Goal: Information Seeking & Learning: Check status

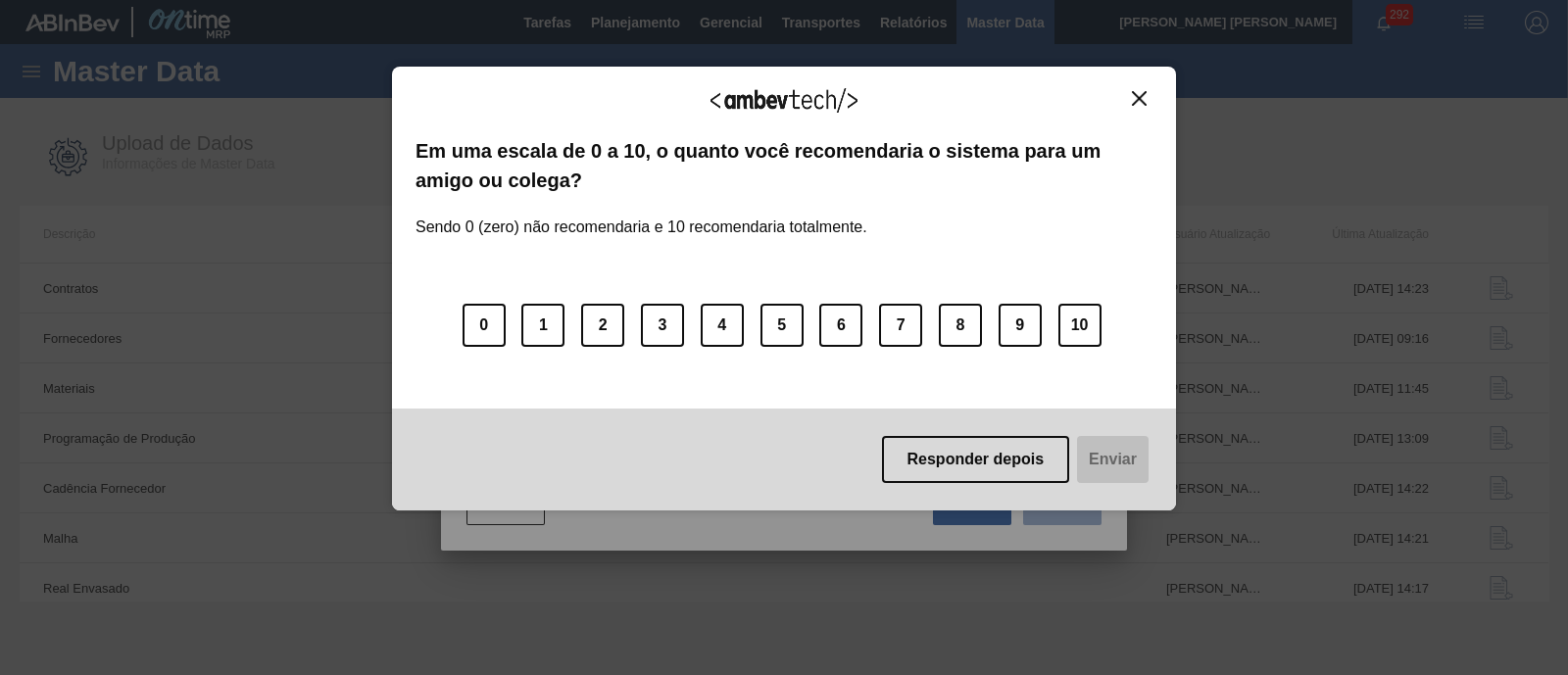
scroll to position [208, 0]
click at [1146, 88] on div "Agradecemos seu feedback! Em uma escala de 0 a 10, o quanto você recomendaria o…" at bounding box center [784, 289] width 784 height 445
click at [1136, 84] on div "Agradecemos seu feedback! Em uma escala de 0 a 10, o quanto você recomendaria o…" at bounding box center [784, 289] width 784 height 445
click at [1138, 94] on img "Close" at bounding box center [1139, 98] width 15 height 15
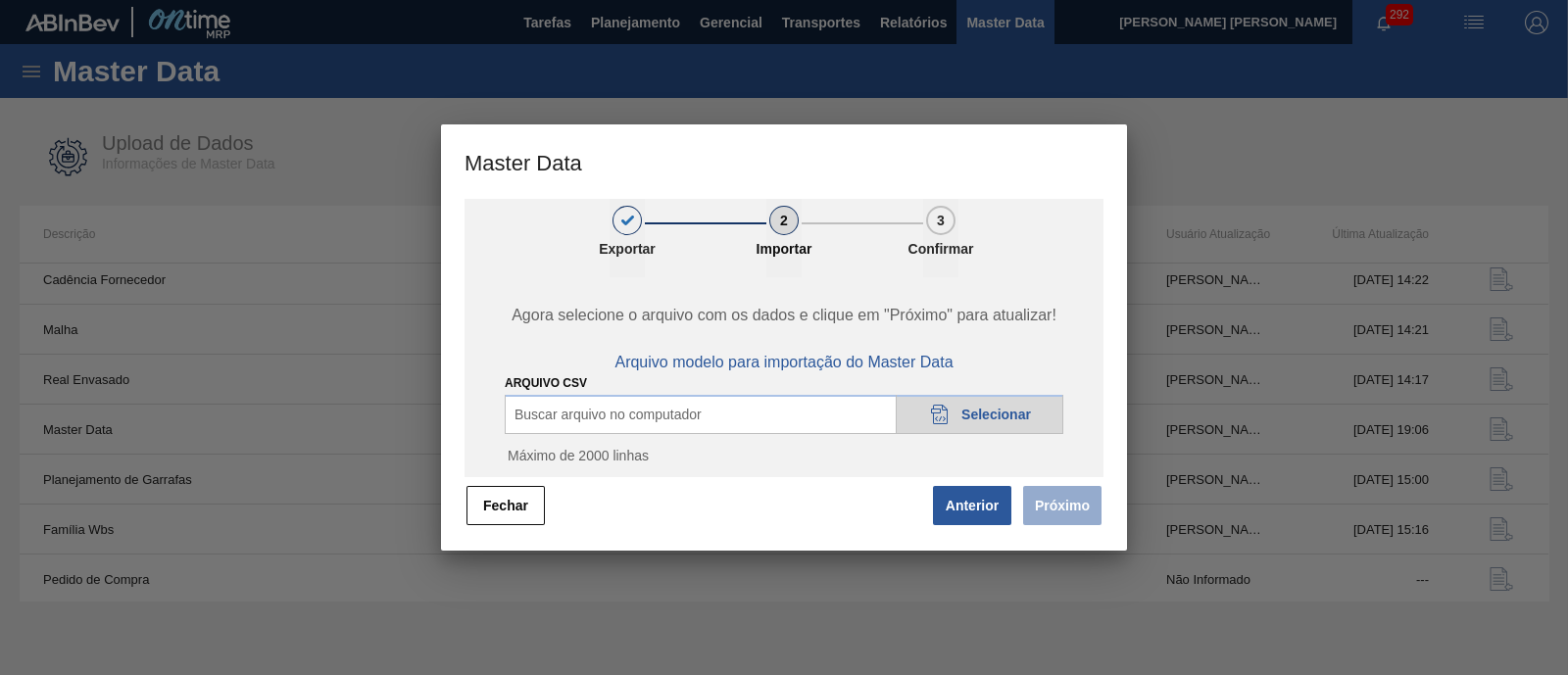
drag, startPoint x: 518, startPoint y: 512, endPoint x: 510, endPoint y: 500, distance: 14.4
click at [518, 511] on button "Fechar" at bounding box center [505, 505] width 78 height 39
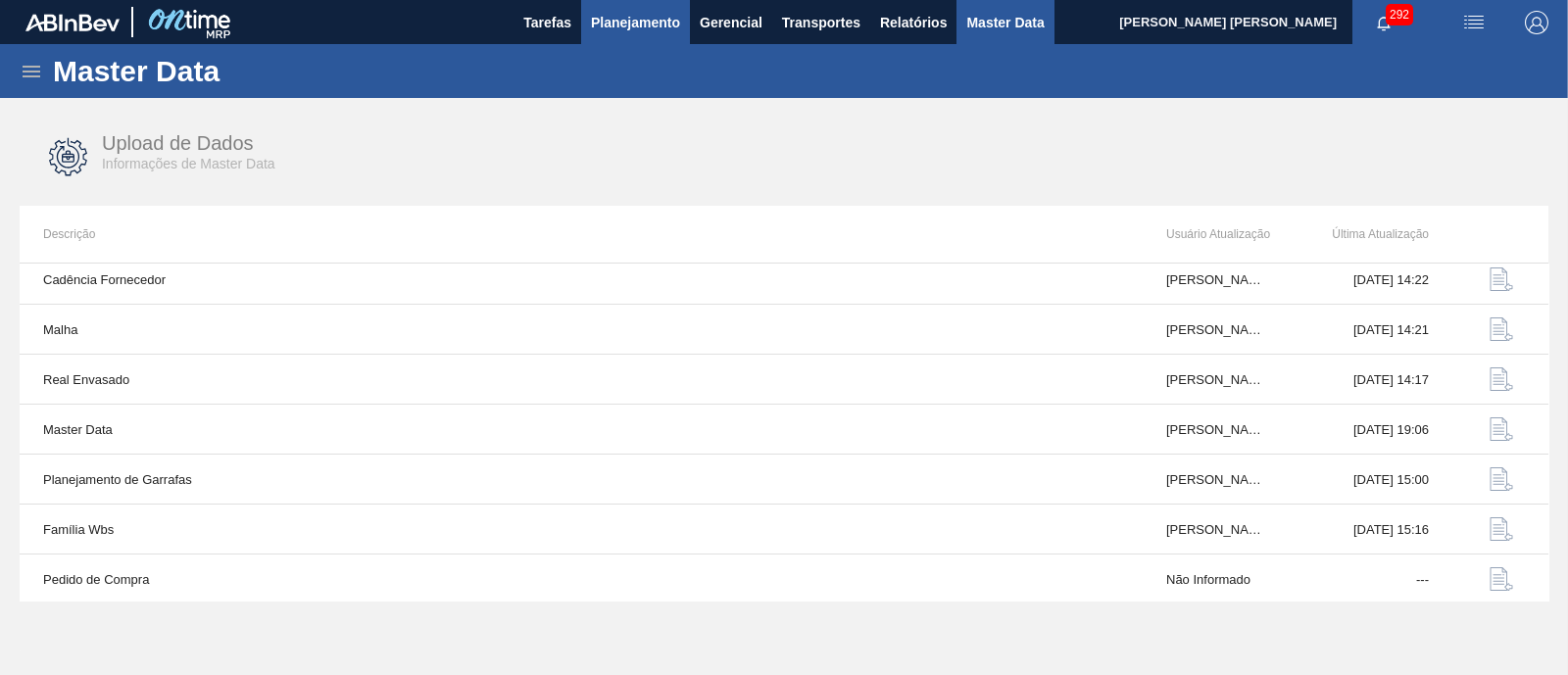
click at [638, 11] on span "Planejamento" at bounding box center [635, 23] width 89 height 24
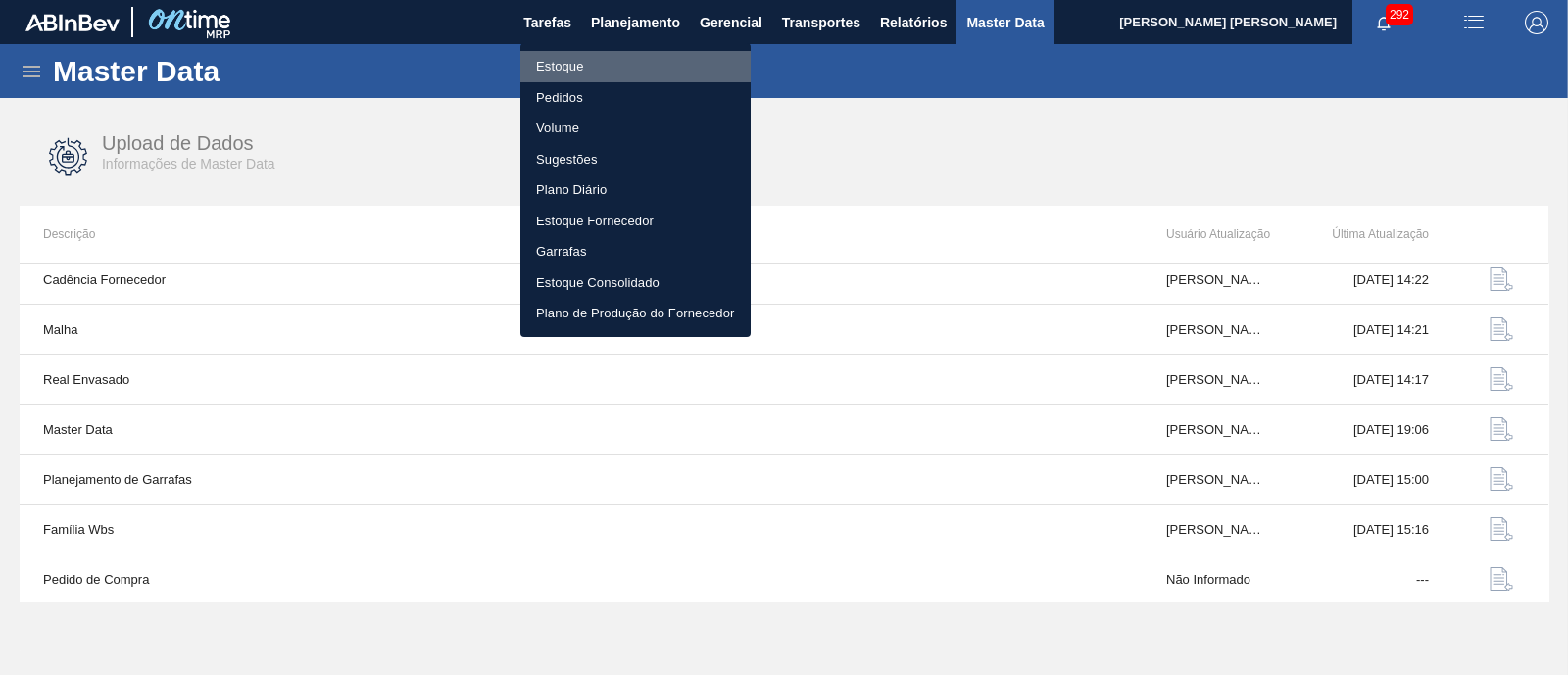
click at [566, 70] on li "Estoque" at bounding box center [635, 67] width 230 height 32
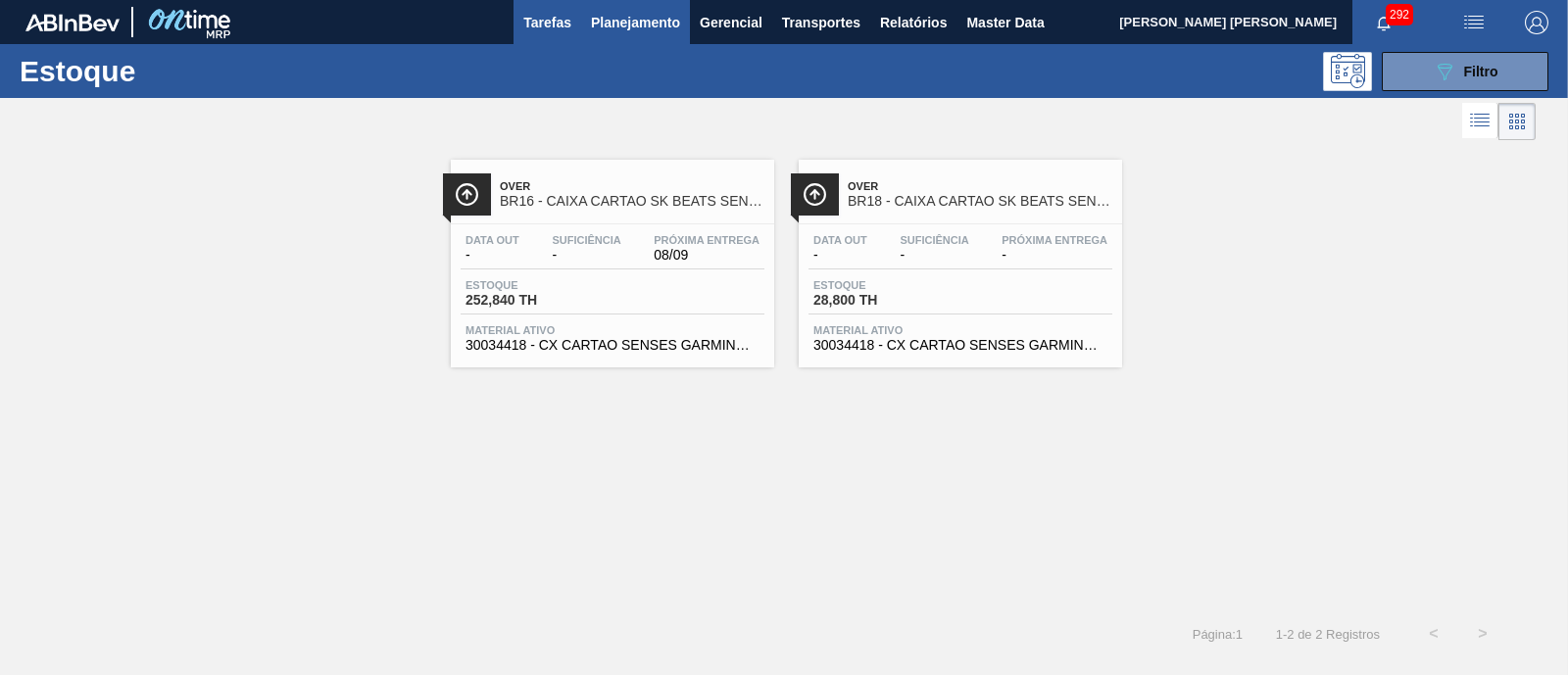
click at [527, 24] on span "Tarefas" at bounding box center [547, 23] width 48 height 24
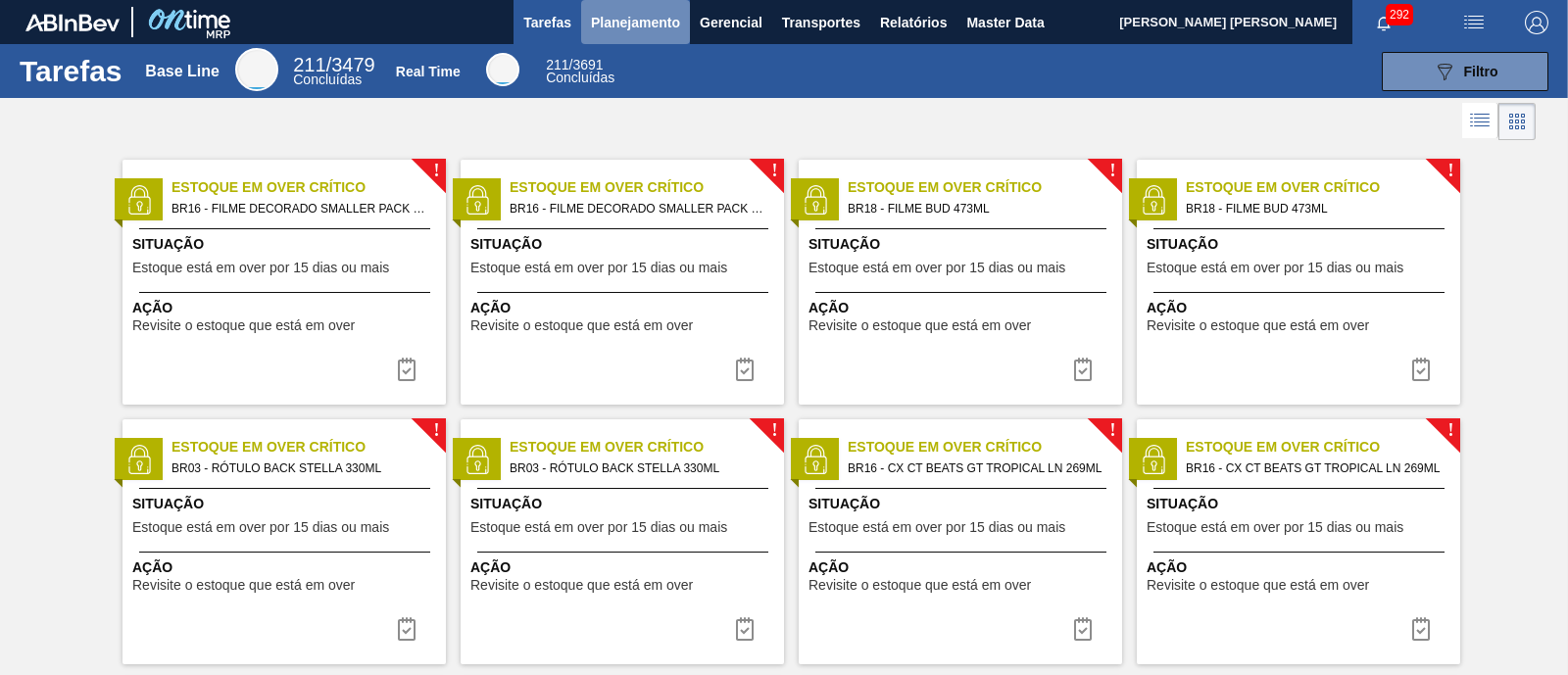
click at [622, 25] on span "Planejamento" at bounding box center [635, 23] width 89 height 24
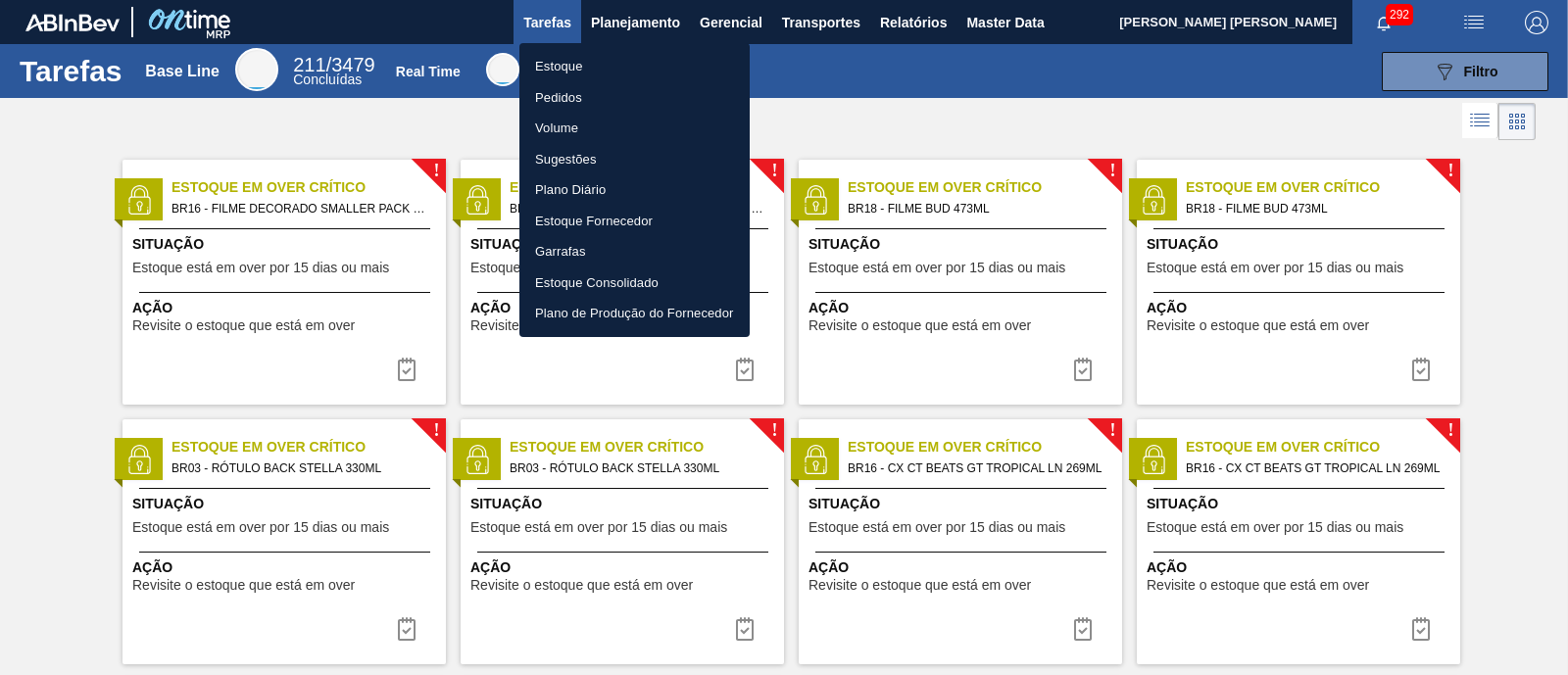
click at [568, 70] on li "Estoque" at bounding box center [634, 67] width 230 height 32
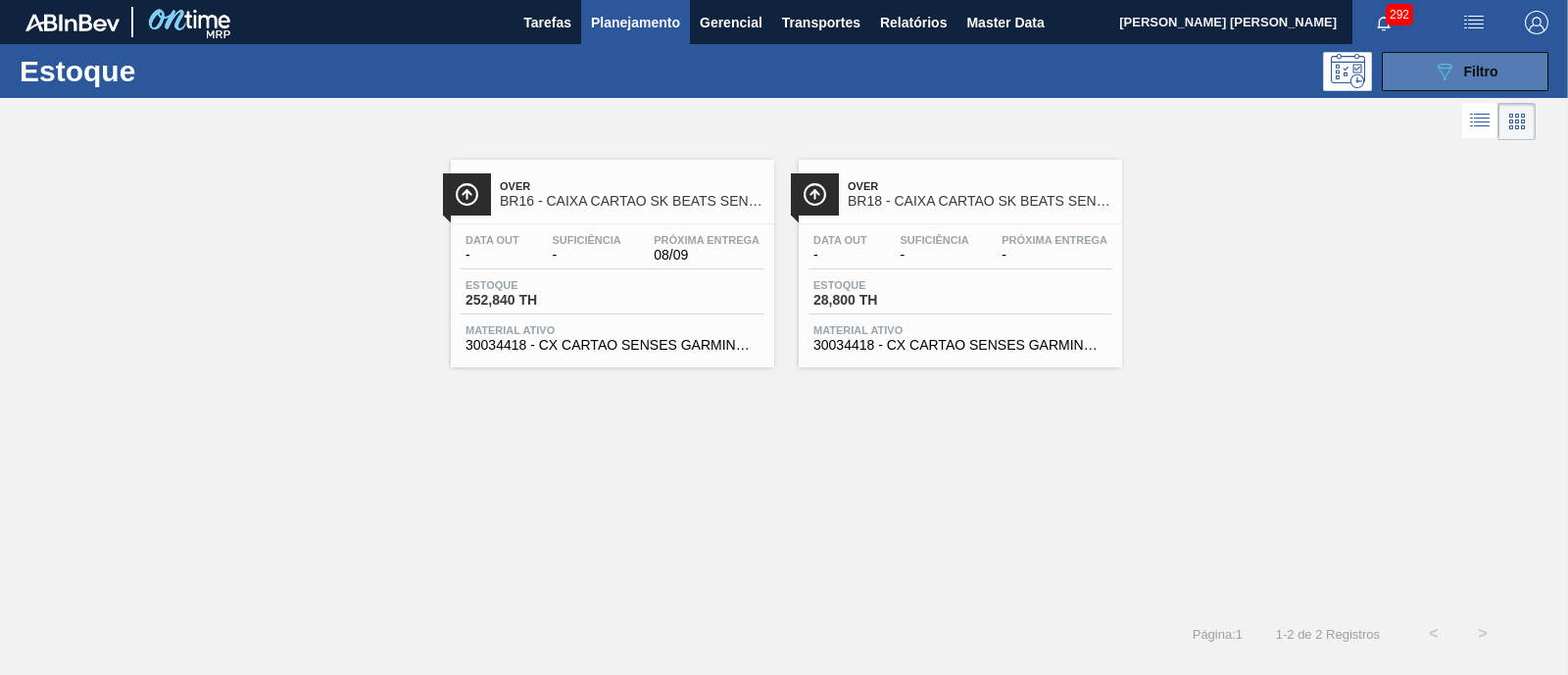
click at [1421, 58] on button "089F7B8B-B2A5-4AFE-B5C0-19BA573D28AC Filtro" at bounding box center [1465, 70] width 167 height 39
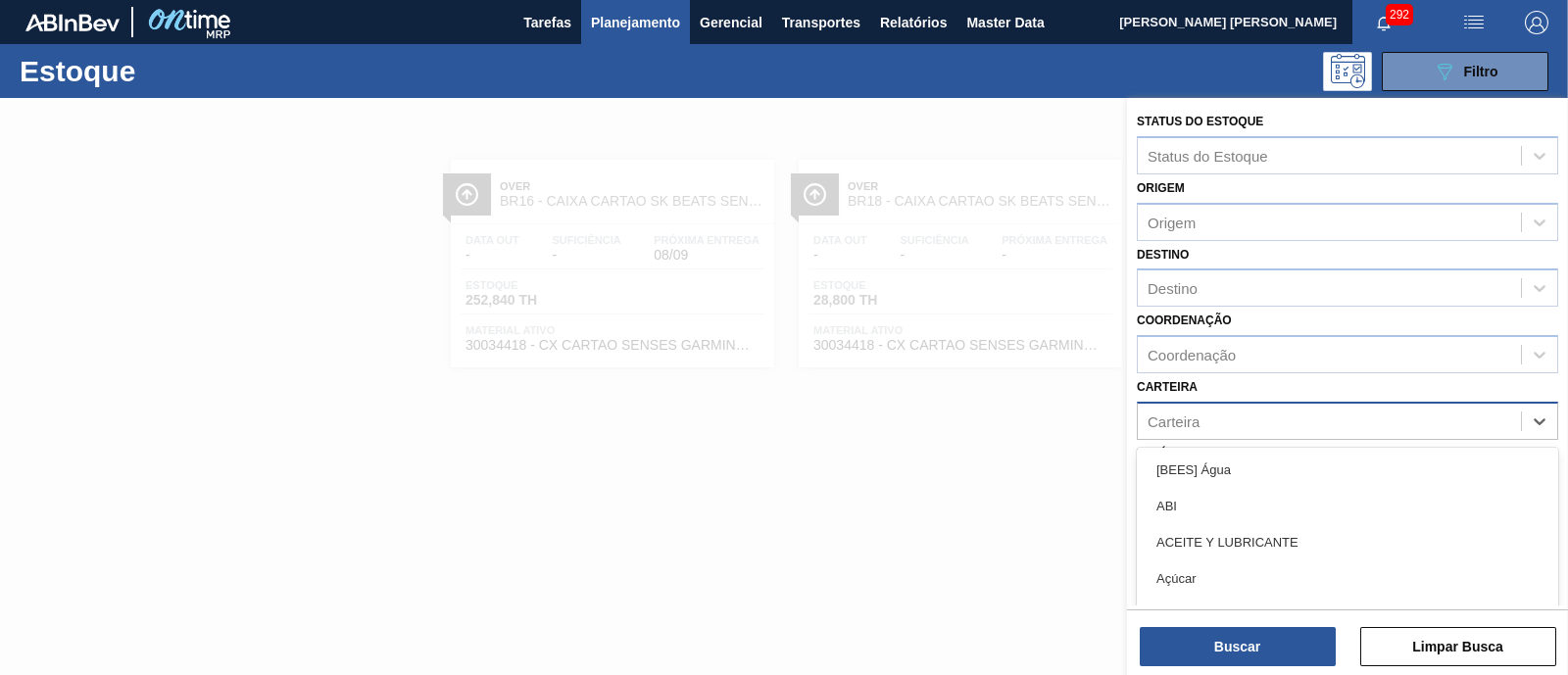
click at [1196, 409] on div "Carteira" at bounding box center [1329, 421] width 383 height 29
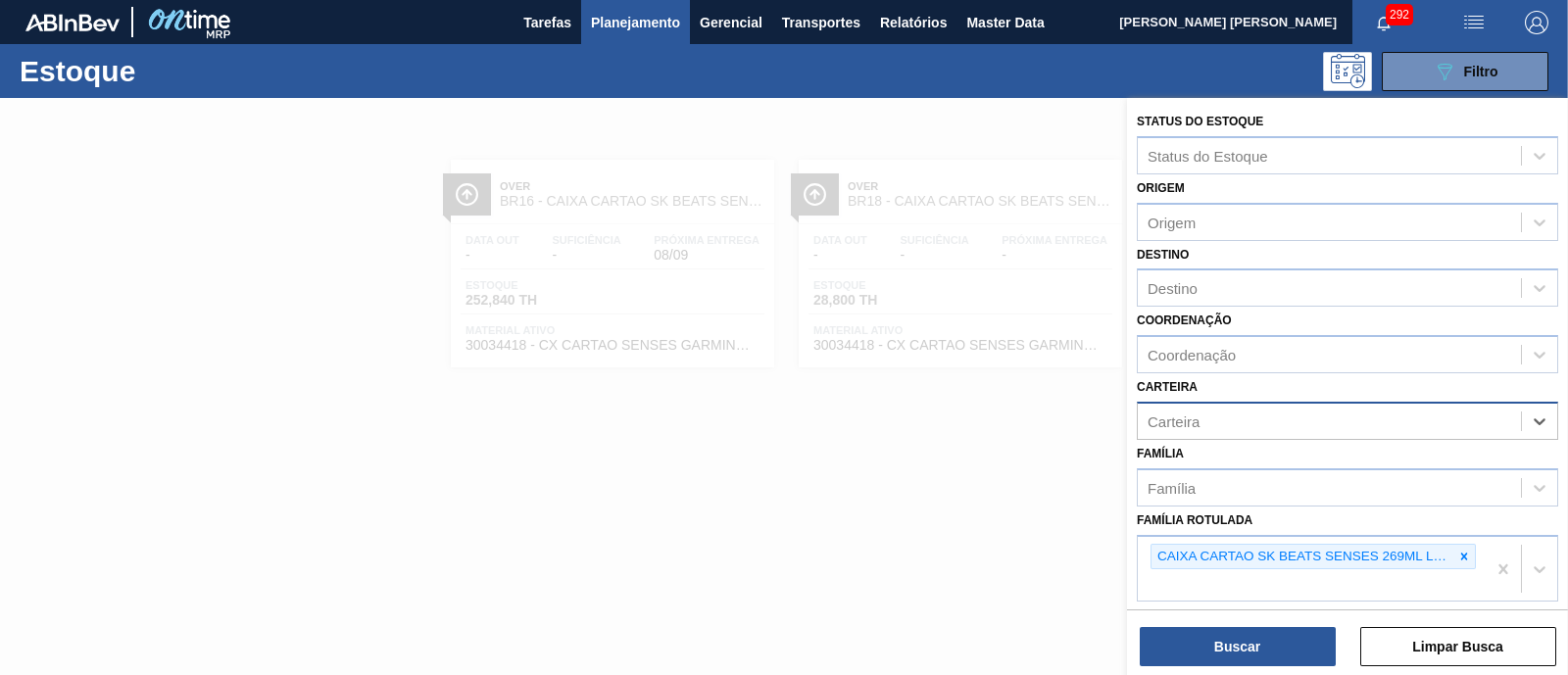
click at [1196, 413] on div "Carteira" at bounding box center [1173, 421] width 52 height 17
click at [849, 458] on div at bounding box center [784, 436] width 1568 height 675
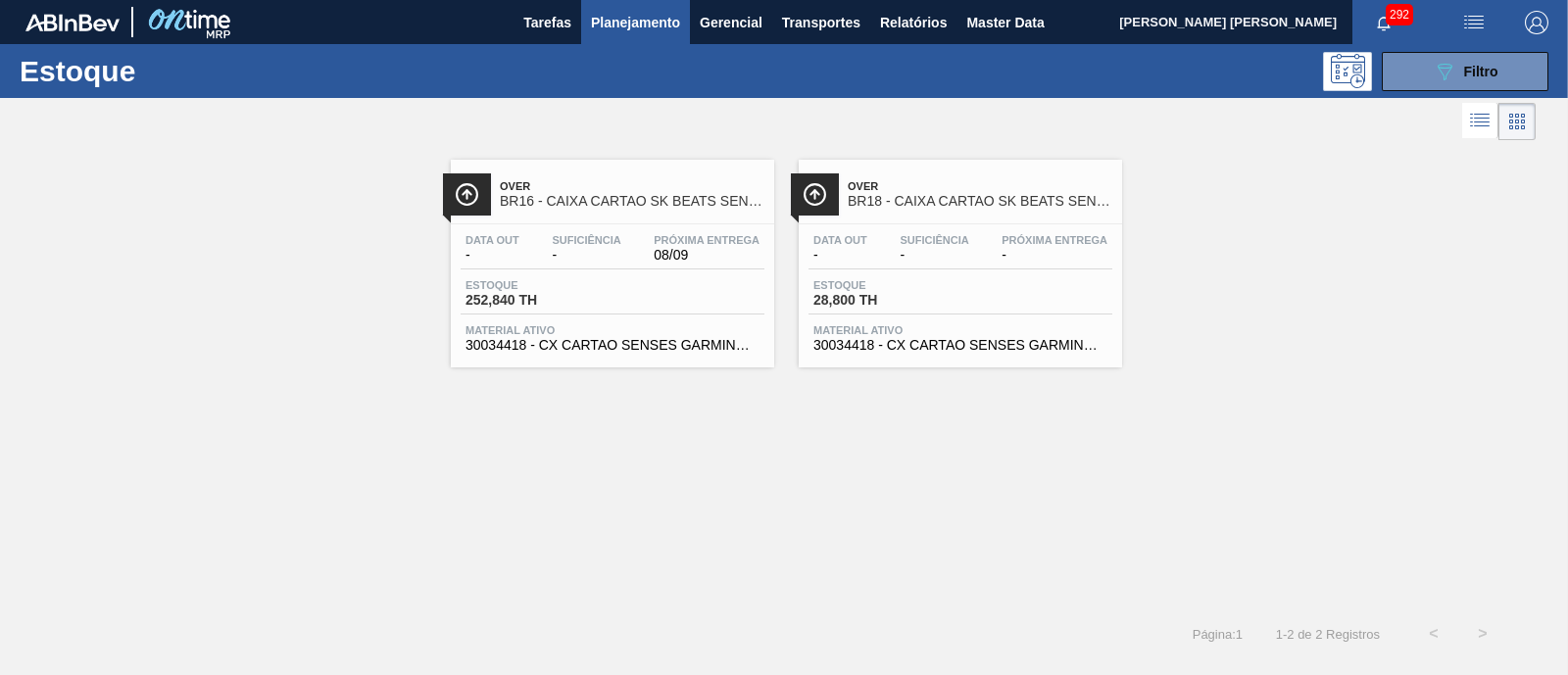
click at [671, 250] on span "08/09" at bounding box center [707, 255] width 106 height 15
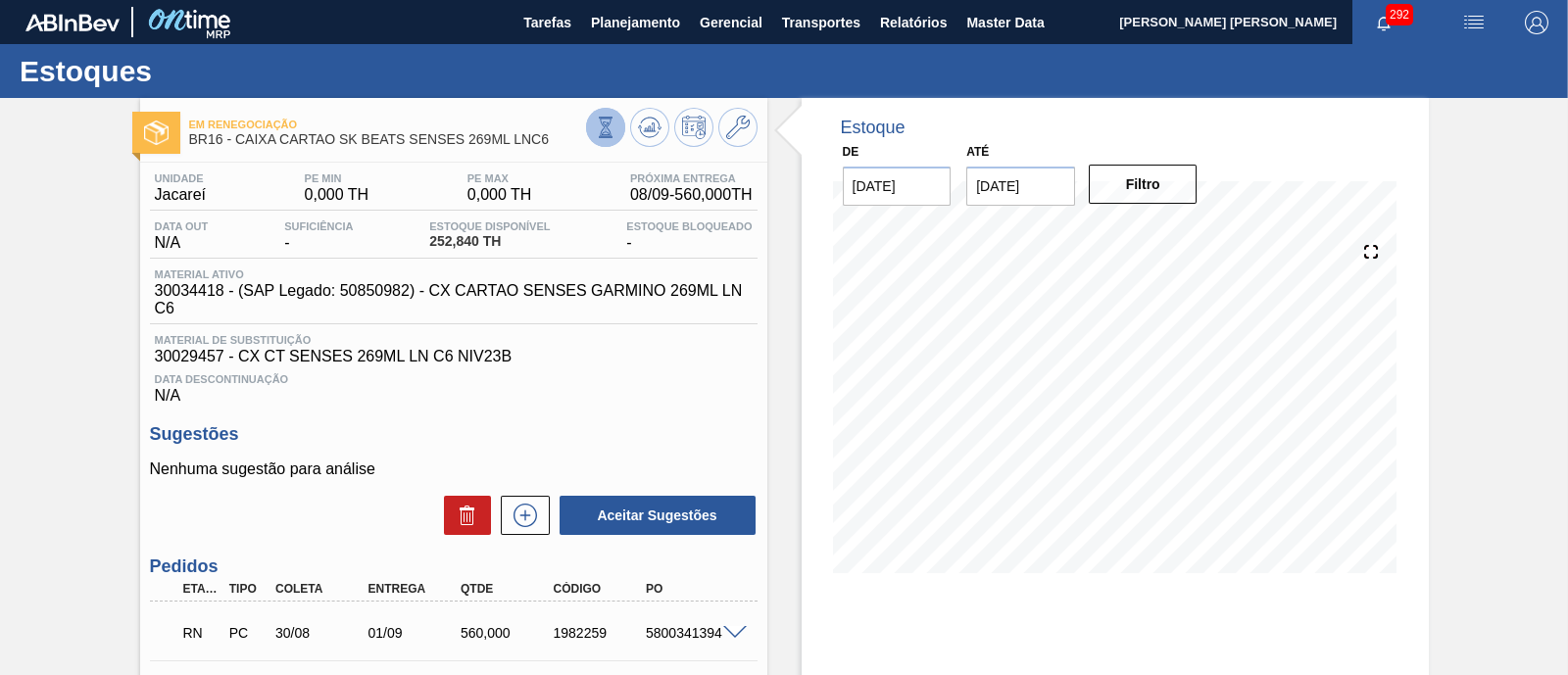
click at [605, 139] on button at bounding box center [605, 127] width 39 height 39
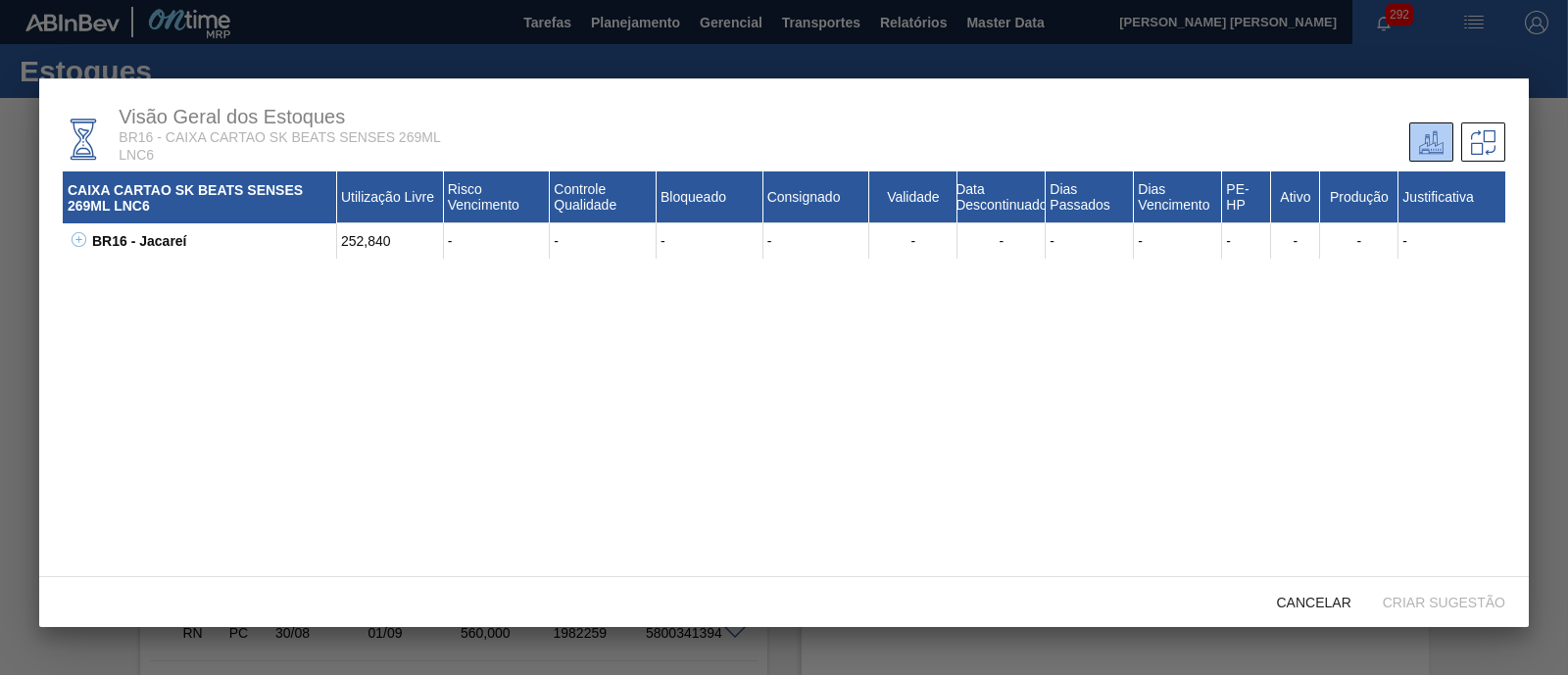
click at [79, 240] on icon at bounding box center [78, 239] width 7 height 1
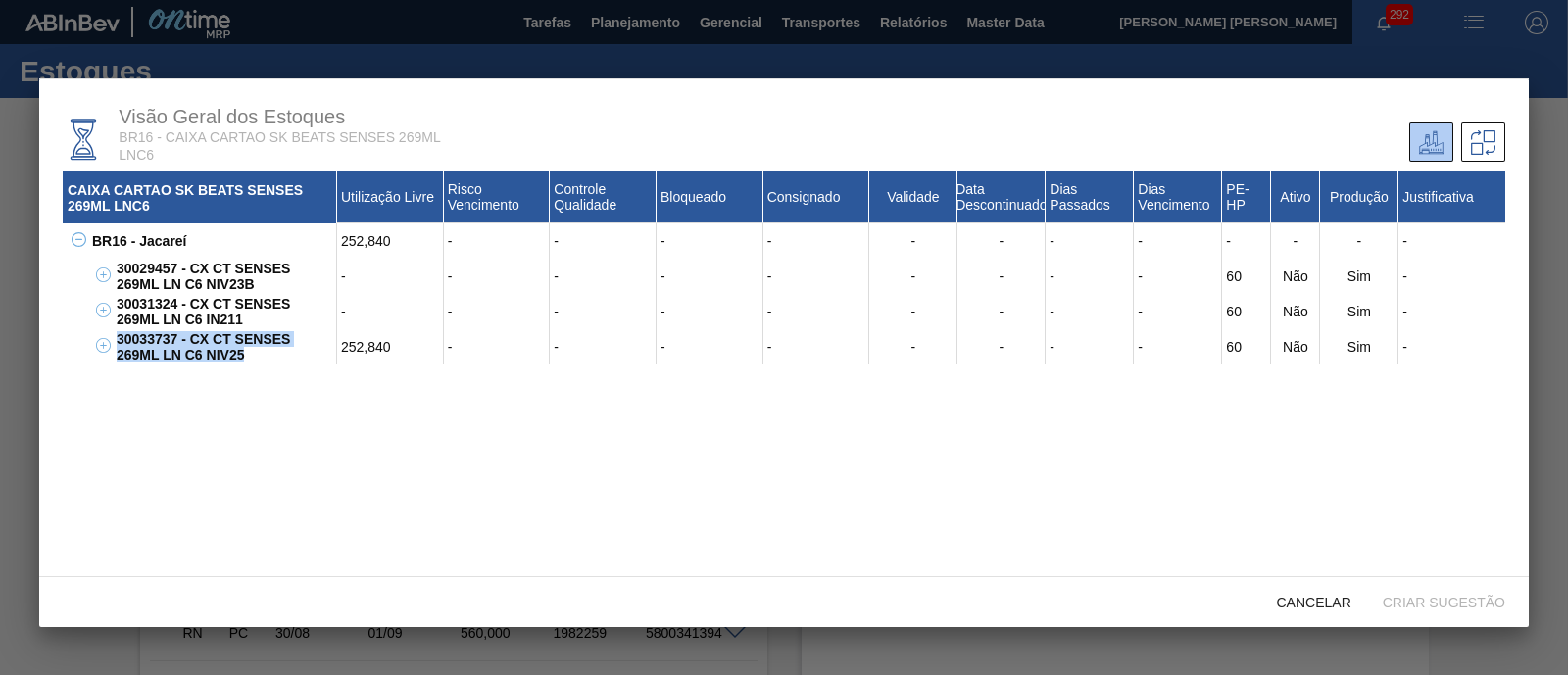
drag, startPoint x: 117, startPoint y: 335, endPoint x: 298, endPoint y: 363, distance: 183.2
click at [298, 363] on div "30033737 - CX CT SENSES 269ML LN C6 NIV25" at bounding box center [224, 347] width 225 height 36
click at [245, 369] on div "CAIXA CARTAO SK BEATS SENSES 269ML LNC6 Utilização Livre Risco Vencimento Contr…" at bounding box center [784, 409] width 1443 height 474
drag, startPoint x: 118, startPoint y: 343, endPoint x: 298, endPoint y: 355, distance: 180.4
click at [298, 355] on div "30033737 - CX CT SENSES 269ML LN C6 NIV25" at bounding box center [224, 347] width 225 height 36
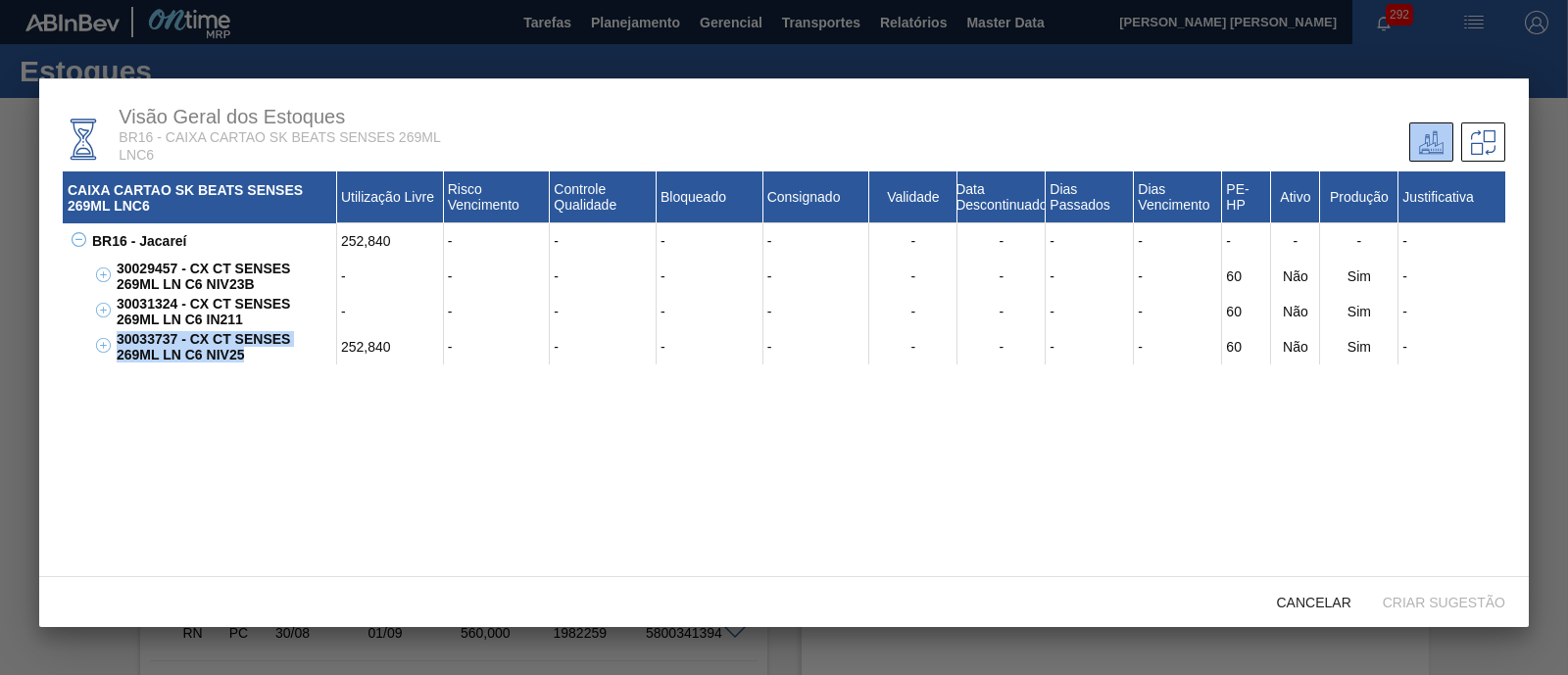
click at [287, 369] on div "CAIXA CARTAO SK BEATS SENSES 269ML LNC6 Utilização Livre Risco Vencimento Contr…" at bounding box center [784, 409] width 1443 height 474
drag, startPoint x: 332, startPoint y: 350, endPoint x: 399, endPoint y: 351, distance: 67.0
click at [399, 351] on div "30033737 - CX CT SENSES 269ML LN C6 NIV25 252,840 - - - - - - - - 60 Não Sim -" at bounding box center [809, 347] width 1393 height 36
click at [368, 394] on div "CAIXA CARTAO SK BEATS SENSES 269ML LNC6 Utilização Livre Risco Vencimento Contr…" at bounding box center [784, 409] width 1443 height 474
drag, startPoint x: 338, startPoint y: 351, endPoint x: 397, endPoint y: 350, distance: 59.0
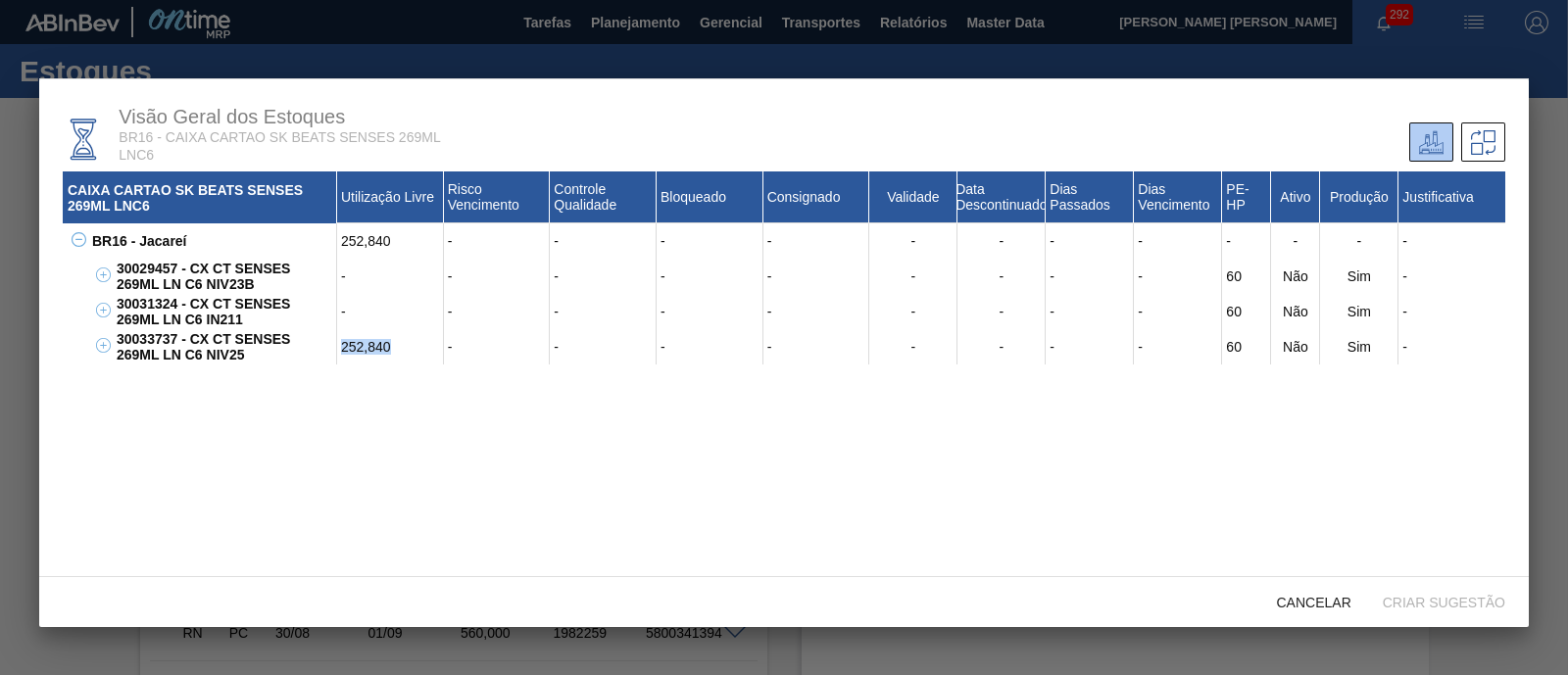
click at [397, 350] on div "252,840" at bounding box center [391, 347] width 107 height 36
click at [397, 396] on div "CAIXA CARTAO SK BEATS SENSES 269ML LNC6 Utilização Livre Risco Vencimento Contr…" at bounding box center [784, 409] width 1443 height 474
click at [1293, 600] on span "Cancelar" at bounding box center [1314, 603] width 106 height 16
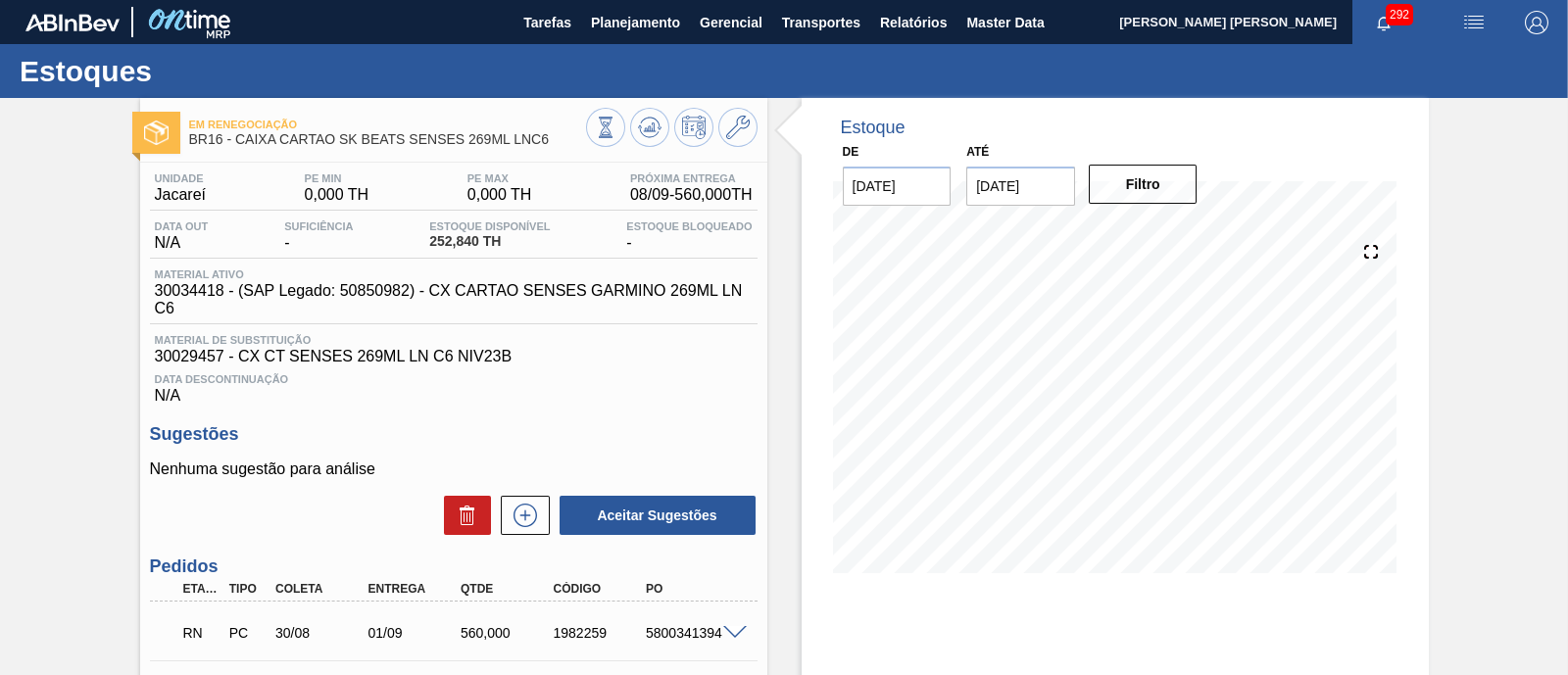
scroll to position [121, 0]
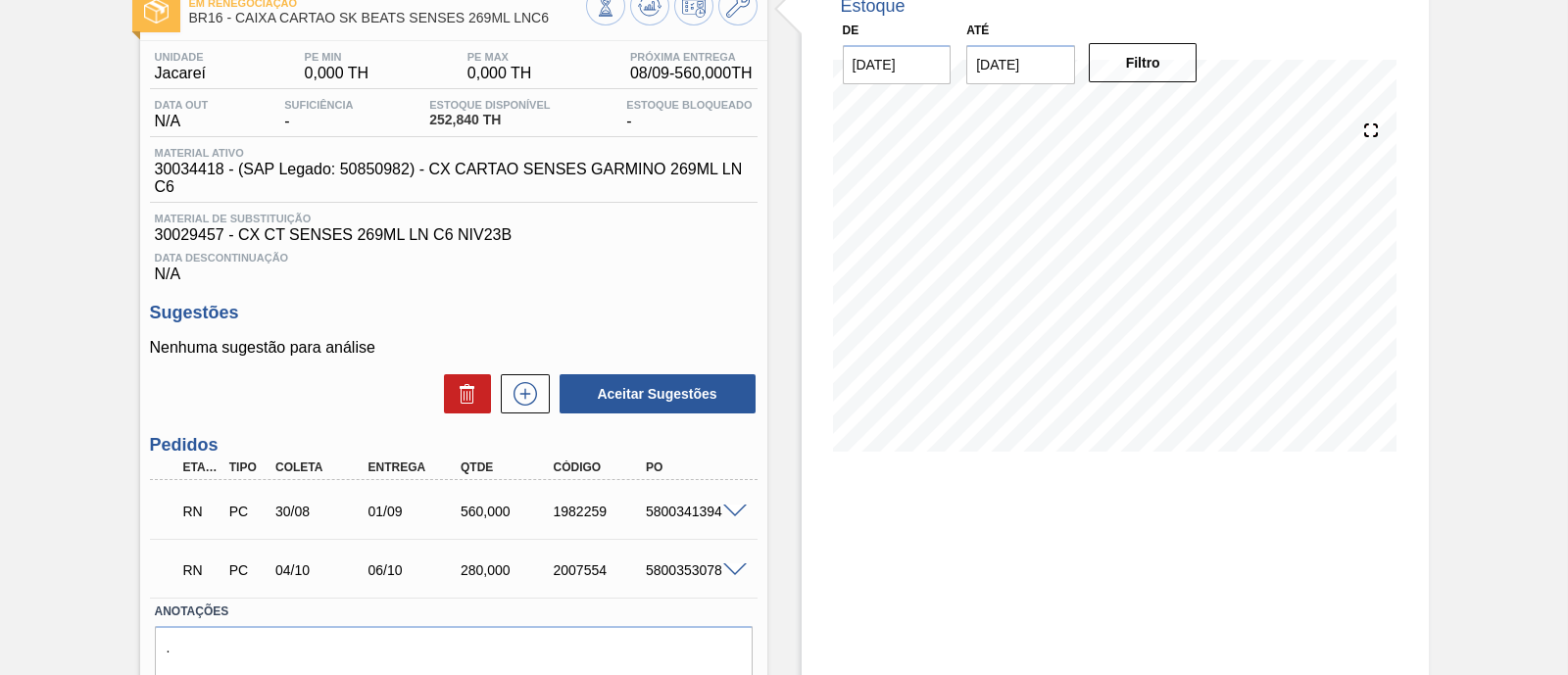
click at [729, 517] on span at bounding box center [735, 512] width 24 height 15
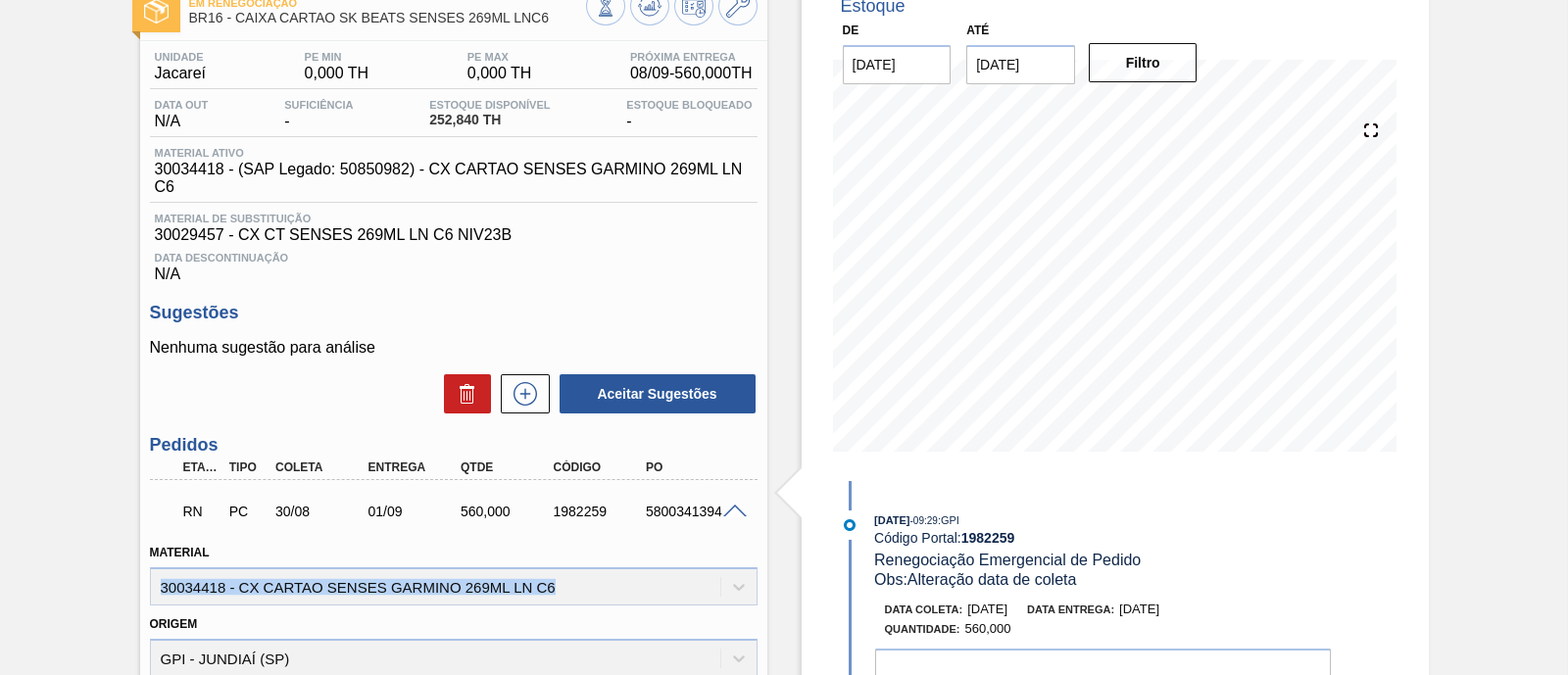
drag, startPoint x: 176, startPoint y: 589, endPoint x: 629, endPoint y: 582, distance: 453.1
click at [629, 582] on div "Material 30034418 - CX CARTAO SENSES GARMINO 269ML LN C6" at bounding box center [454, 572] width 607 height 67
click at [624, 594] on div "Material 30034418 - CX CARTAO SENSES GARMINO 269ML LN C6" at bounding box center [454, 572] width 607 height 67
click at [587, 286] on div "Unidade Jacareí PE MIN 0,000 TH PE MAX 0,000 TH Próxima Entrega 08/09 - 560,000…" at bounding box center [454, 632] width 627 height 1183
click at [1029, 74] on input "22/09/2025" at bounding box center [1021, 64] width 109 height 39
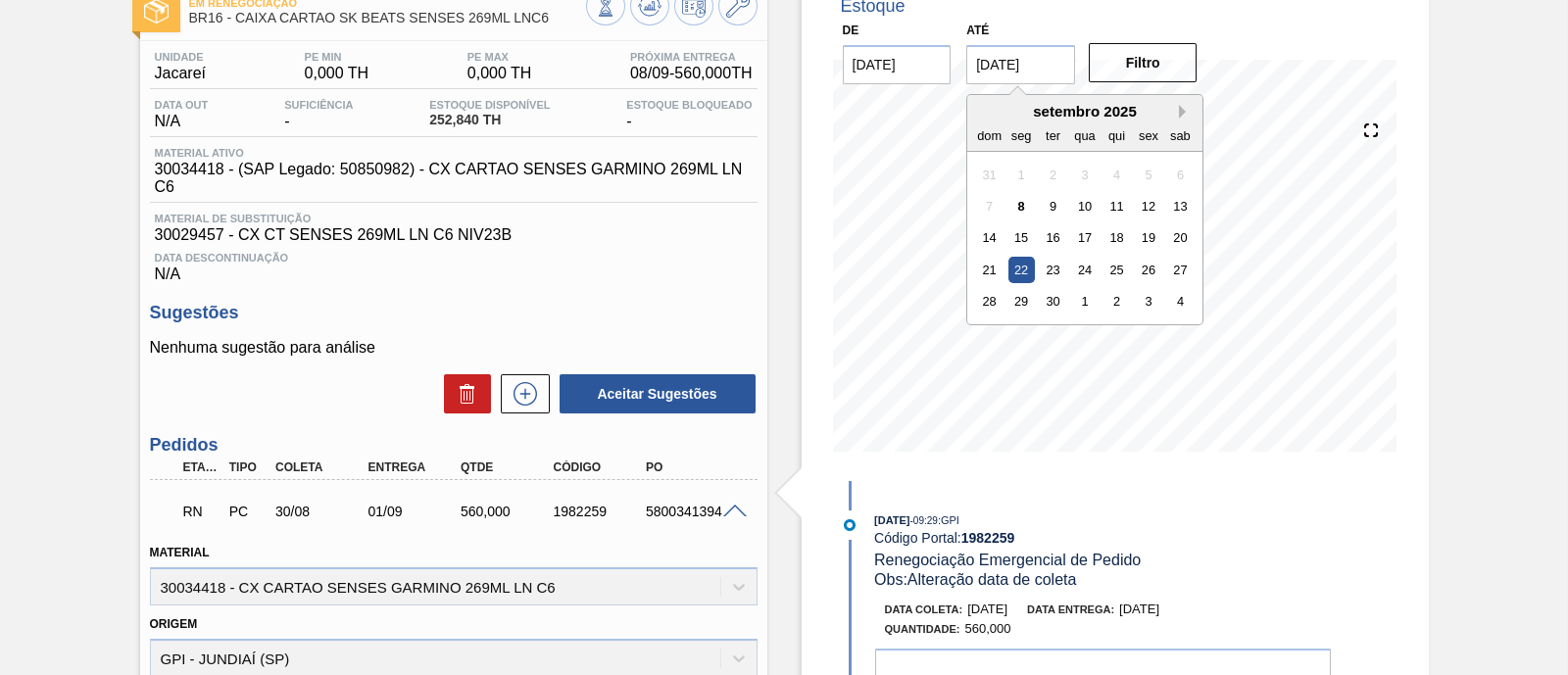
click at [1186, 108] on button "Next Month" at bounding box center [1186, 112] width 14 height 14
click at [1171, 299] on div "1" at bounding box center [1180, 301] width 27 height 27
type input "[DATE]"
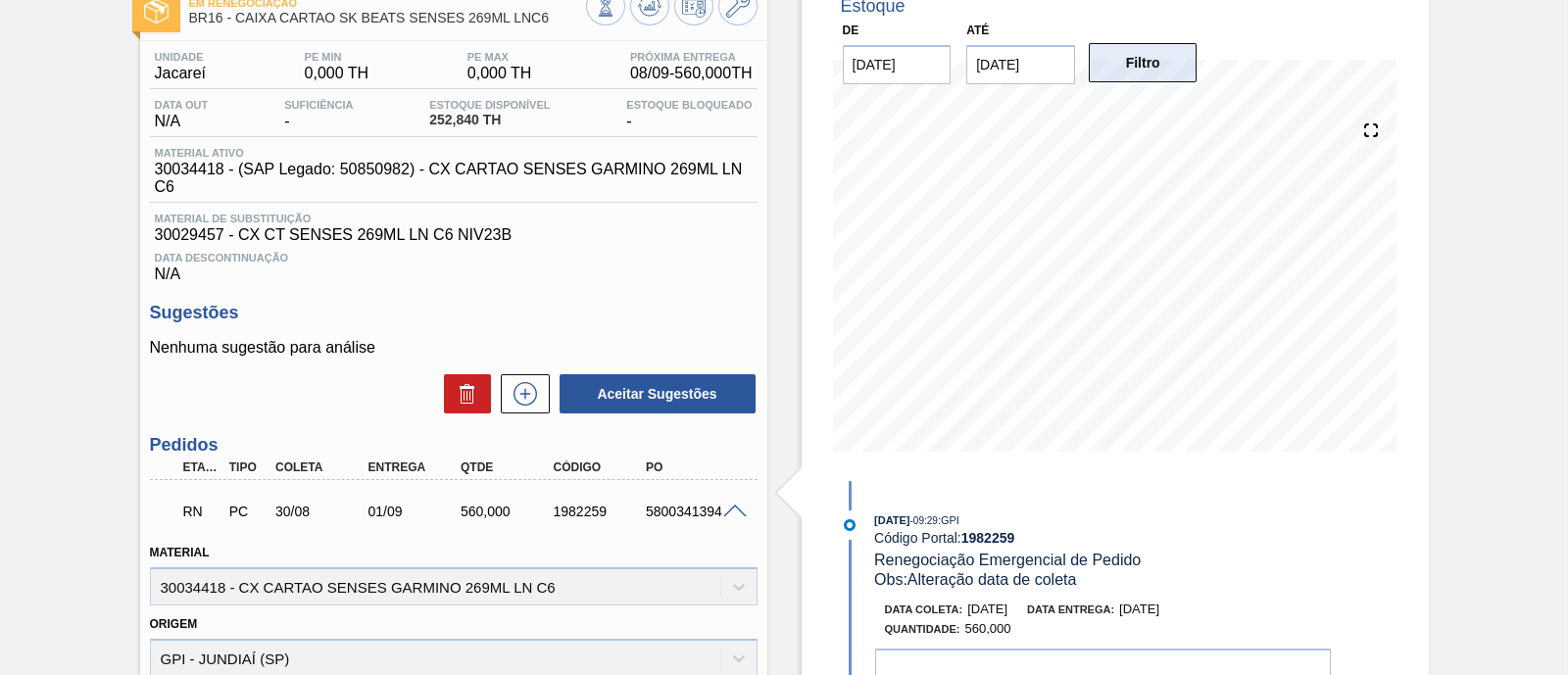
click at [1148, 60] on button "Filtro" at bounding box center [1143, 62] width 109 height 39
click at [519, 394] on icon at bounding box center [524, 393] width 11 height 1
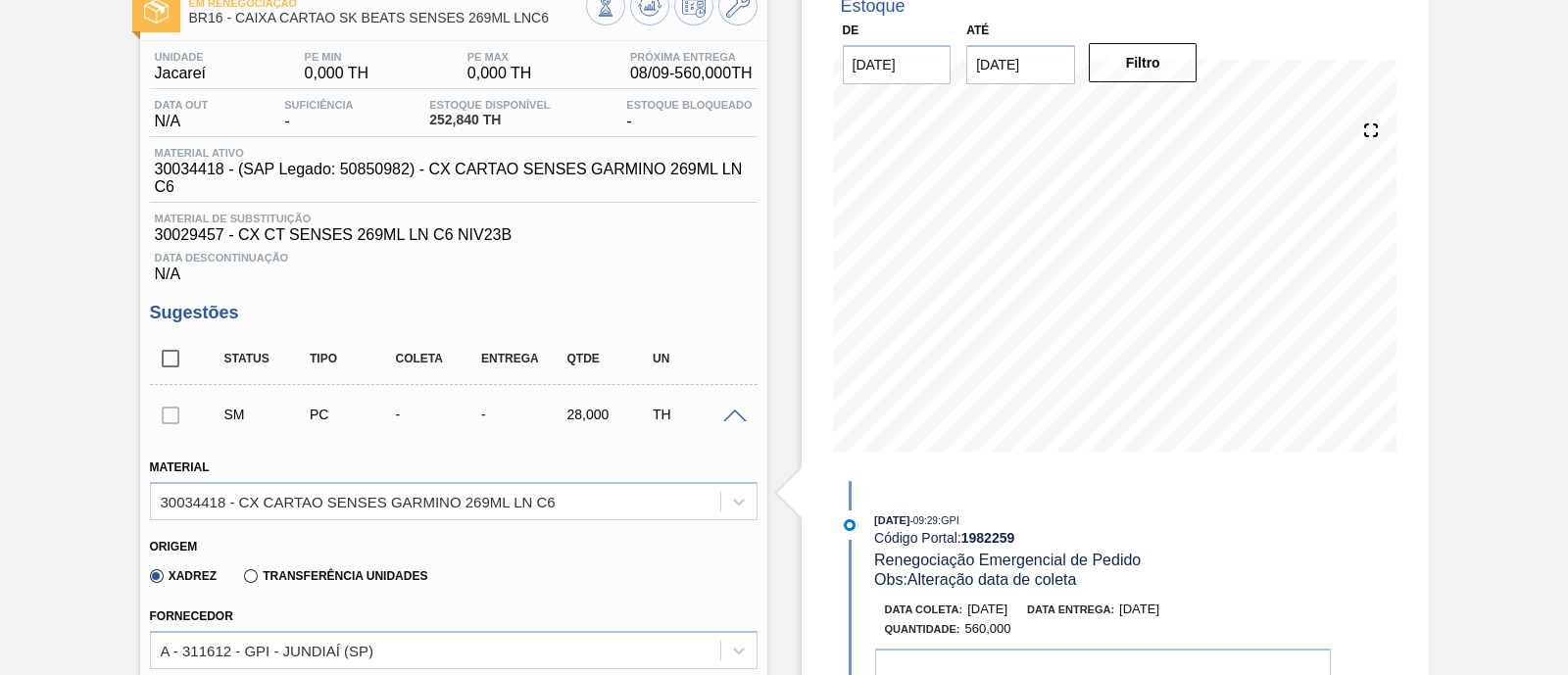
click at [169, 426] on div at bounding box center [170, 414] width 41 height 39
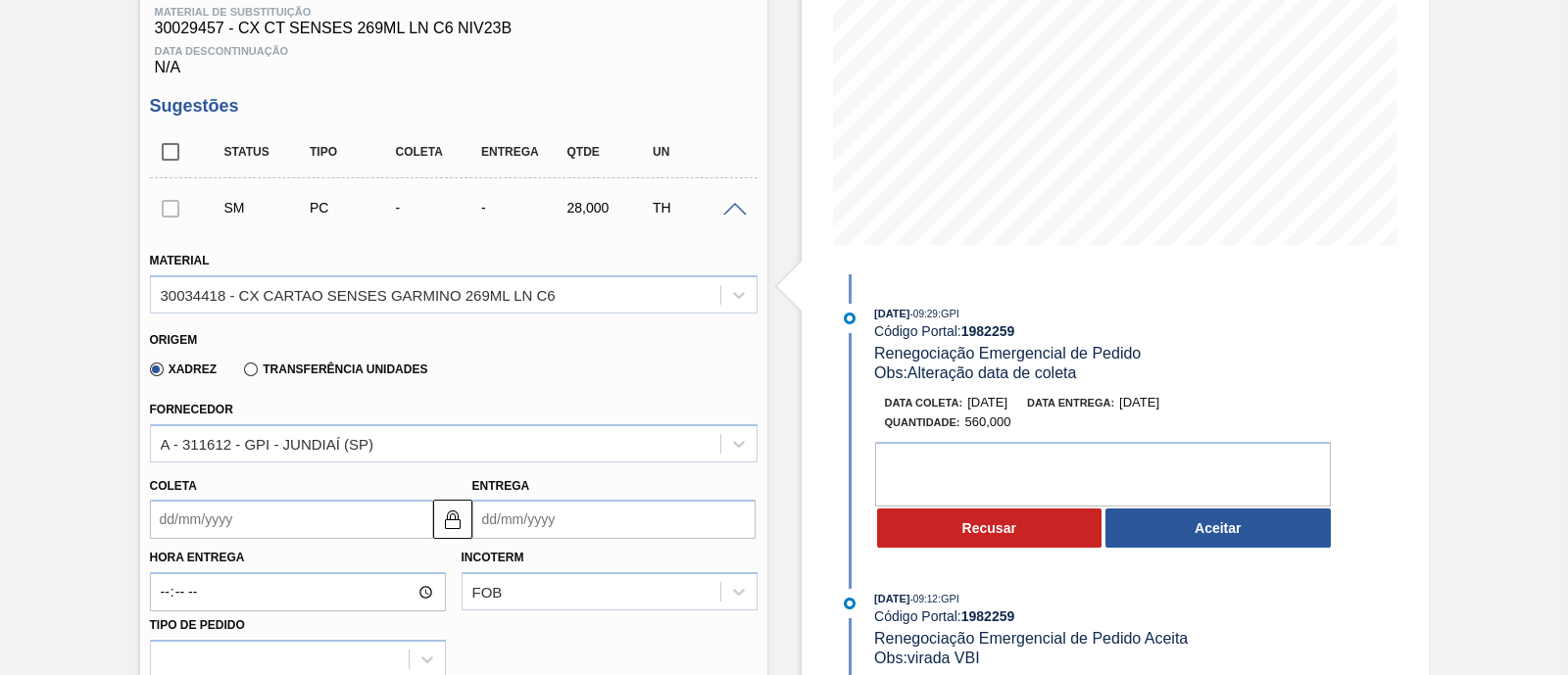
scroll to position [367, 0]
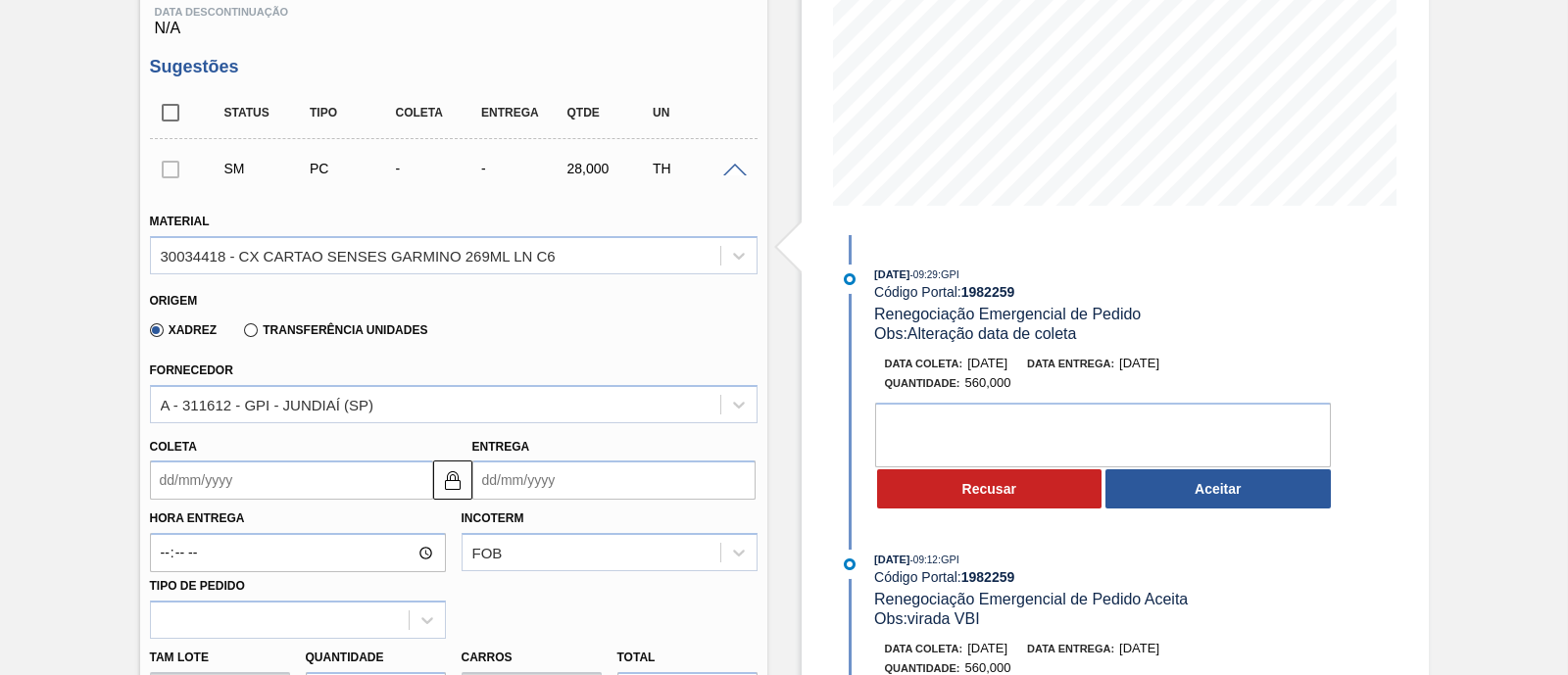
click at [286, 486] on input "Coleta" at bounding box center [291, 479] width 283 height 39
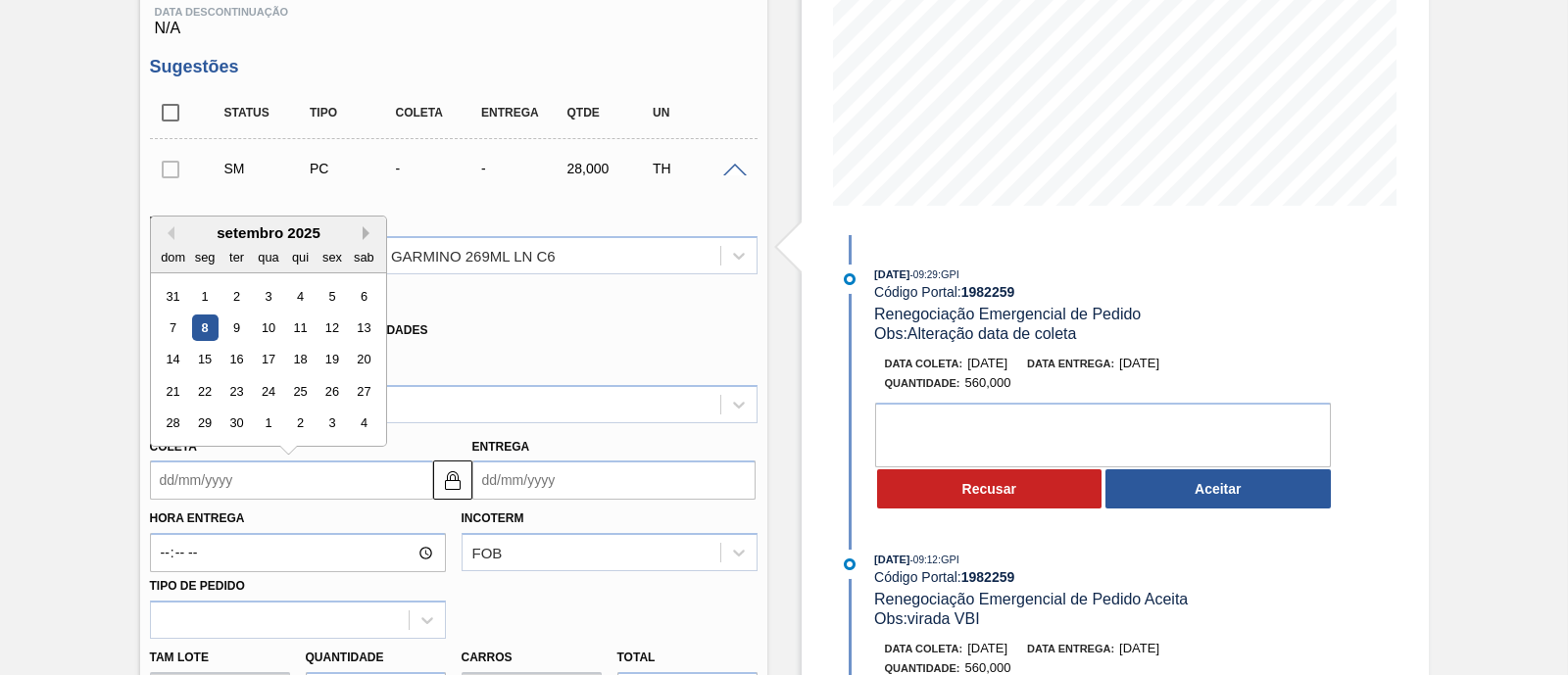
click at [366, 237] on button "Next Month" at bounding box center [369, 233] width 14 height 14
click at [182, 423] on div "26" at bounding box center [173, 424] width 27 height 27
type input "26/10/2025"
type input "28/10/2025"
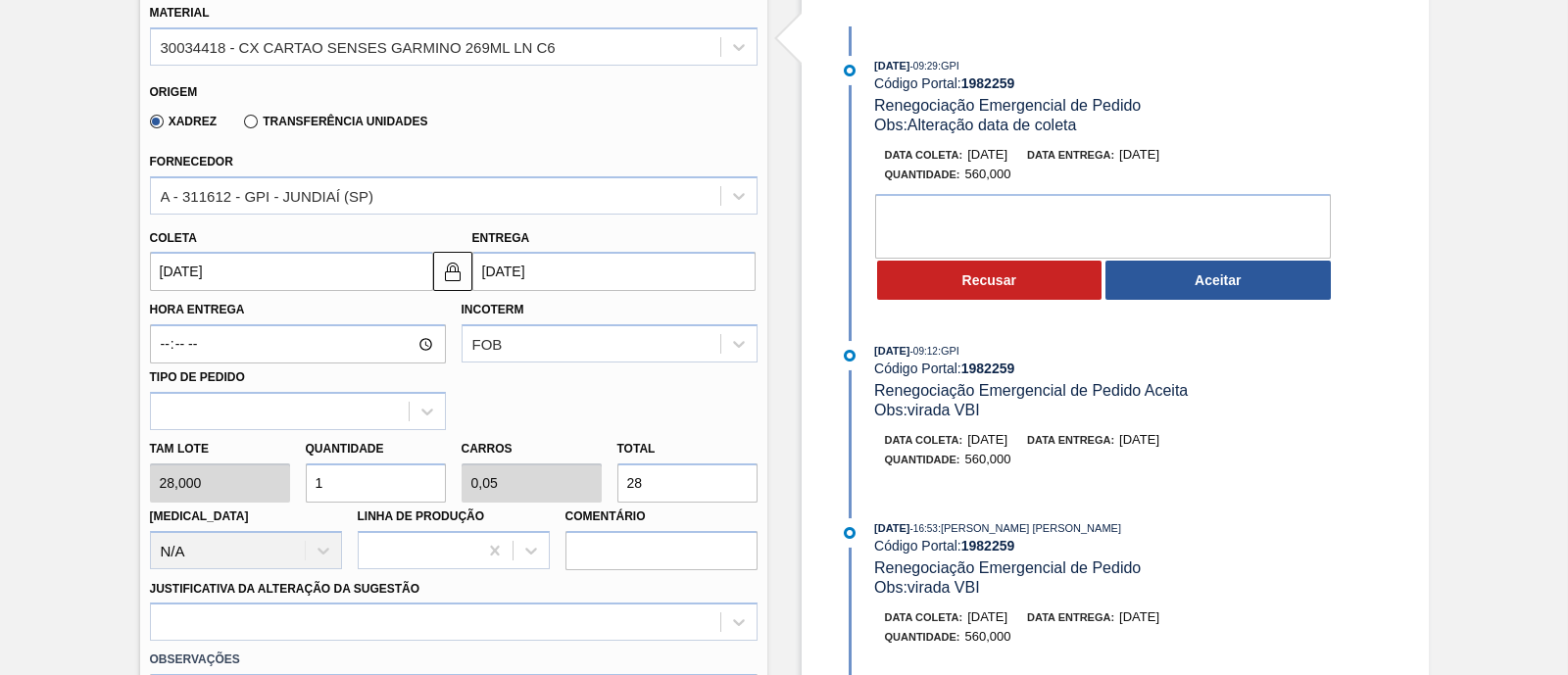
scroll to position [612, 0]
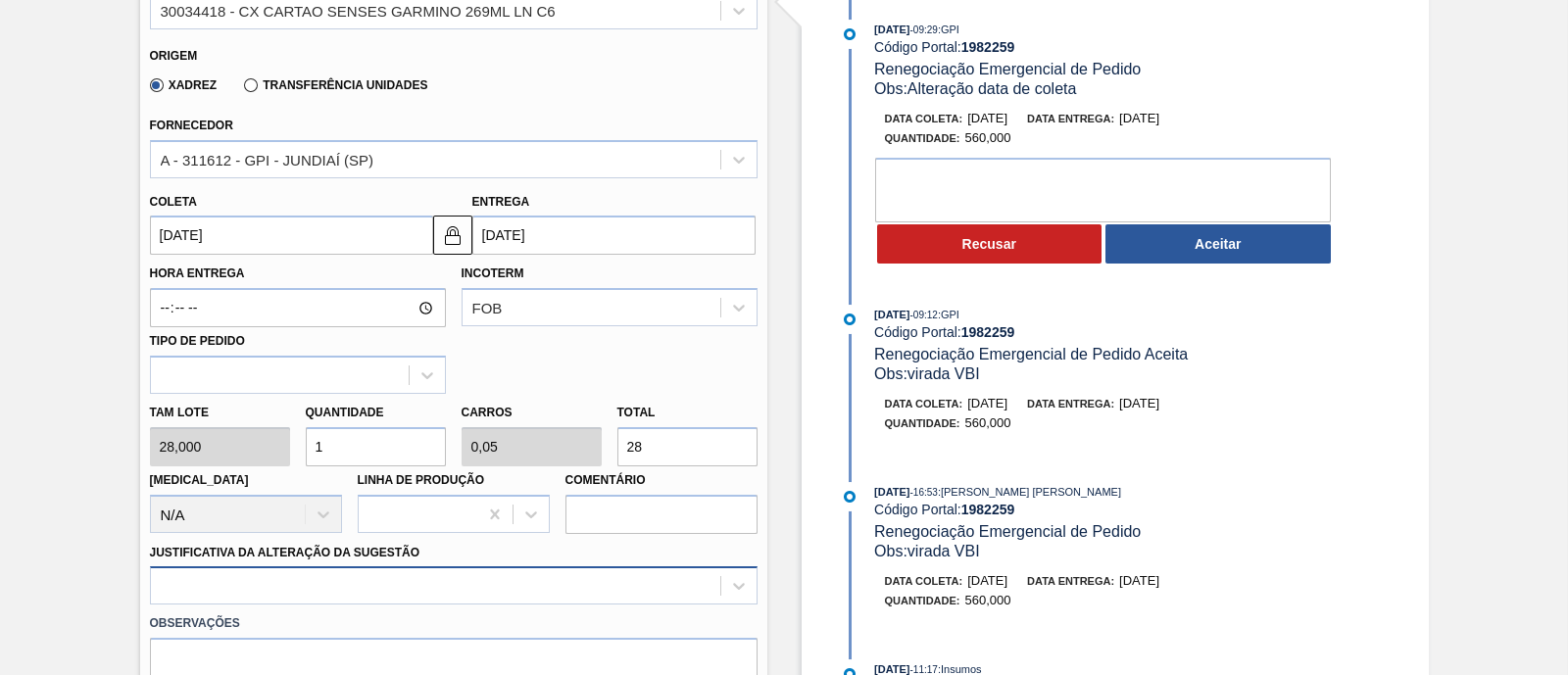
click at [351, 592] on div at bounding box center [454, 586] width 607 height 39
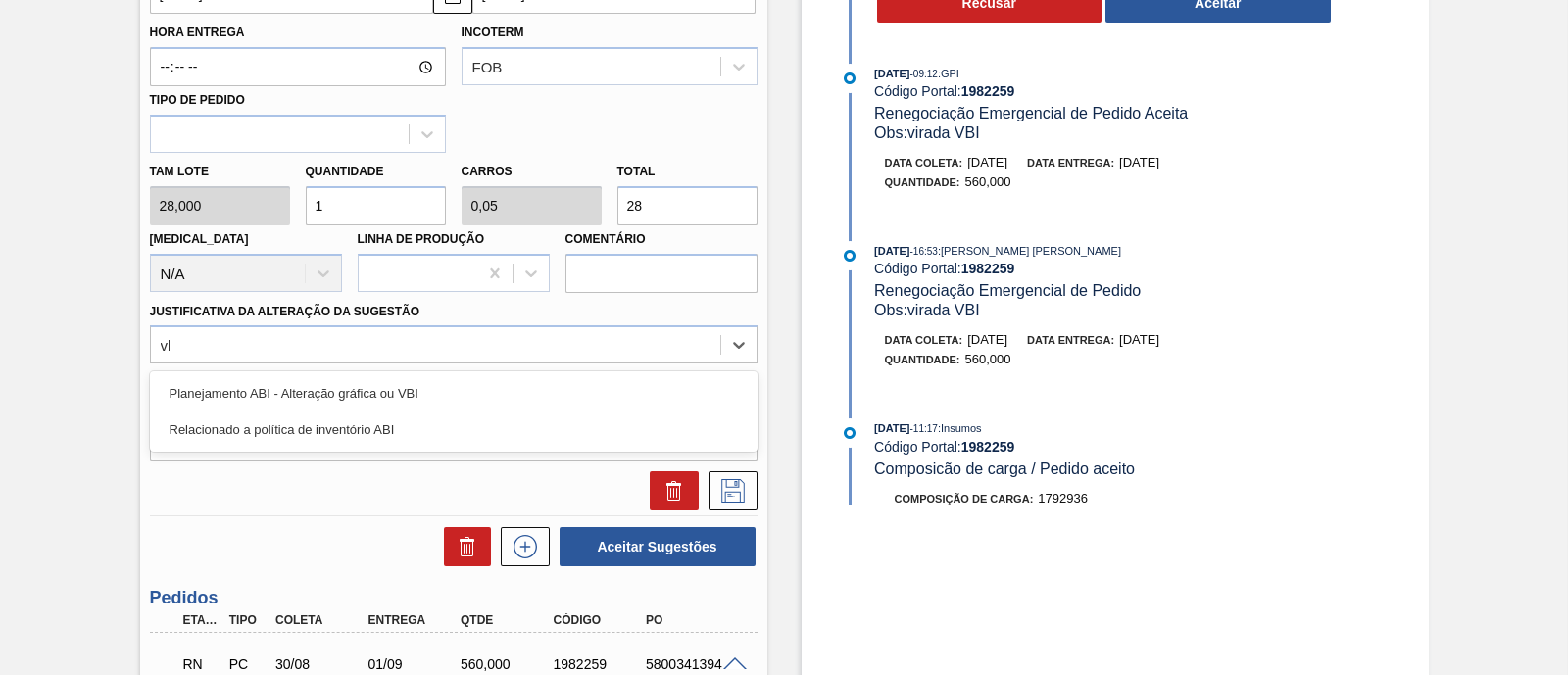
type Sugestão "vbi"
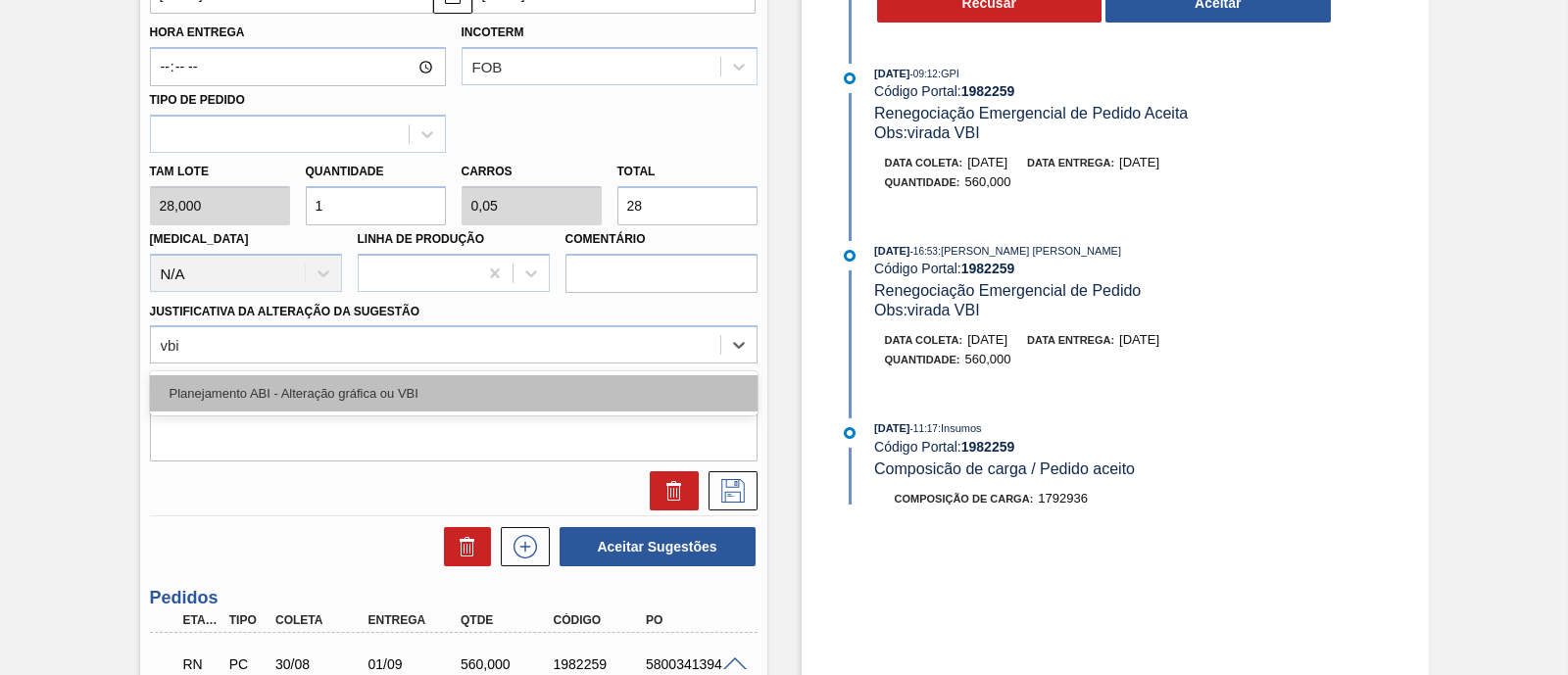
click at [326, 409] on div "Planejamento ABI - Alteração gráfica ou VBI" at bounding box center [454, 393] width 607 height 37
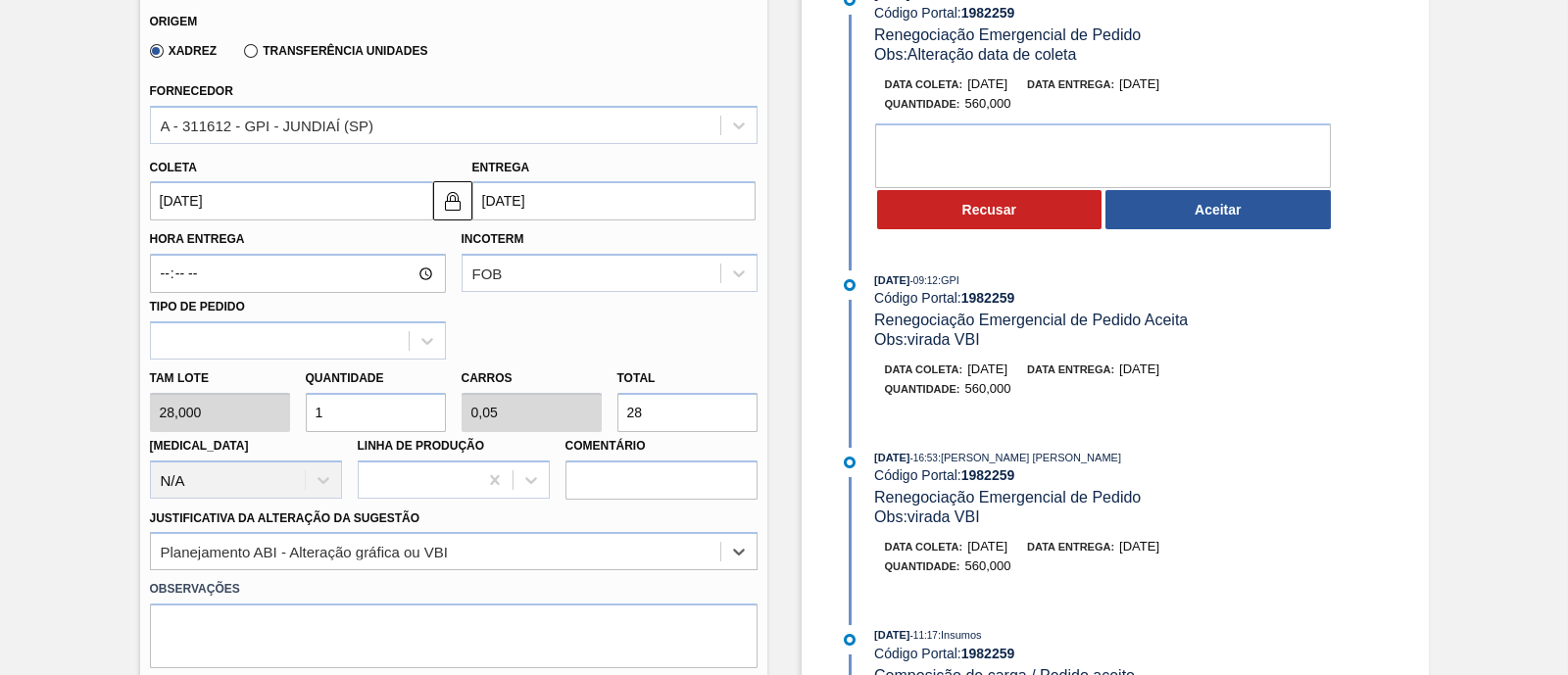
scroll to position [608, 0]
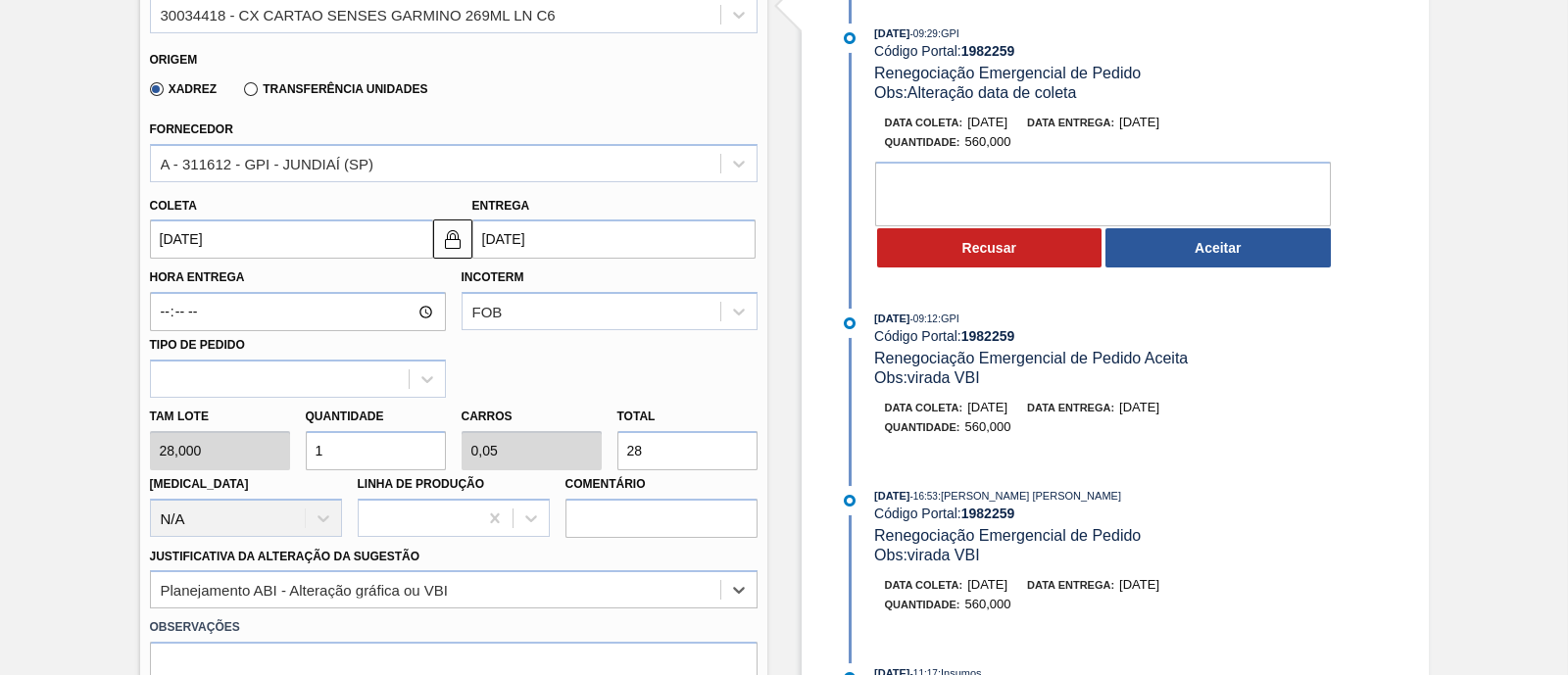
click at [671, 470] on input "28" at bounding box center [687, 450] width 140 height 39
type input "10"
type input "0,5"
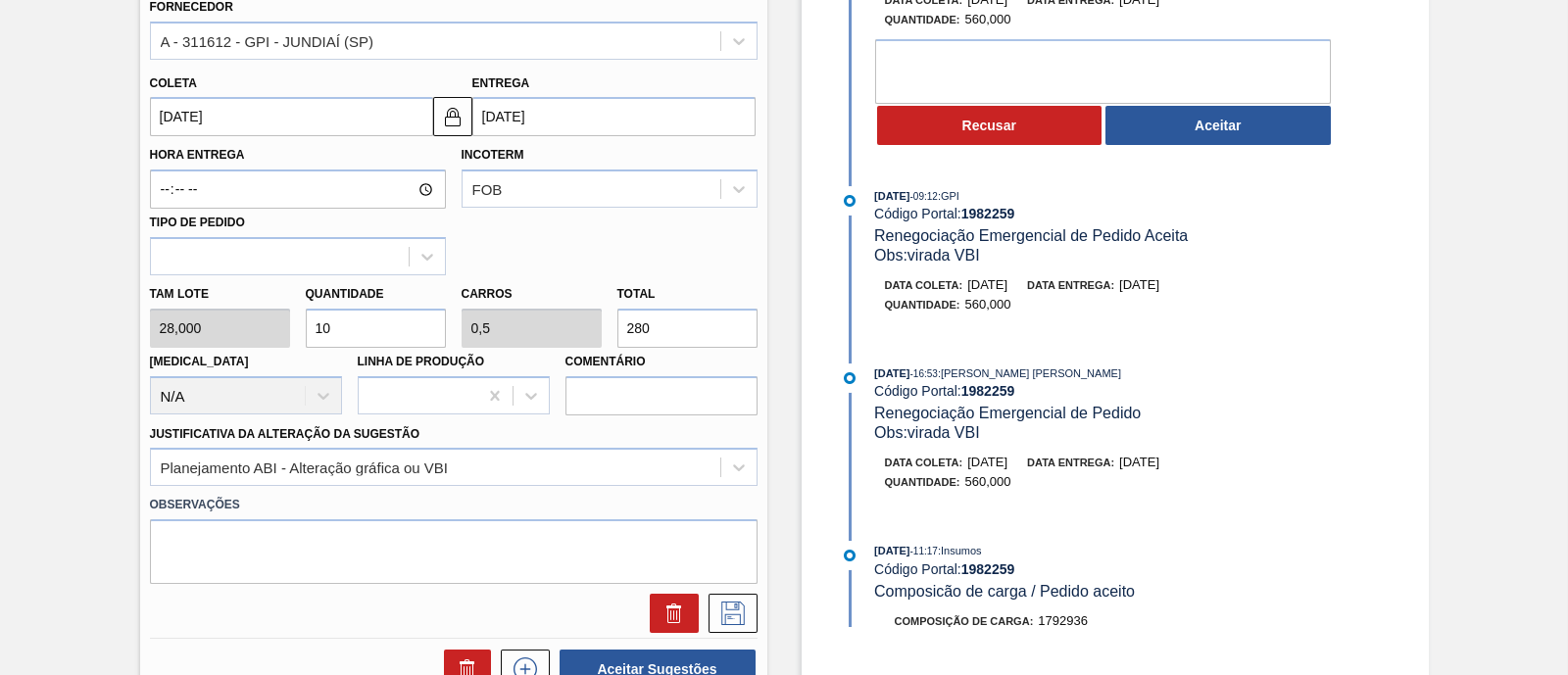
scroll to position [854, 0]
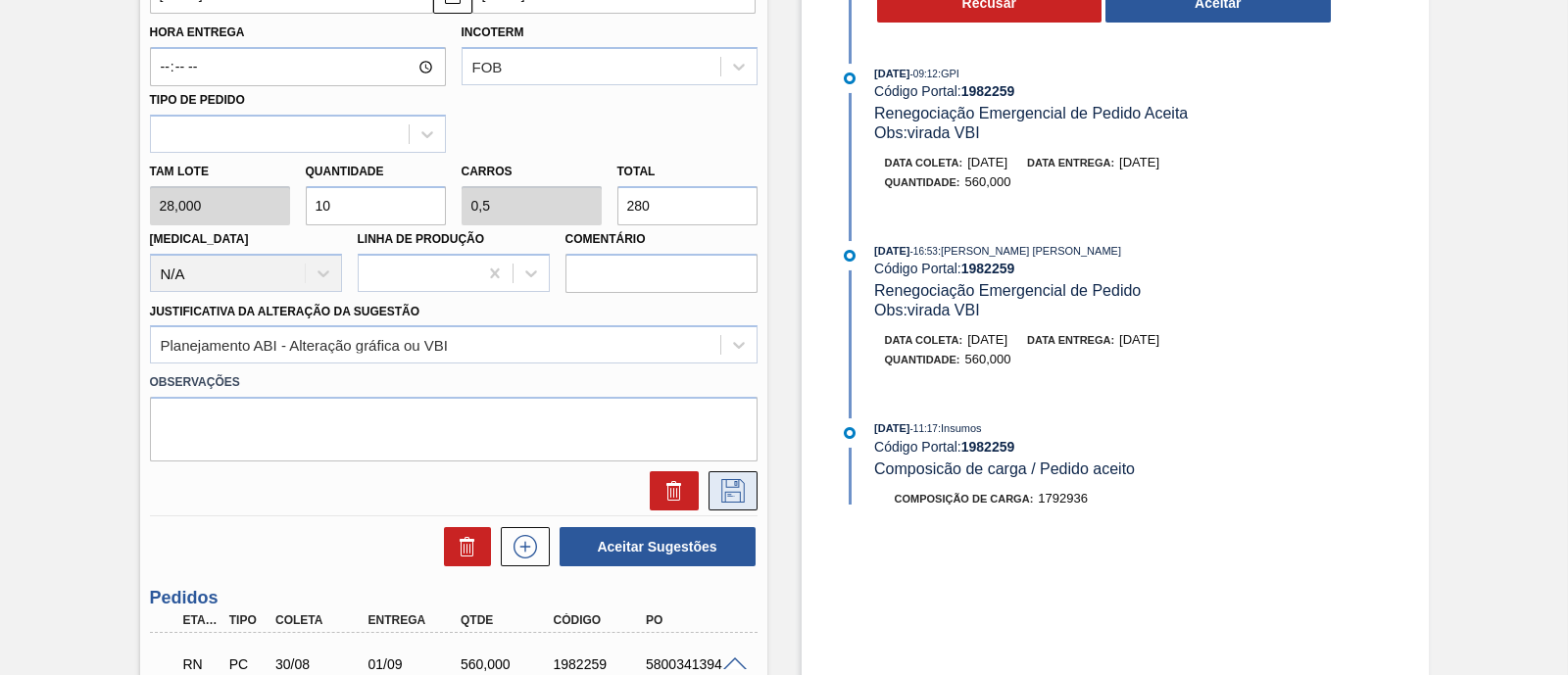
type input "280"
click at [726, 482] on icon at bounding box center [733, 491] width 32 height 24
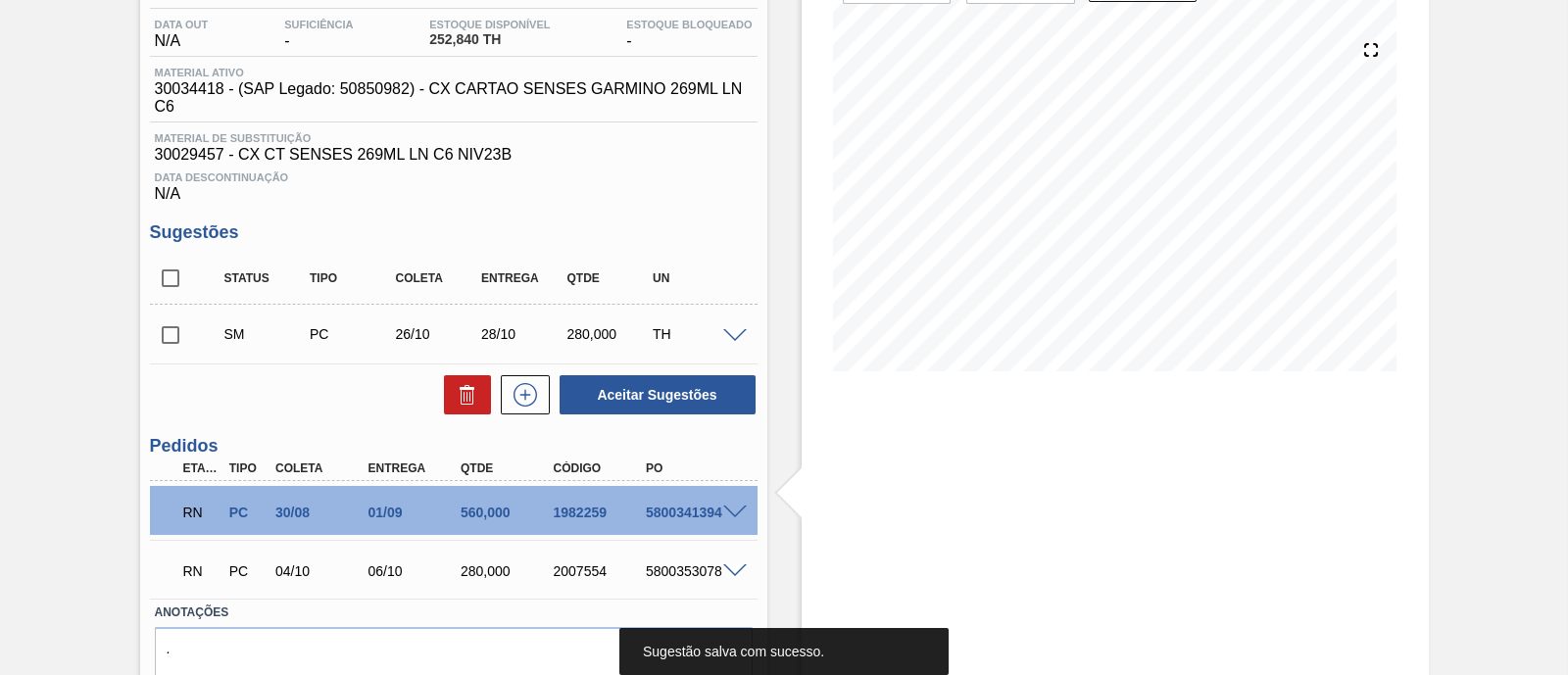
scroll to position [167, 0]
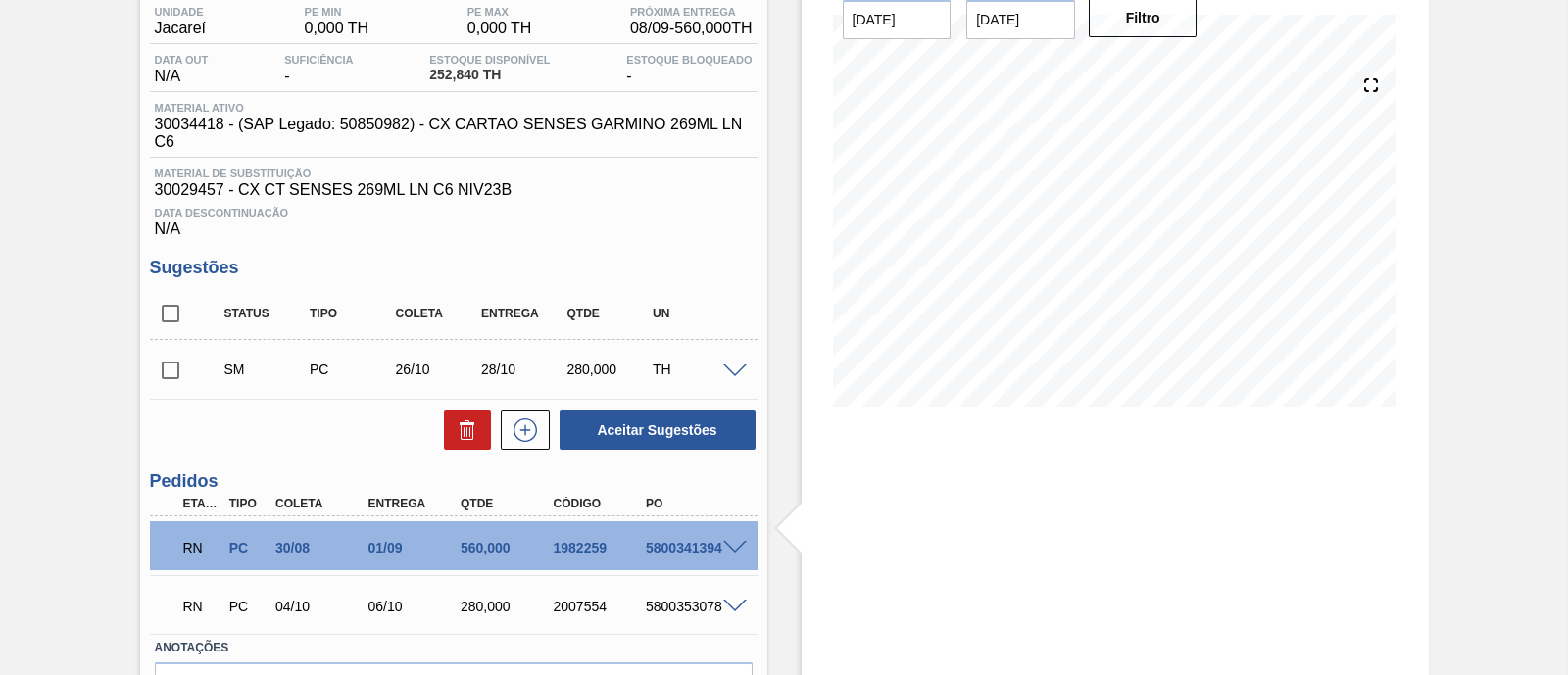
click at [744, 545] on span at bounding box center [735, 548] width 24 height 15
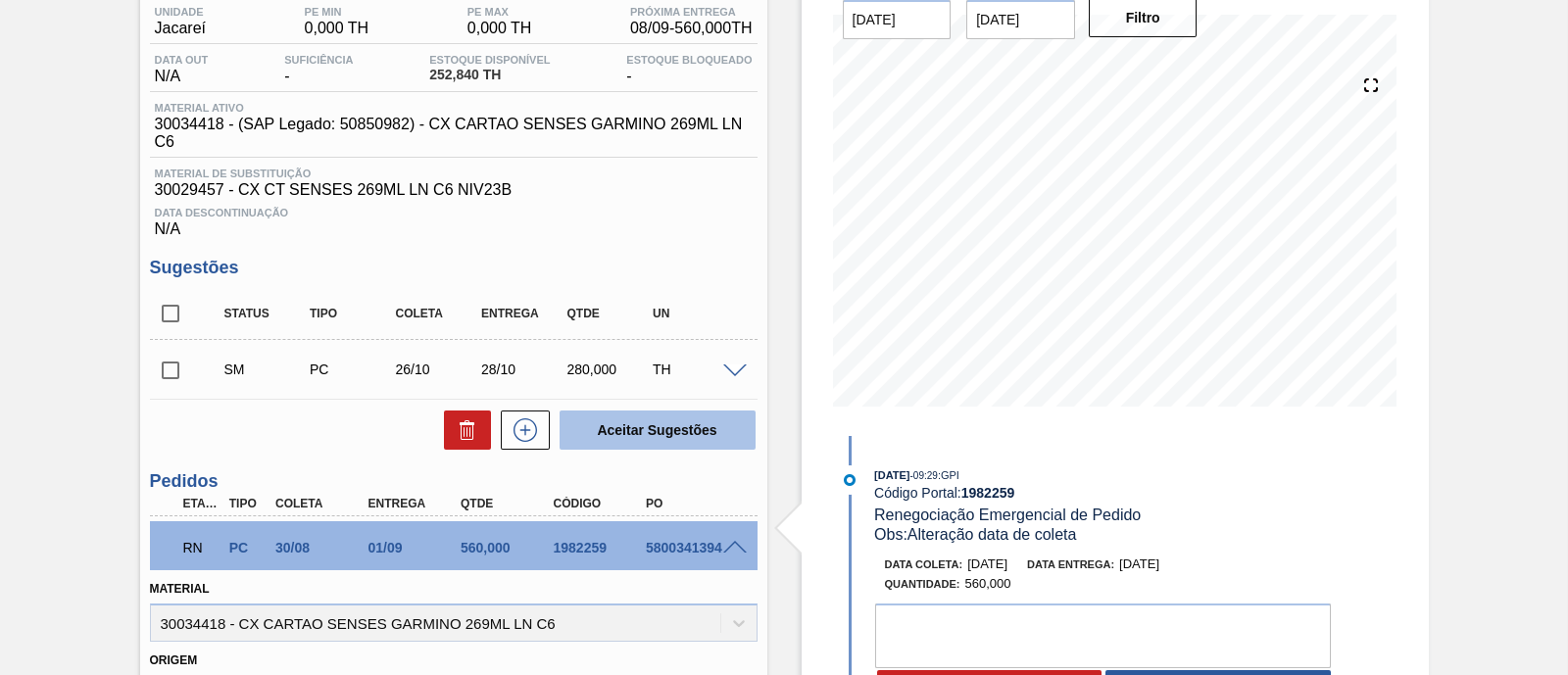
scroll to position [289, 0]
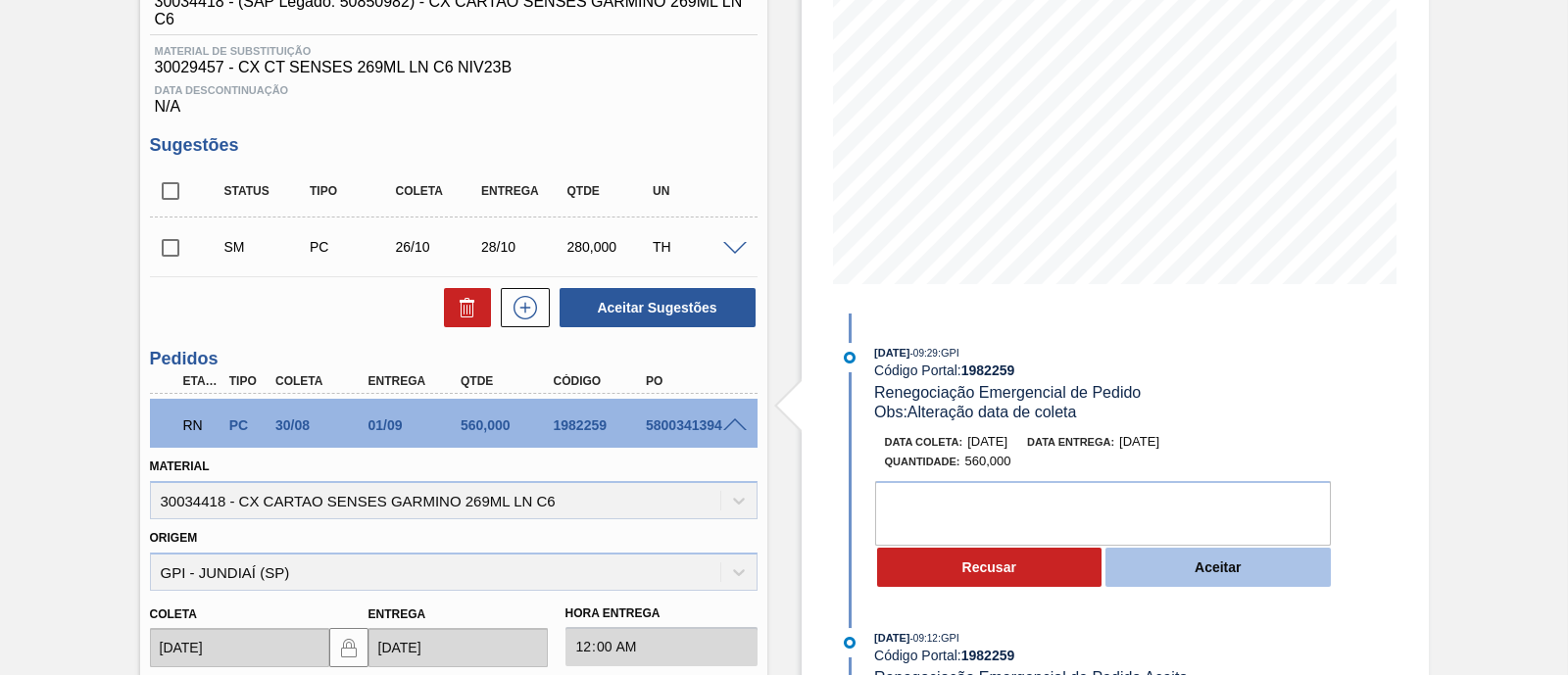
click at [1207, 571] on button "Aceitar" at bounding box center [1218, 567] width 225 height 39
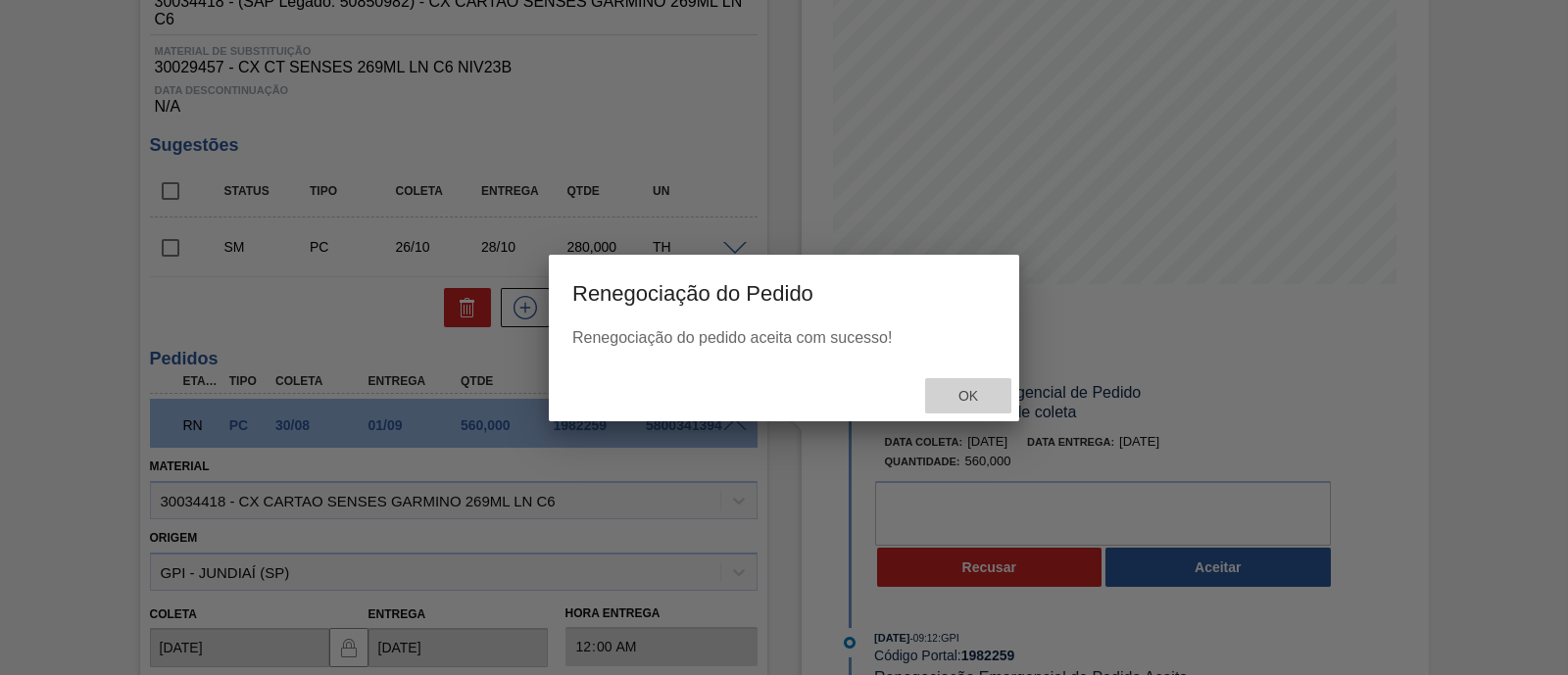
click at [972, 391] on span "Ok" at bounding box center [968, 396] width 51 height 16
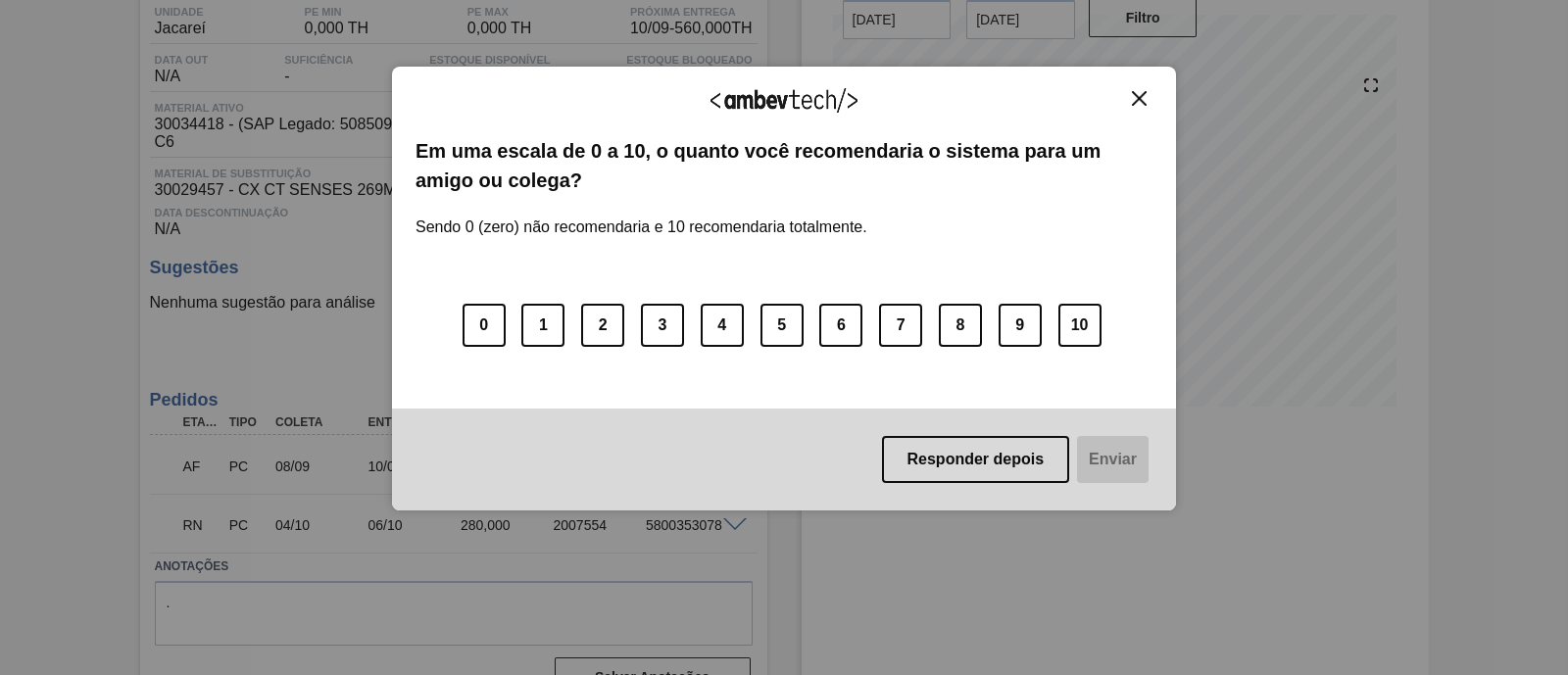
scroll to position [208, 0]
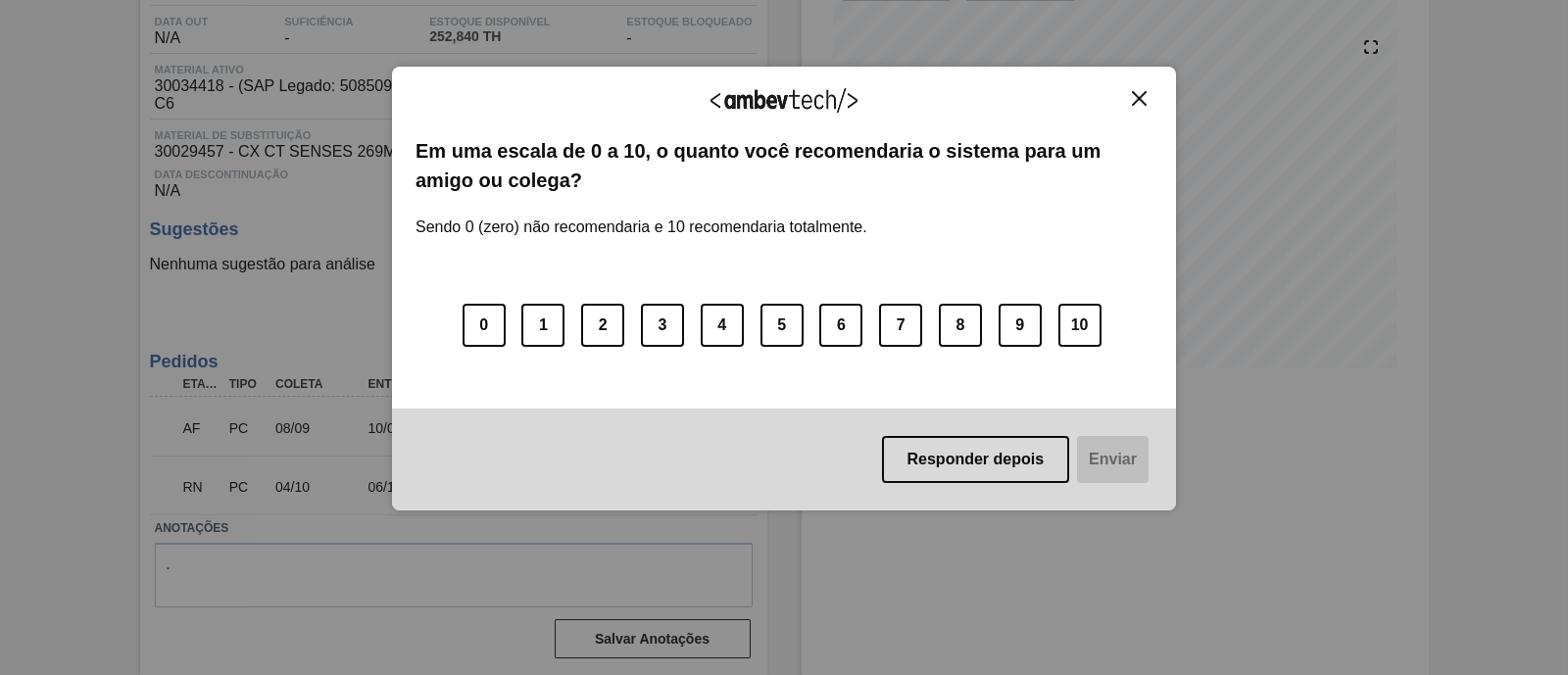
click at [1136, 94] on img "Close" at bounding box center [1139, 98] width 15 height 15
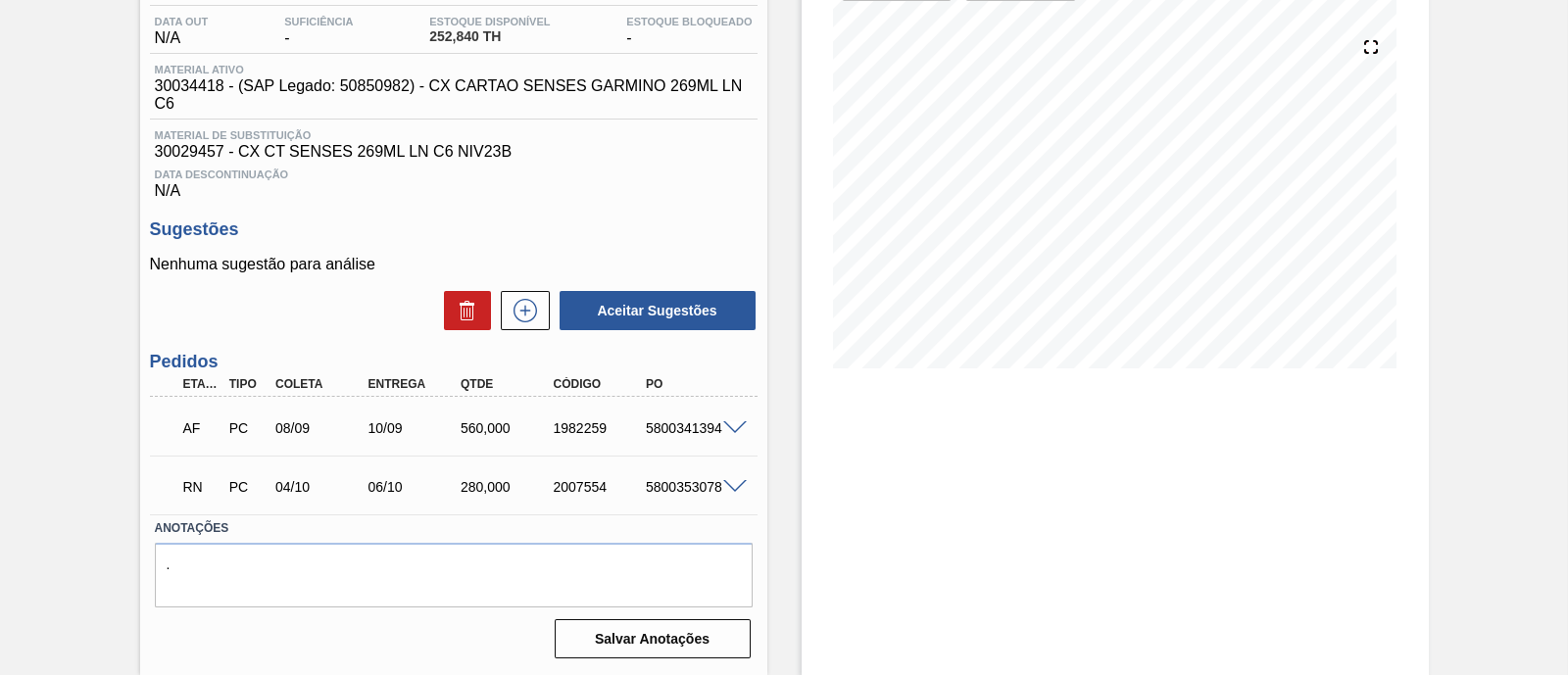
click at [732, 422] on span at bounding box center [735, 429] width 24 height 15
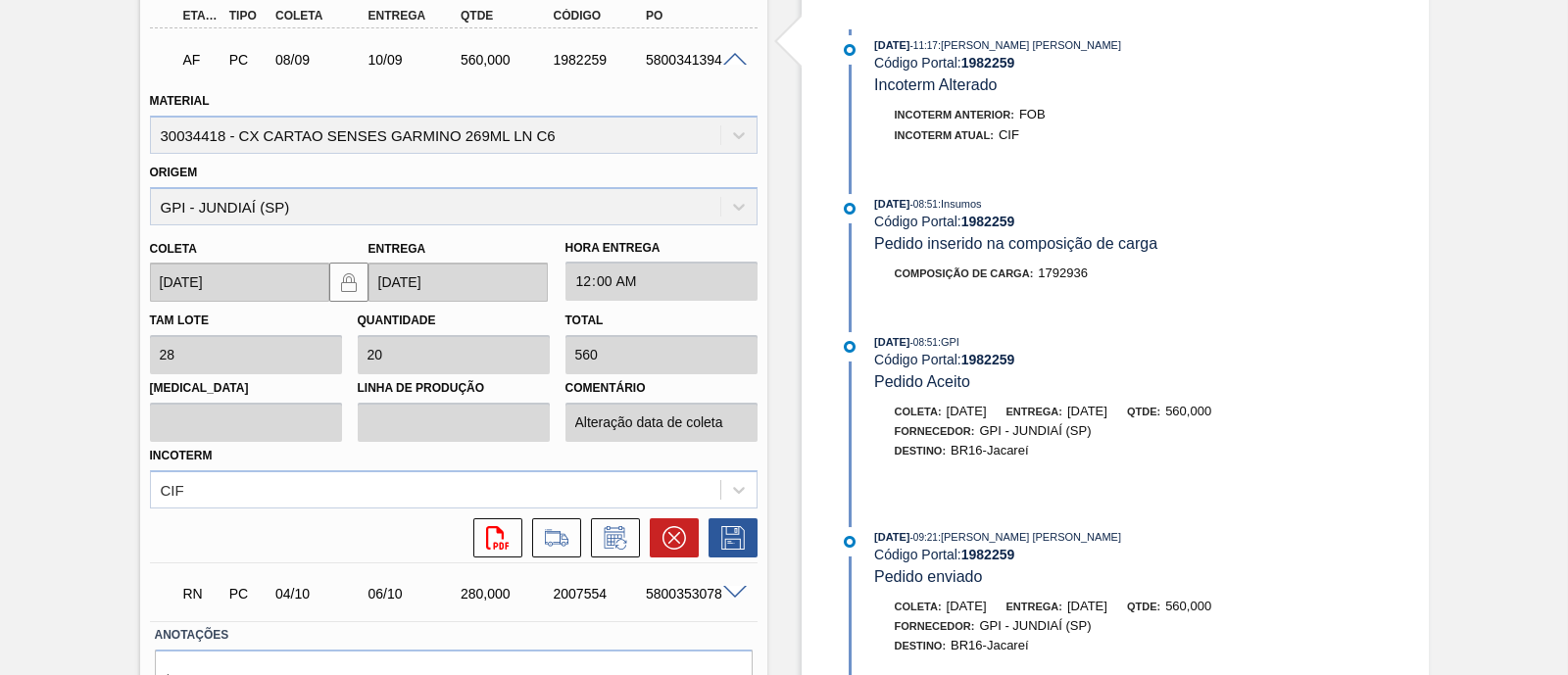
scroll to position [683, 0]
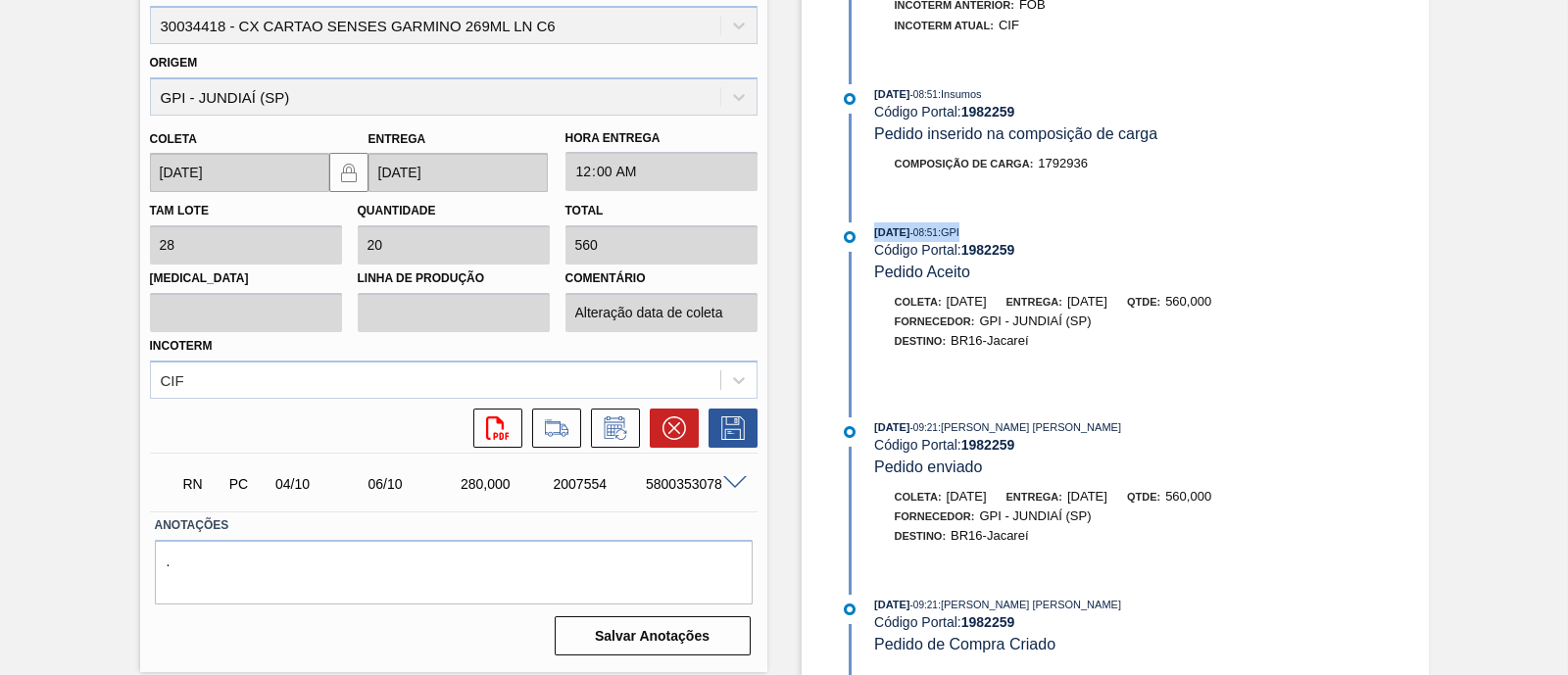
drag, startPoint x: 868, startPoint y: 217, endPoint x: 1014, endPoint y: 213, distance: 146.1
click at [1014, 222] on div "04/07/2025 - 08:51 : GPI Código Portal: 1982259 Pedido Aceito" at bounding box center [1088, 252] width 505 height 60
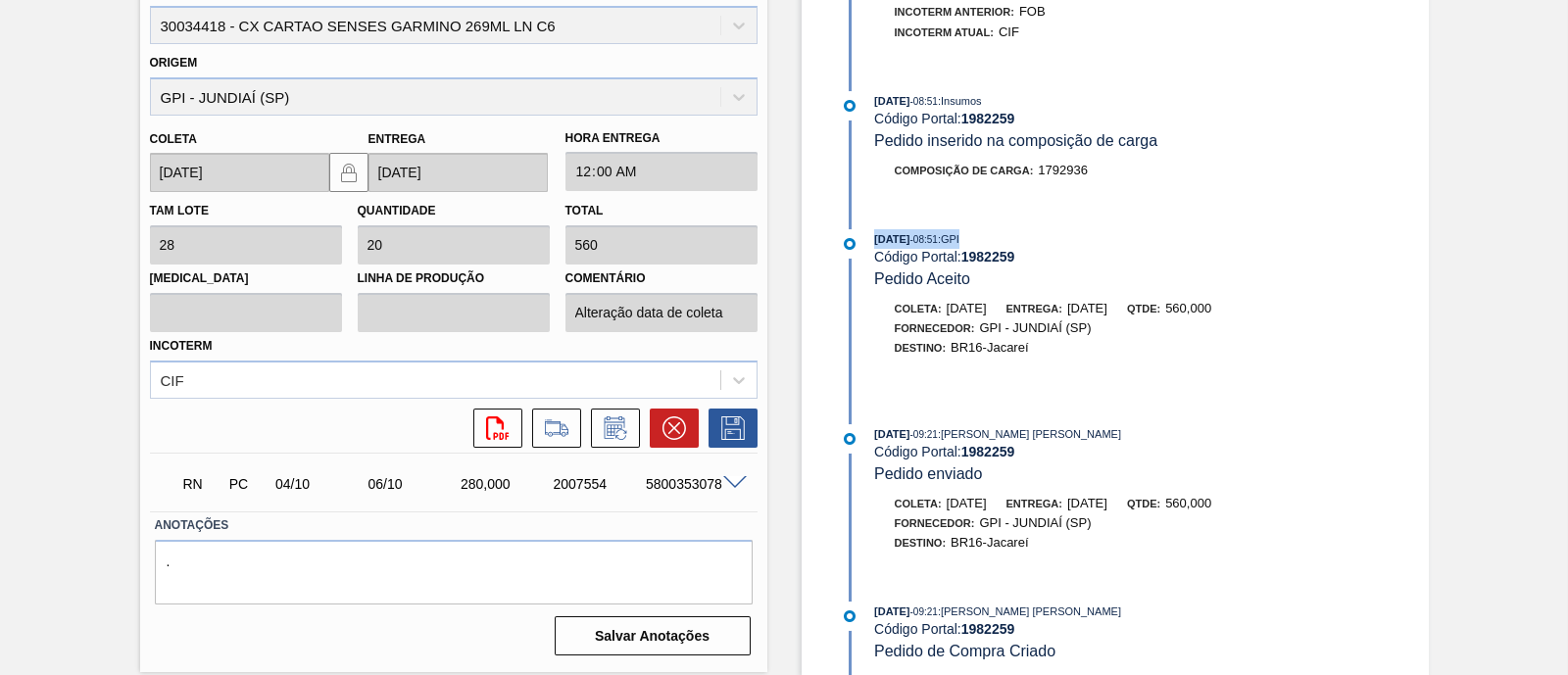
scroll to position [1201, 0]
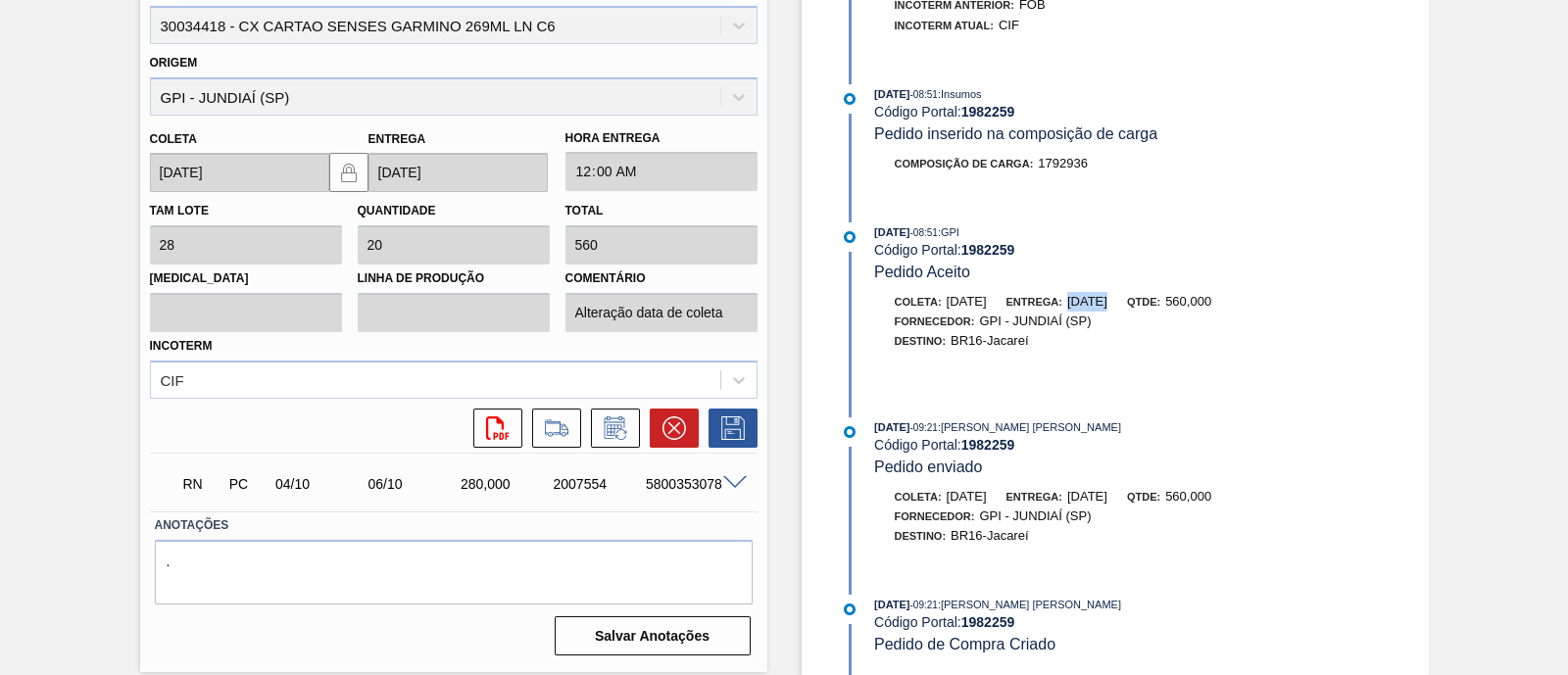
drag, startPoint x: 1091, startPoint y: 296, endPoint x: 1171, endPoint y: 296, distance: 80.0
click at [1171, 296] on div "Coleta: 04/08/2025 Entrega: 06/08/2025 Qtde: 560,000" at bounding box center [1108, 302] width 465 height 20
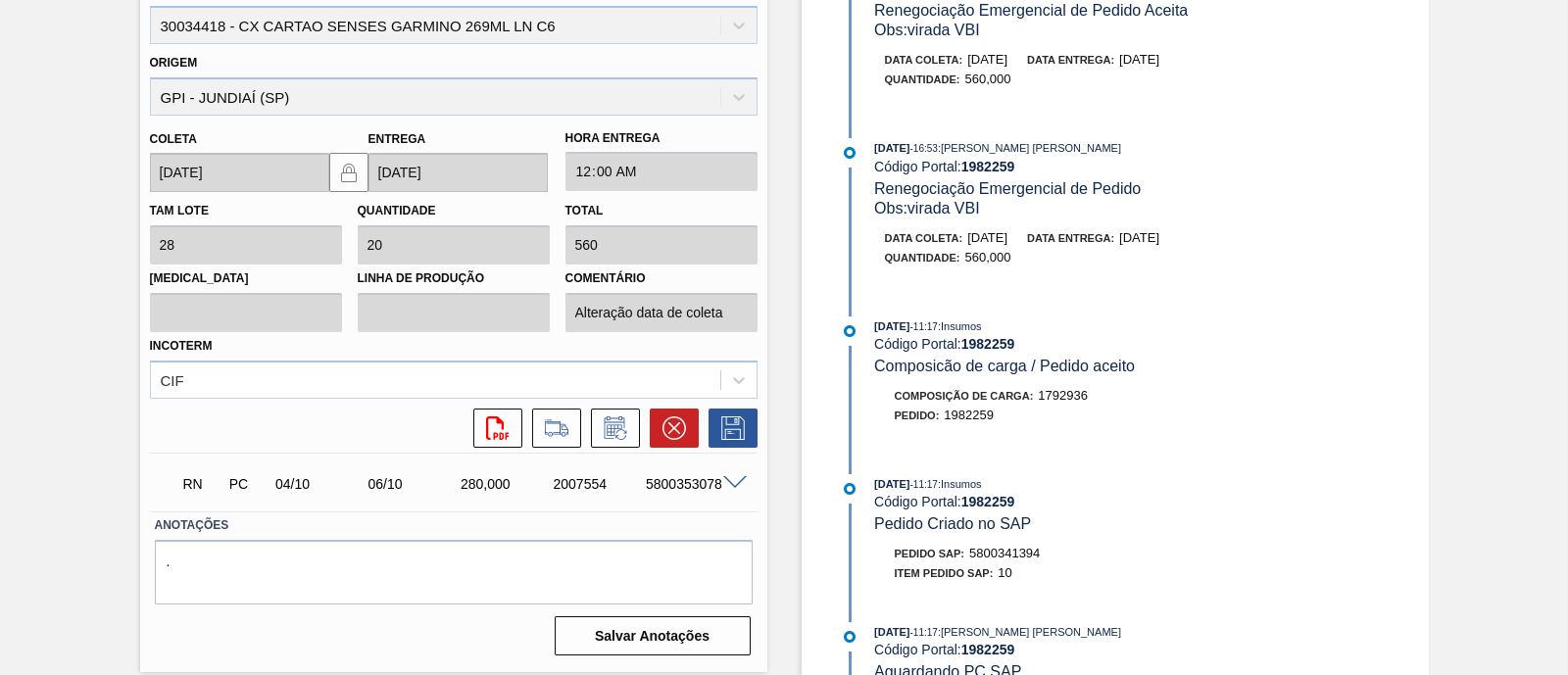
scroll to position [219, 0]
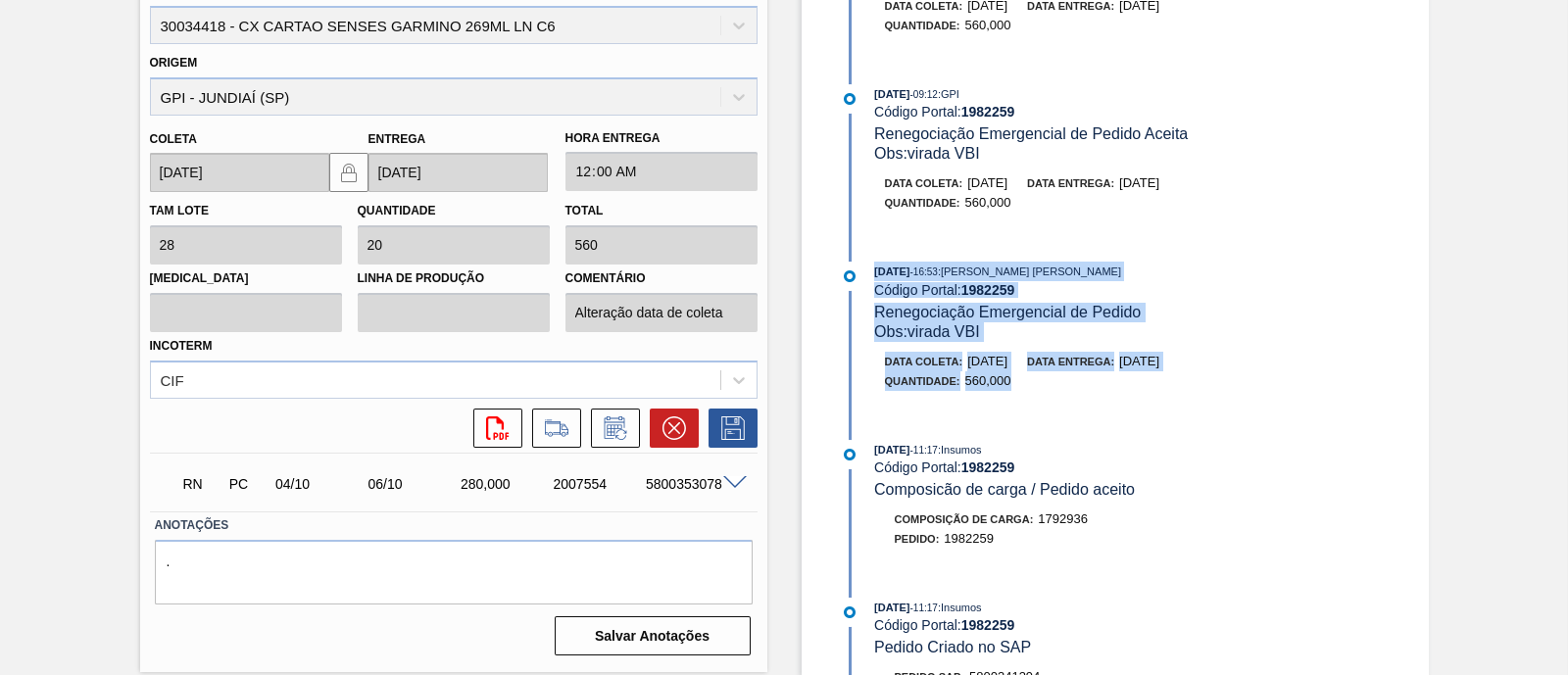
drag, startPoint x: 873, startPoint y: 276, endPoint x: 1221, endPoint y: 389, distance: 365.9
click at [1221, 389] on div "05/08/2025 - 16:53 : ERICA BOER GARCIA Código Portal: 1982259 Renegociação Emer…" at bounding box center [1088, 336] width 505 height 148
click at [1182, 401] on div "Data coleta: 30/08/2025 Data entrega: 01/09/2025 Quantidade : 560,000" at bounding box center [1088, 376] width 505 height 49
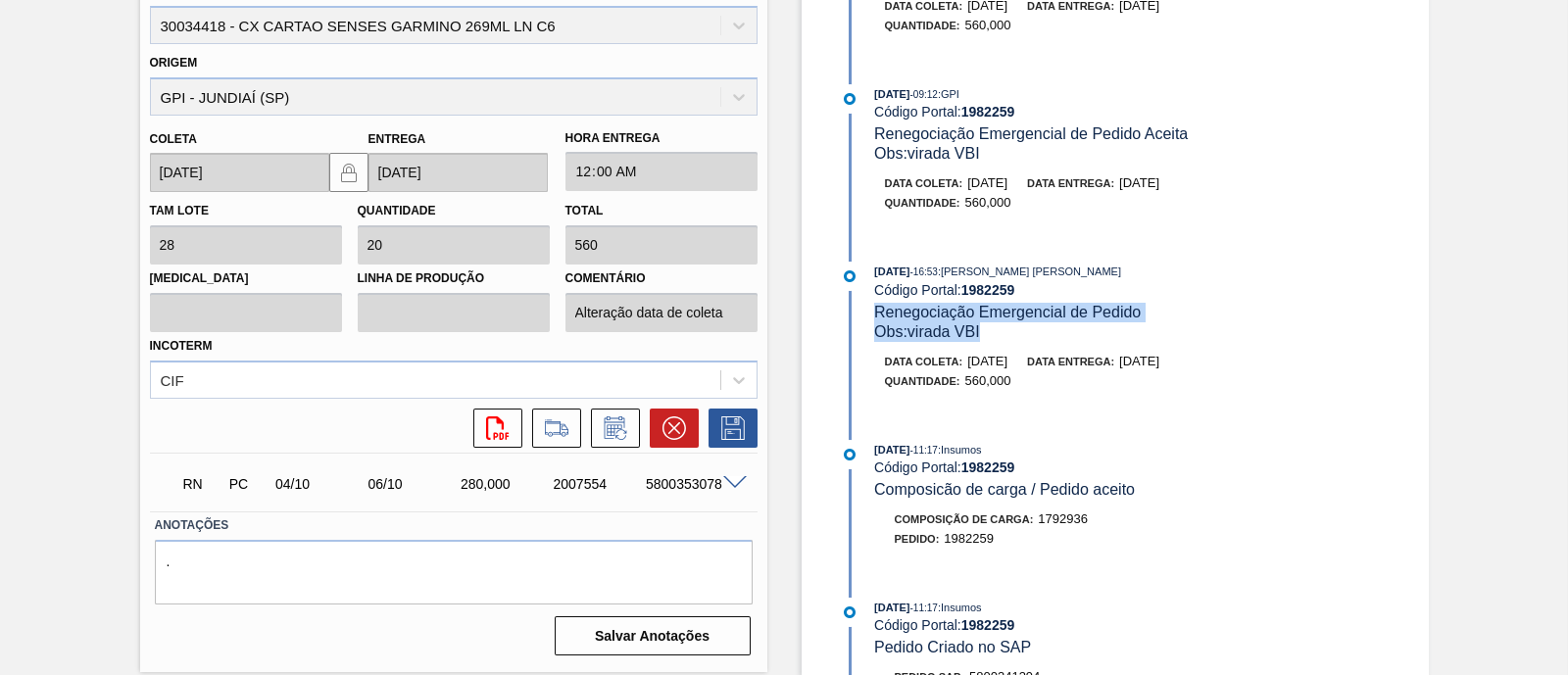
drag, startPoint x: 877, startPoint y: 322, endPoint x: 1156, endPoint y: 327, distance: 279.0
click at [1156, 327] on div "05/08/2025 - 16:53 : ERICA BOER GARCIA Código Portal: 1982259 Renegociação Emer…" at bounding box center [1107, 302] width 465 height 79
click at [1041, 410] on div "05/08/2025 - 16:53 : ERICA BOER GARCIA Código Portal: 1982259 Renegociação Emer…" at bounding box center [1088, 336] width 505 height 148
drag, startPoint x: 903, startPoint y: 340, endPoint x: 1002, endPoint y: 340, distance: 99.0
click at [1002, 340] on div "Obs: virada VBI" at bounding box center [1107, 333] width 465 height 20
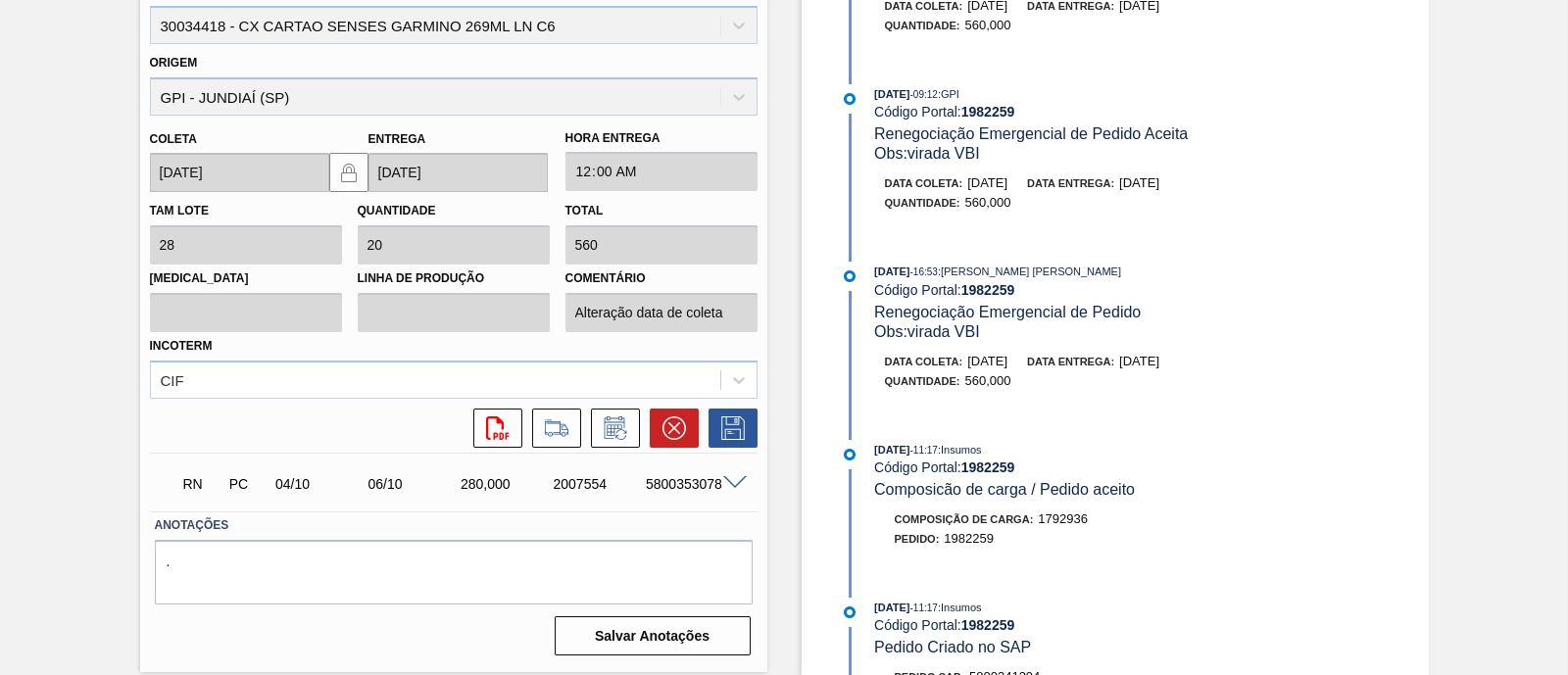
click at [1007, 368] on span "30/08/2025" at bounding box center [987, 360] width 40 height 15
drag, startPoint x: 972, startPoint y: 364, endPoint x: 1050, endPoint y: 367, distance: 78.1
click at [1050, 367] on div "Data coleta: 30/08/2025 Data entrega: 01/09/2025" at bounding box center [1117, 362] width 465 height 20
drag, startPoint x: 1135, startPoint y: 363, endPoint x: 1216, endPoint y: 366, distance: 81.1
click at [1216, 366] on div "Data coleta: 30/08/2025 Data entrega: 01/09/2025" at bounding box center [1117, 362] width 465 height 20
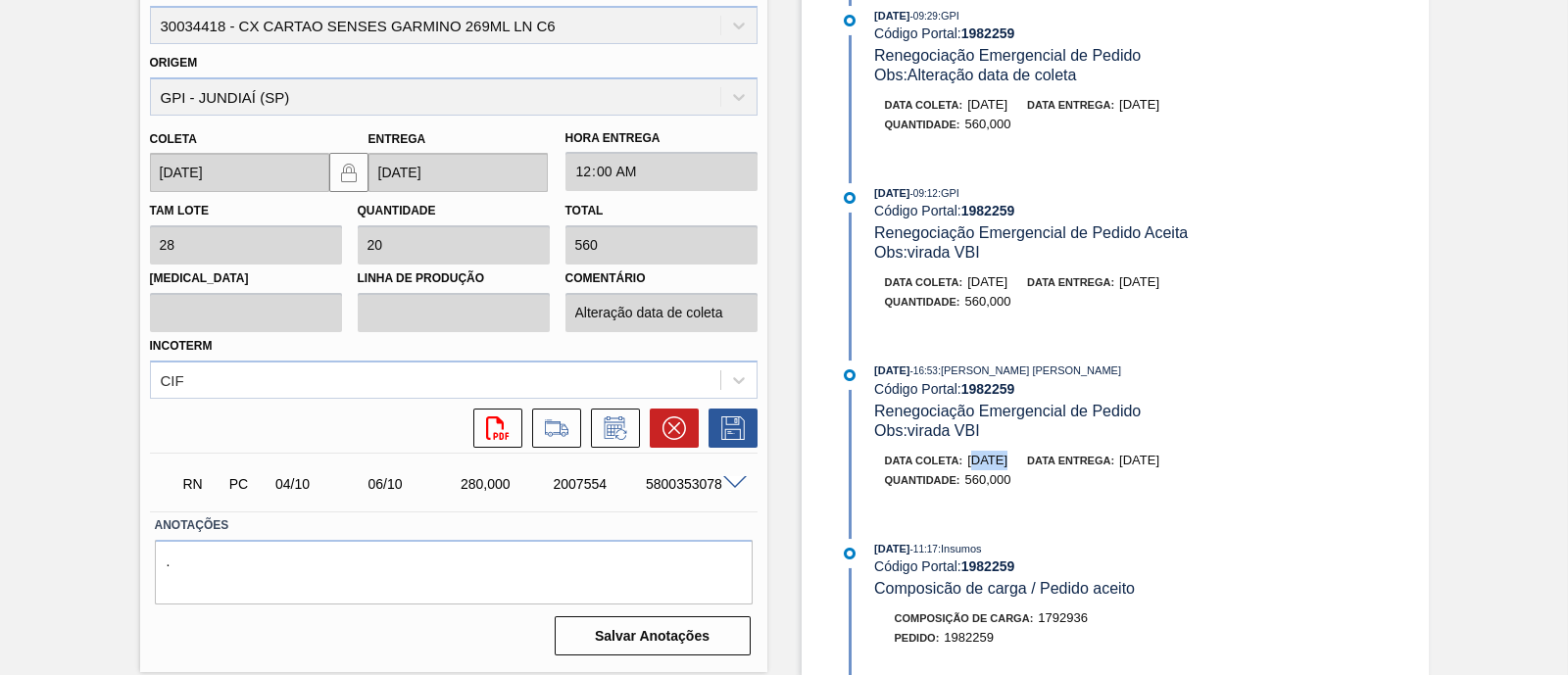
scroll to position [97, 0]
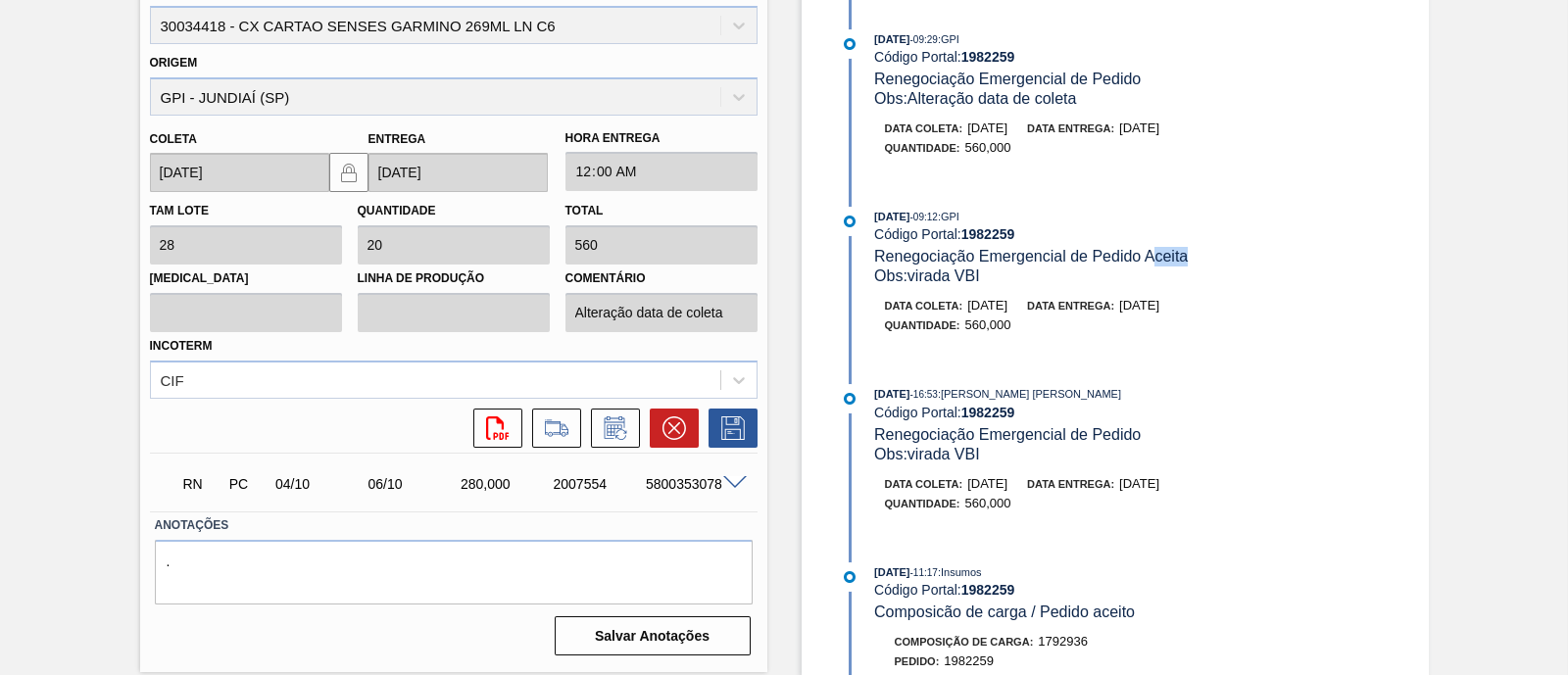
drag, startPoint x: 1150, startPoint y: 259, endPoint x: 1192, endPoint y: 261, distance: 42.0
click at [1192, 261] on div "12/08/2025 - 09:12 : GPI Código Portal: 1982259 Renegociação Emergencial de Ped…" at bounding box center [1107, 246] width 465 height 79
click at [1206, 316] on div "Data coleta: 30/08/2025 Data entrega: 01/09/2025" at bounding box center [1117, 306] width 465 height 20
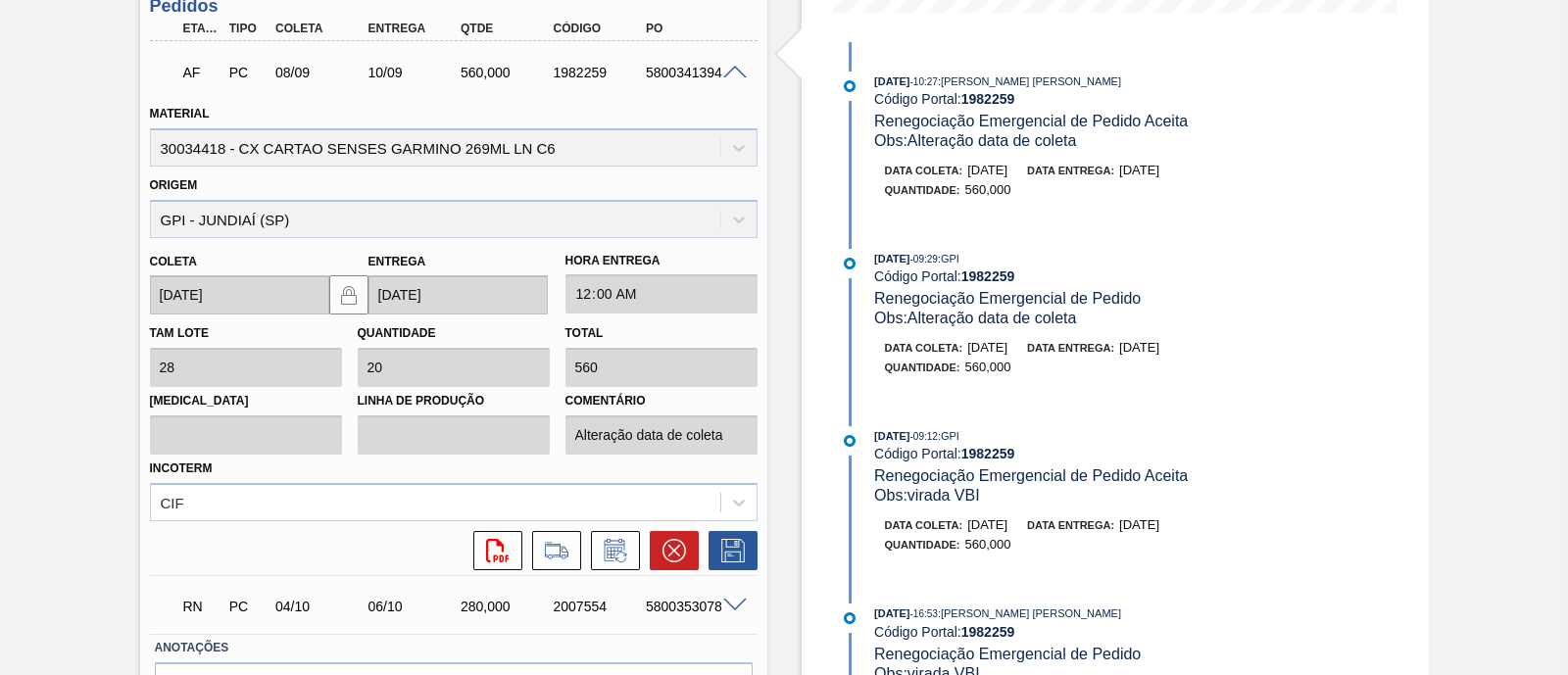
scroll to position [438, 0]
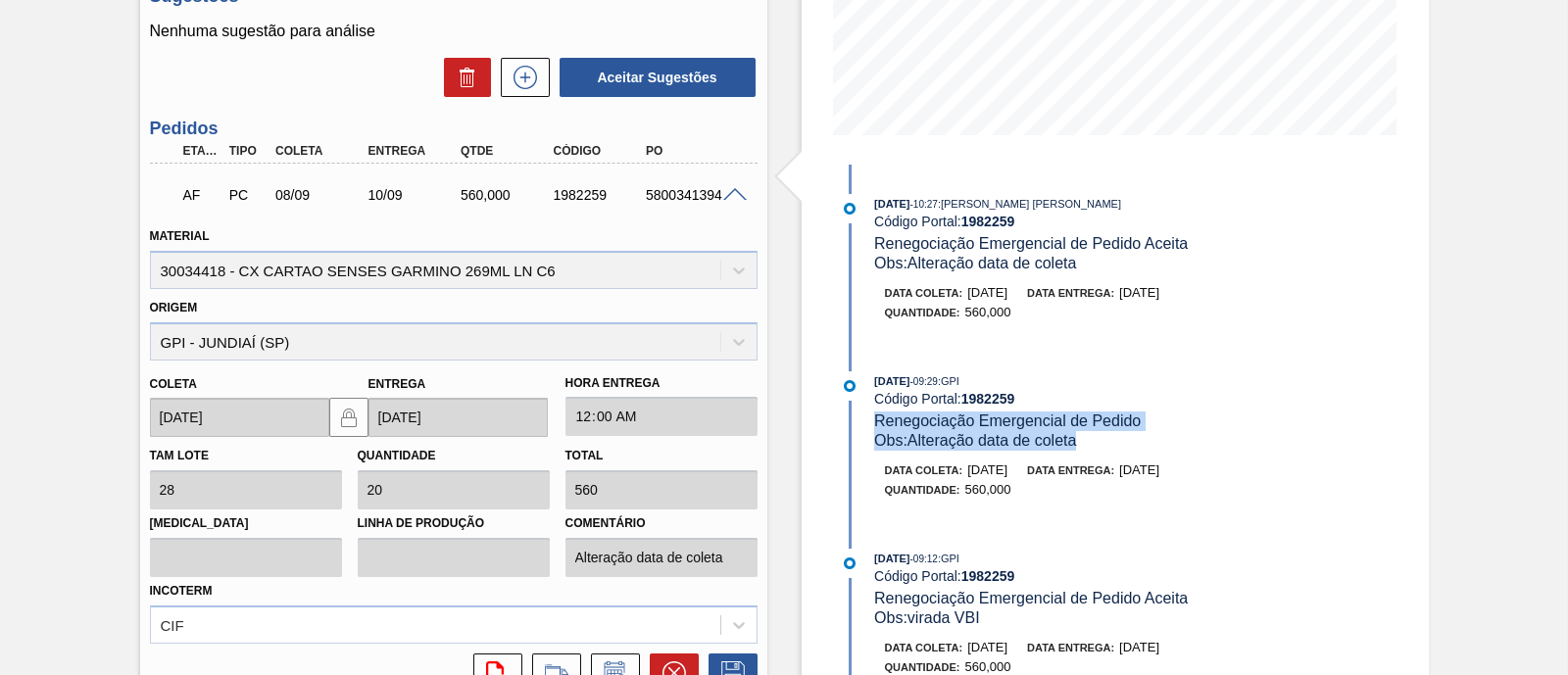
drag, startPoint x: 868, startPoint y: 420, endPoint x: 1158, endPoint y: 429, distance: 290.1
click at [1158, 429] on div "04/09/2025 - 09:29 : GPI Código Portal: 1982259 Renegociação Emergencial de Ped…" at bounding box center [1088, 411] width 505 height 79
drag, startPoint x: 966, startPoint y: 477, endPoint x: 1026, endPoint y: 479, distance: 60.0
click at [1007, 477] on span "[DATE]" at bounding box center [987, 470] width 40 height 15
drag, startPoint x: 1138, startPoint y: 471, endPoint x: 1208, endPoint y: 468, distance: 70.1
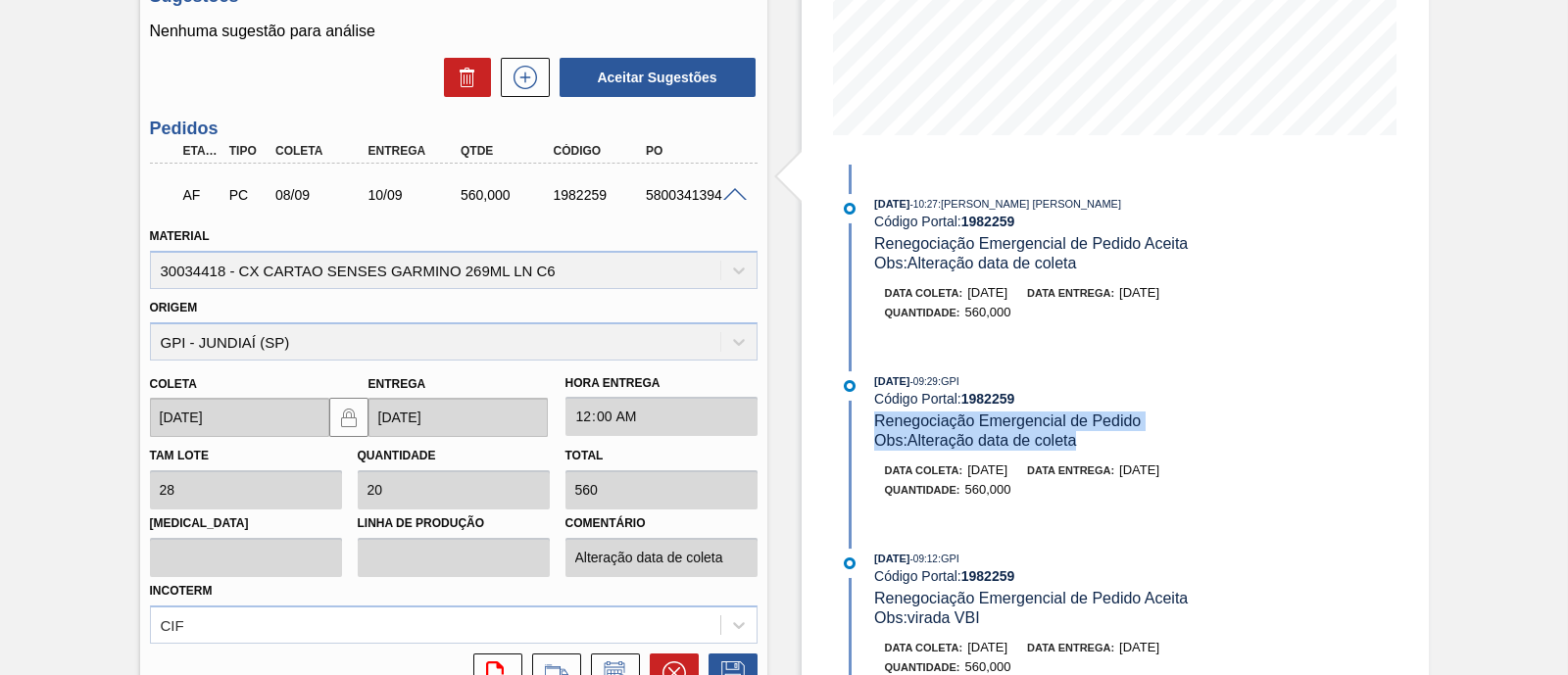
click at [1208, 468] on div "Data coleta: 08/09/2025 Data entrega: 10/09/2025" at bounding box center [1117, 471] width 465 height 20
click at [1159, 472] on span "10/09/2025" at bounding box center [1139, 470] width 40 height 15
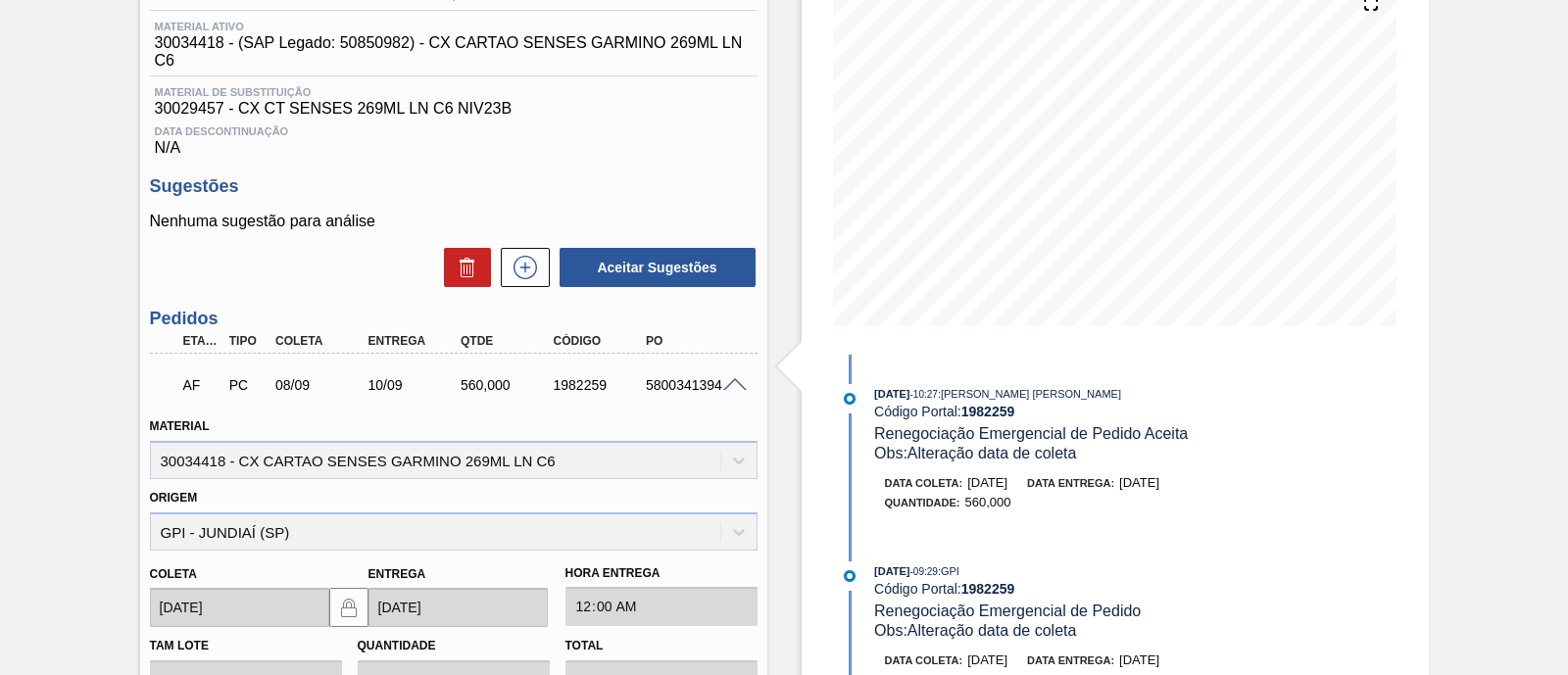
scroll to position [194, 0]
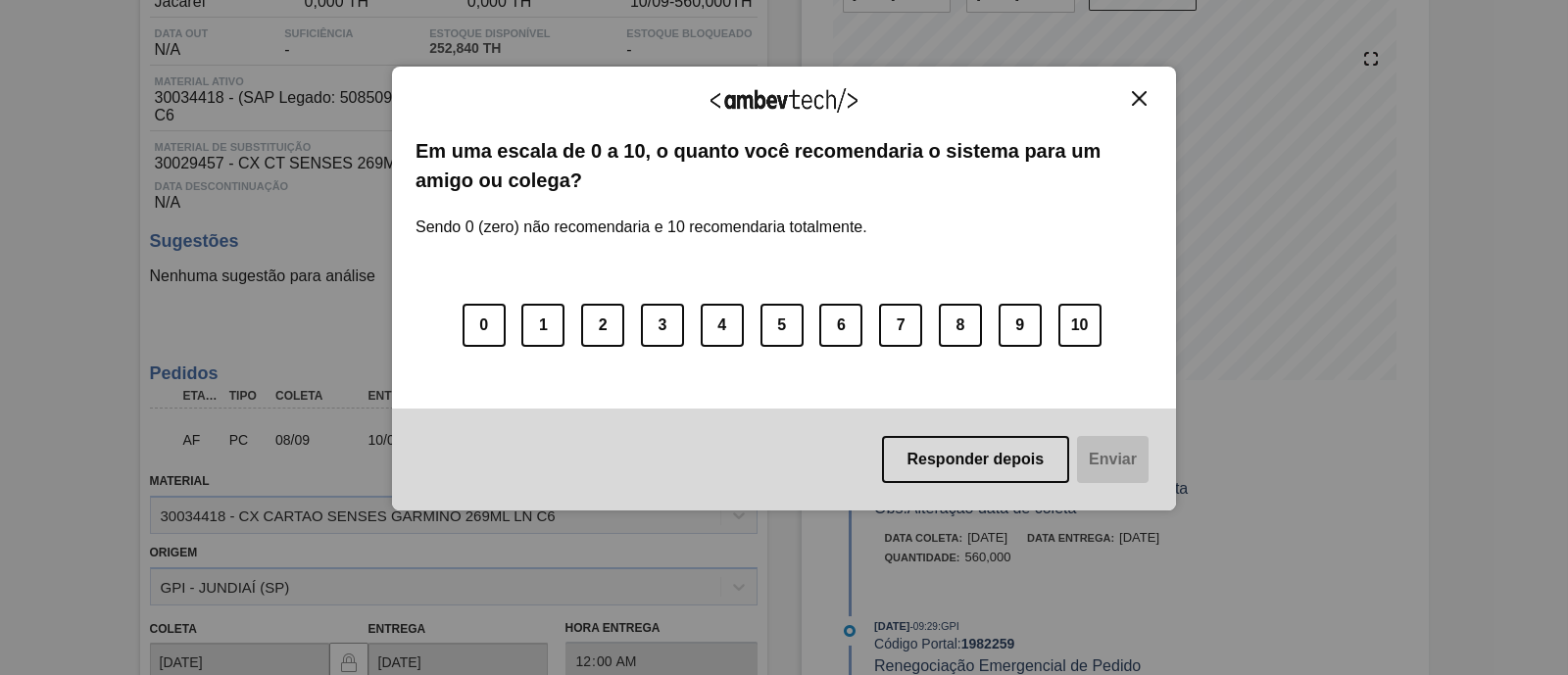
click at [1145, 99] on img "Close" at bounding box center [1139, 98] width 15 height 15
click at [1141, 96] on img "Close" at bounding box center [1139, 98] width 15 height 15
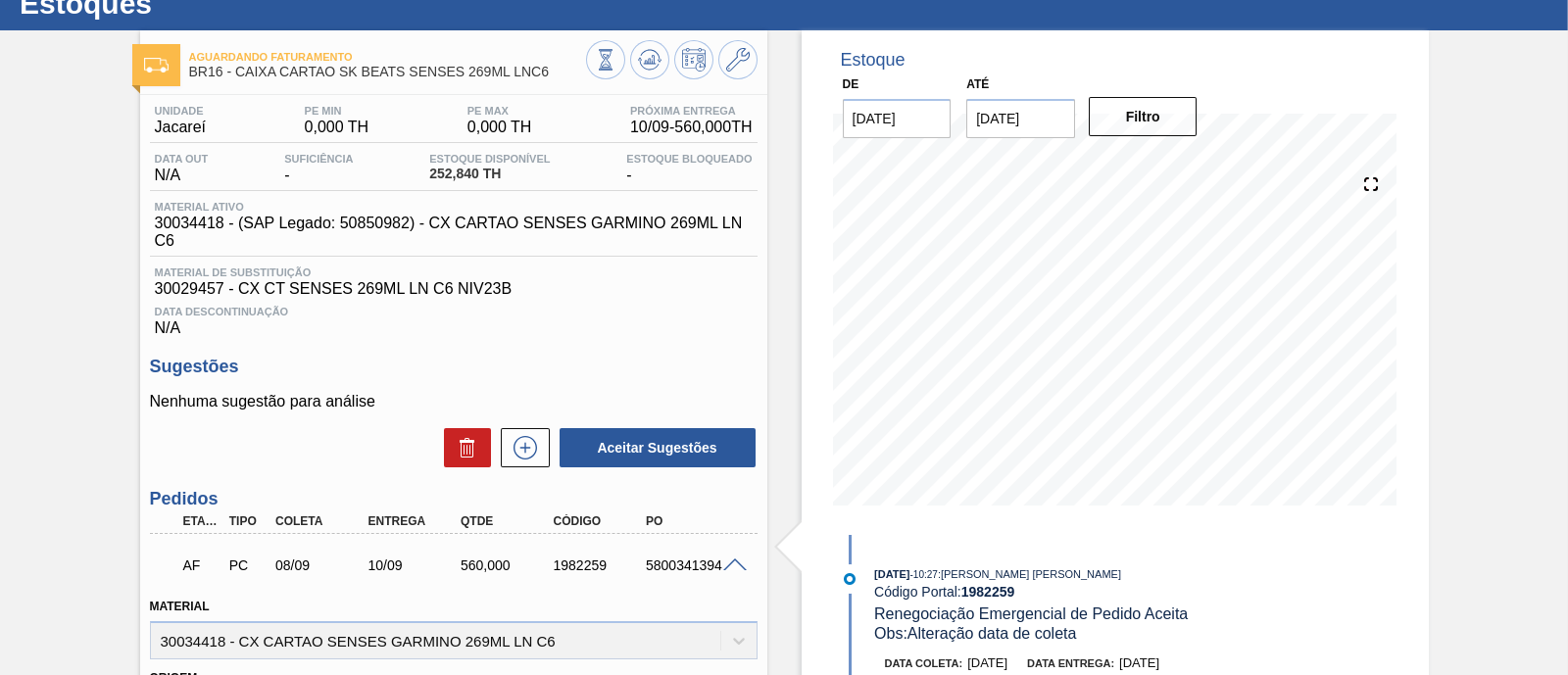
scroll to position [0, 0]
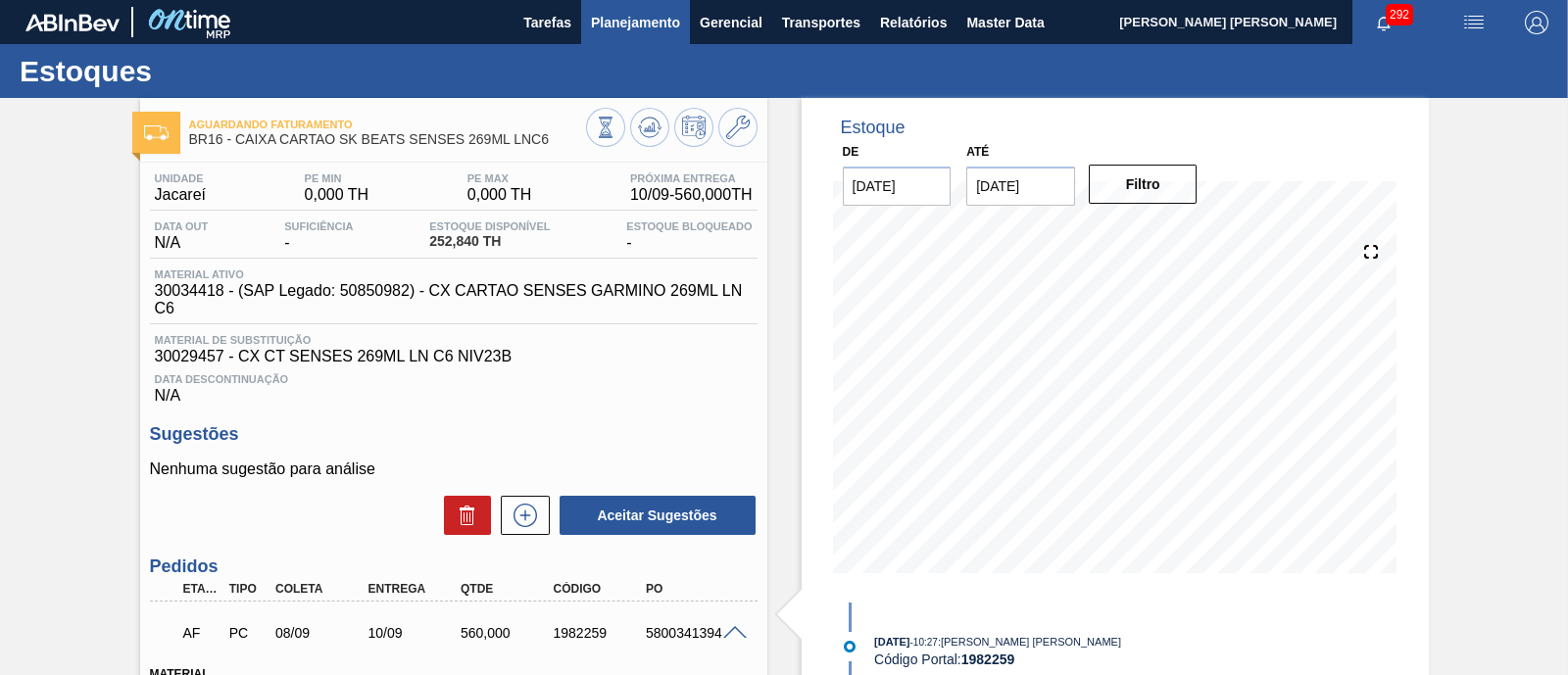
click at [640, 32] on span "Planejamento" at bounding box center [635, 23] width 89 height 24
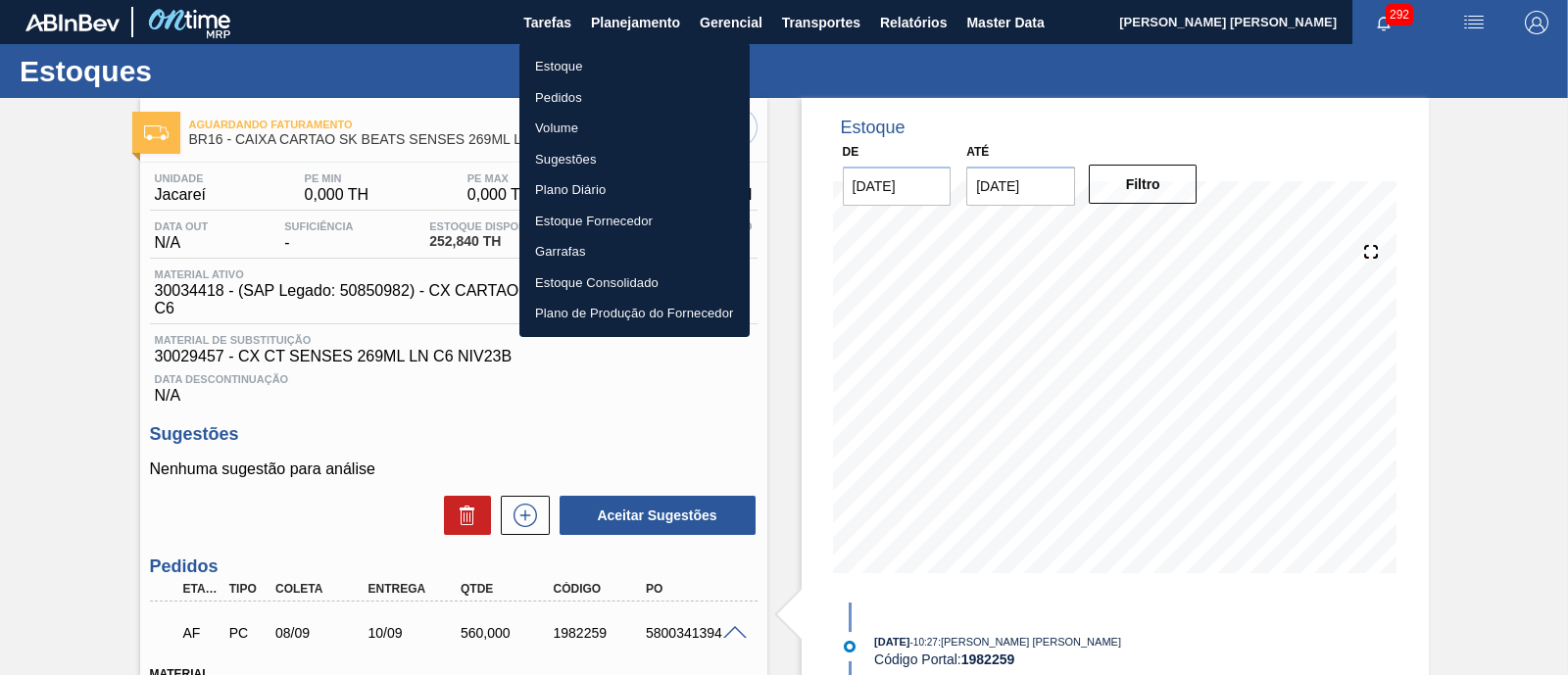
click at [599, 66] on li "Estoque" at bounding box center [634, 67] width 230 height 32
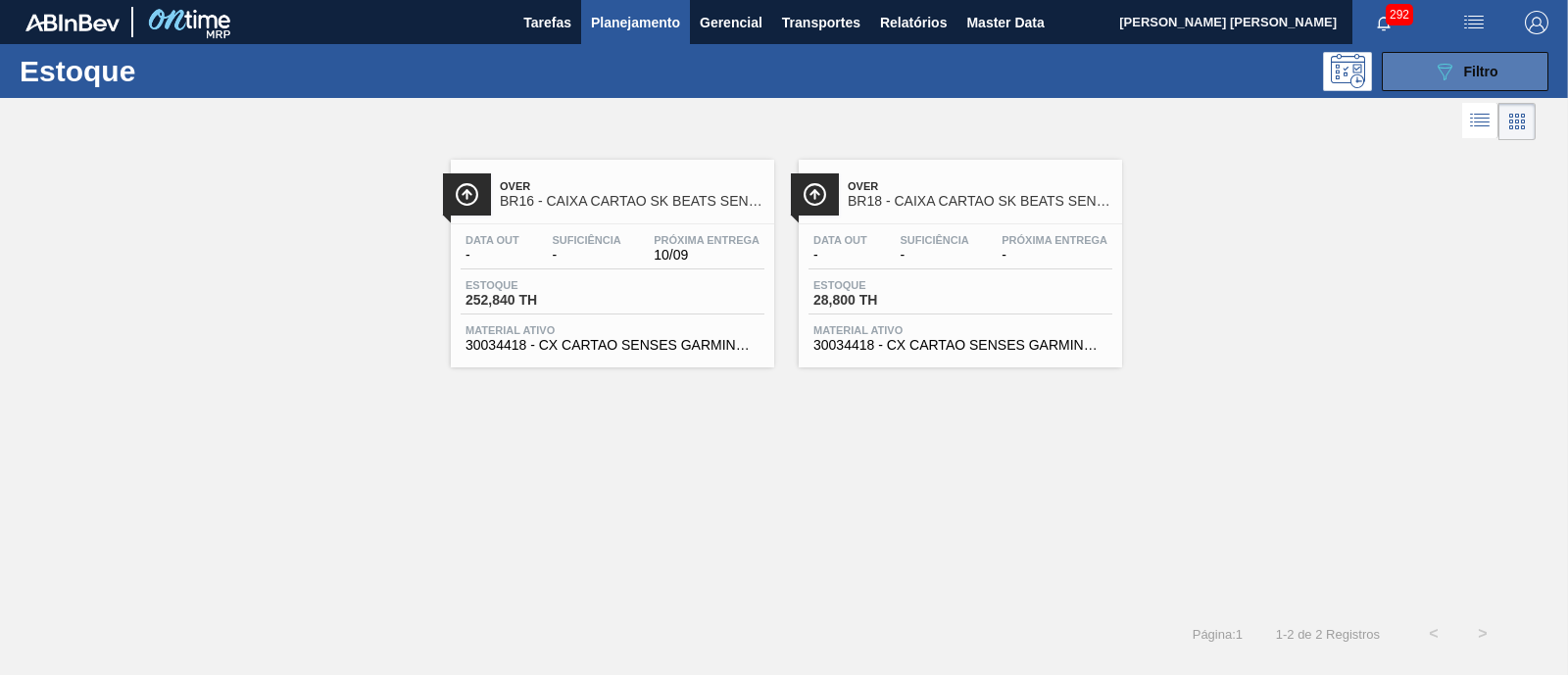
click at [1494, 64] on span "Filtro" at bounding box center [1481, 71] width 35 height 16
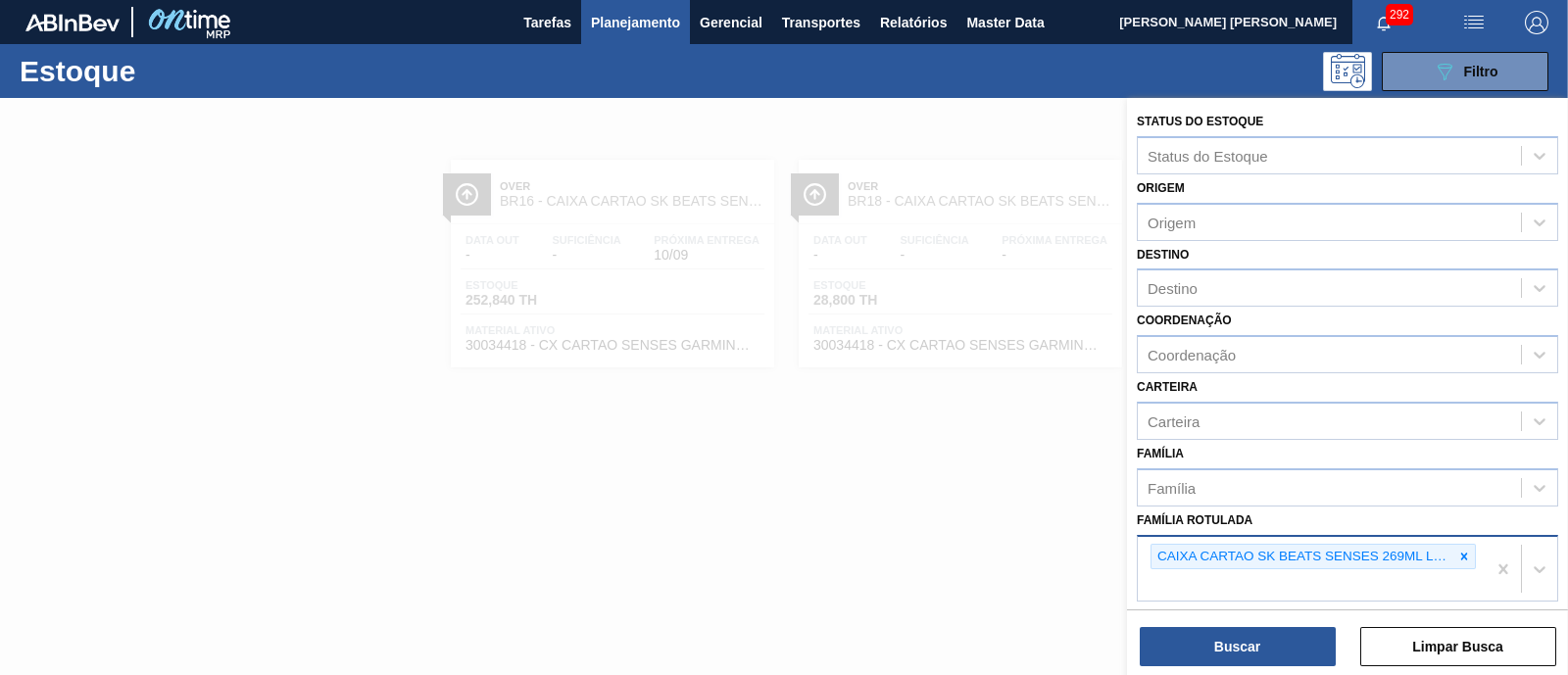
click at [1464, 545] on div at bounding box center [1464, 557] width 22 height 25
click at [1400, 545] on div "Família Rotulada" at bounding box center [1329, 554] width 383 height 29
type Rotulada "sk 26"
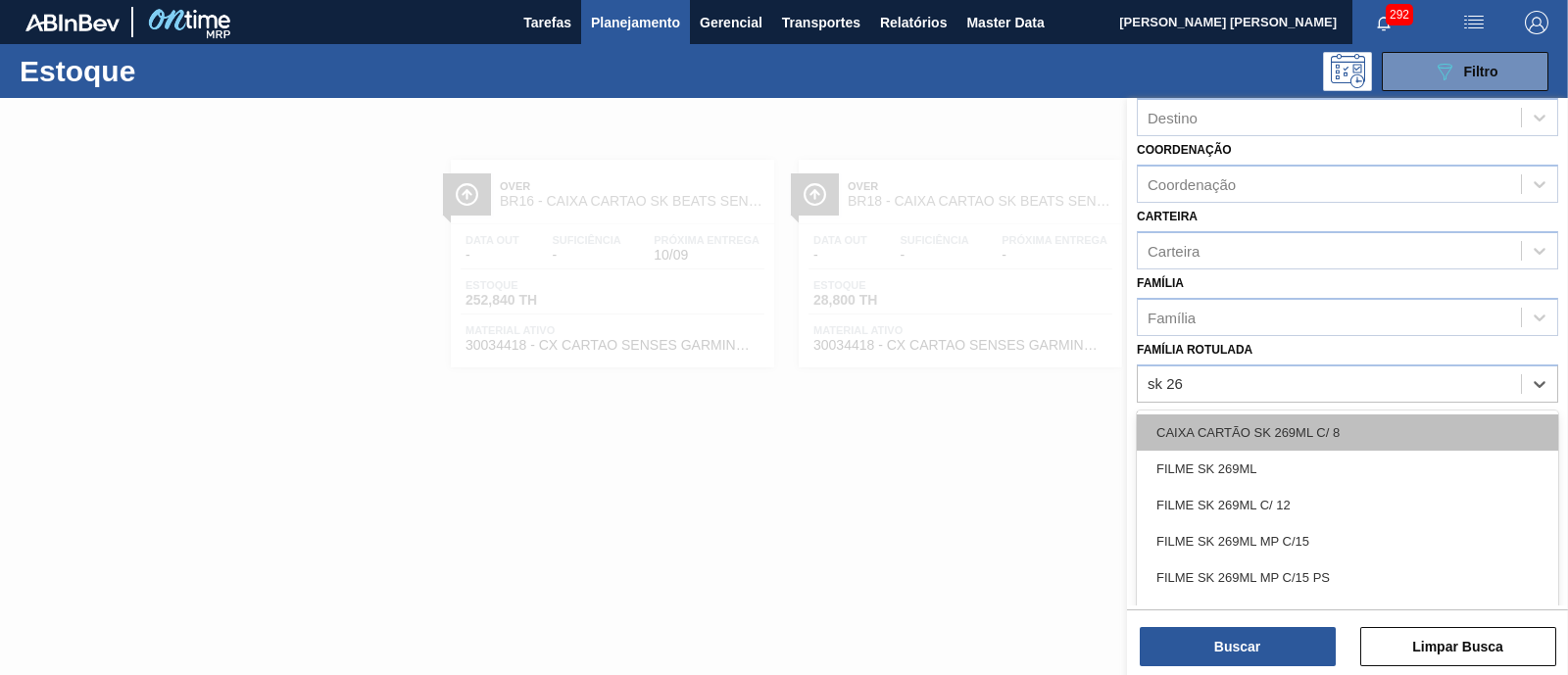
scroll to position [244, 0]
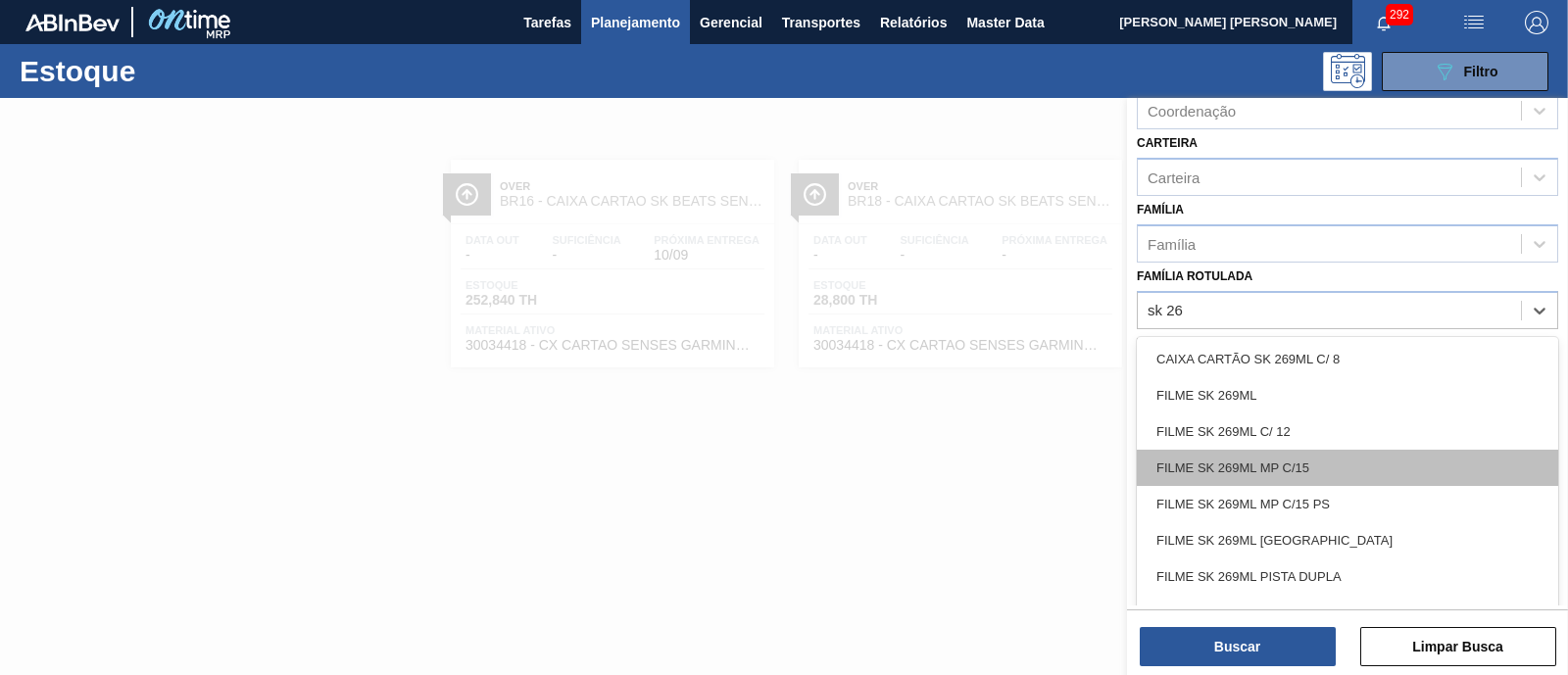
click at [1372, 458] on div "FILME SK 269ML MP C/15" at bounding box center [1347, 468] width 422 height 37
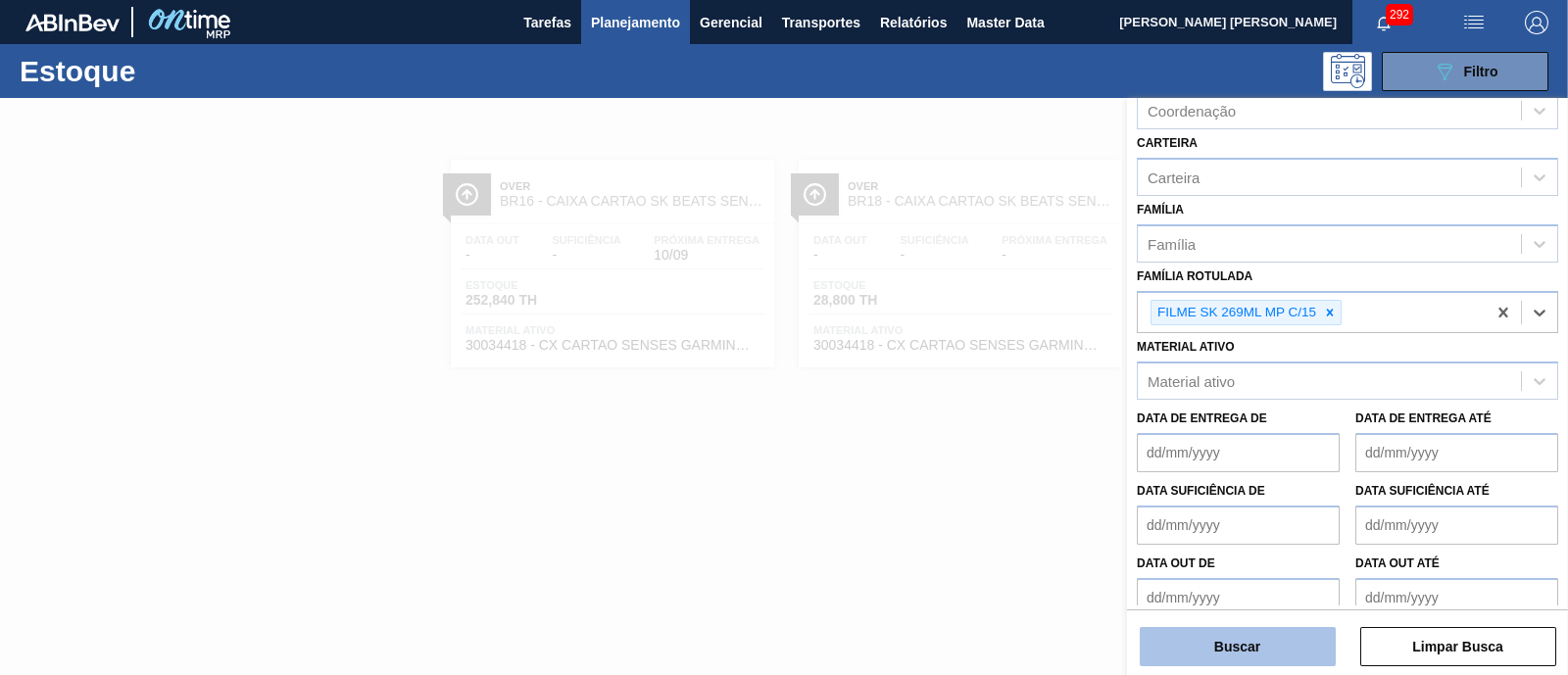
click at [1257, 644] on button "Buscar" at bounding box center [1237, 646] width 196 height 39
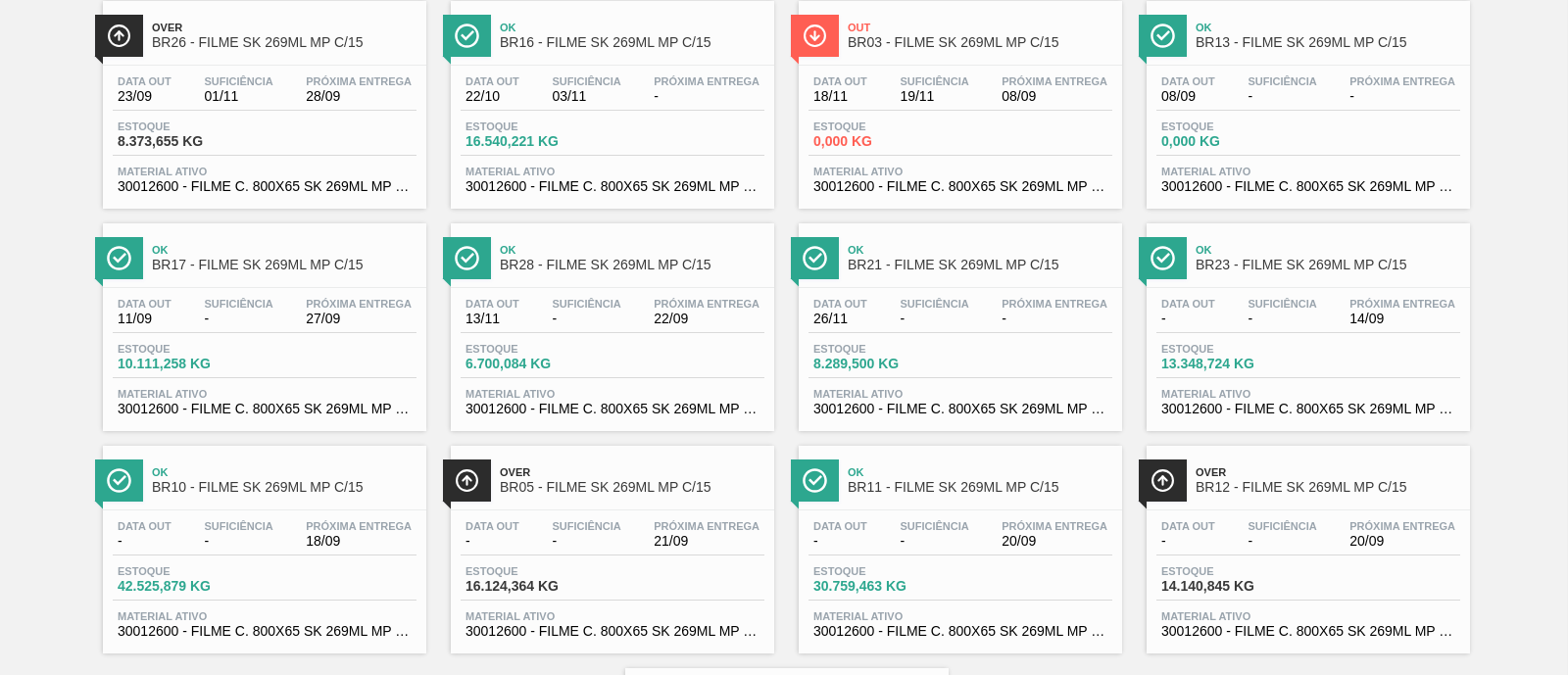
scroll to position [0, 0]
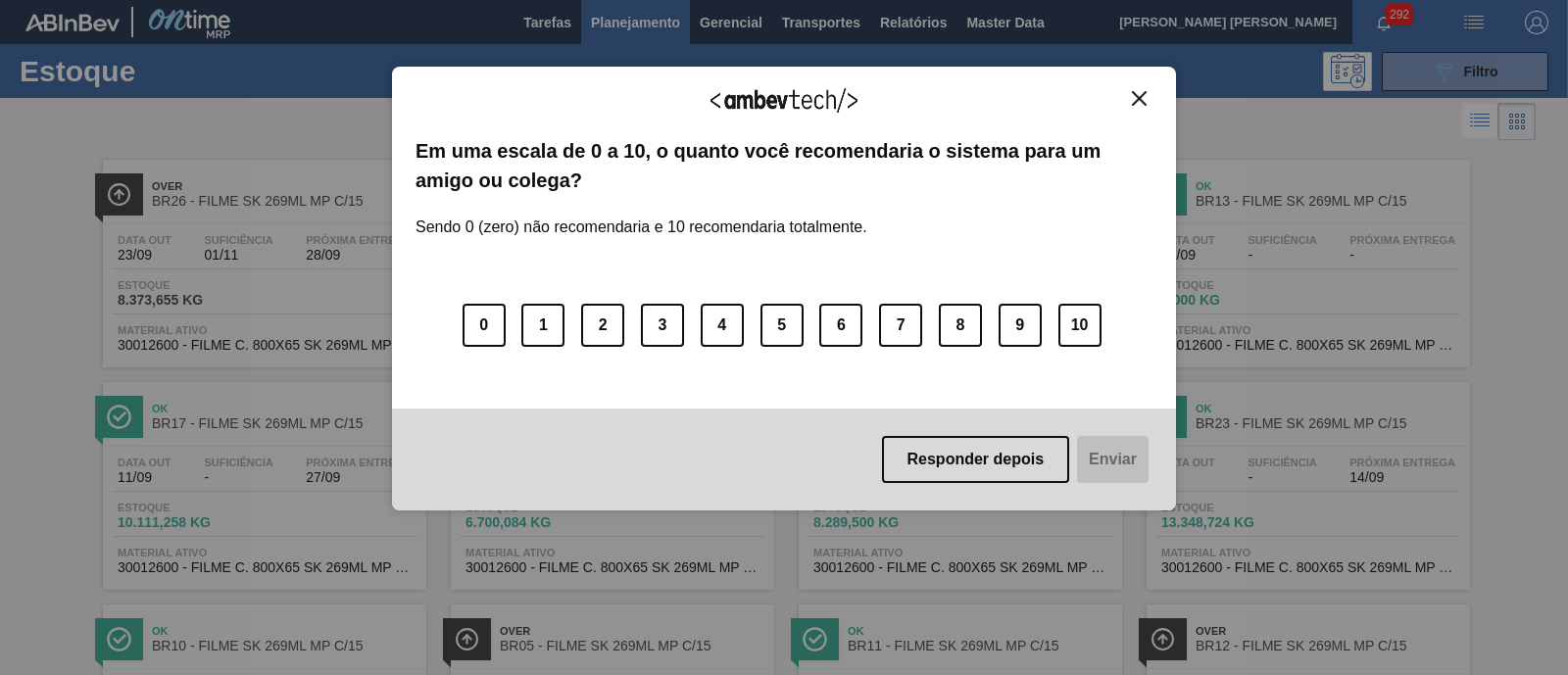
click at [1135, 96] on img "Close" at bounding box center [1139, 98] width 15 height 15
click at [1135, 90] on button "Close" at bounding box center [1139, 98] width 27 height 17
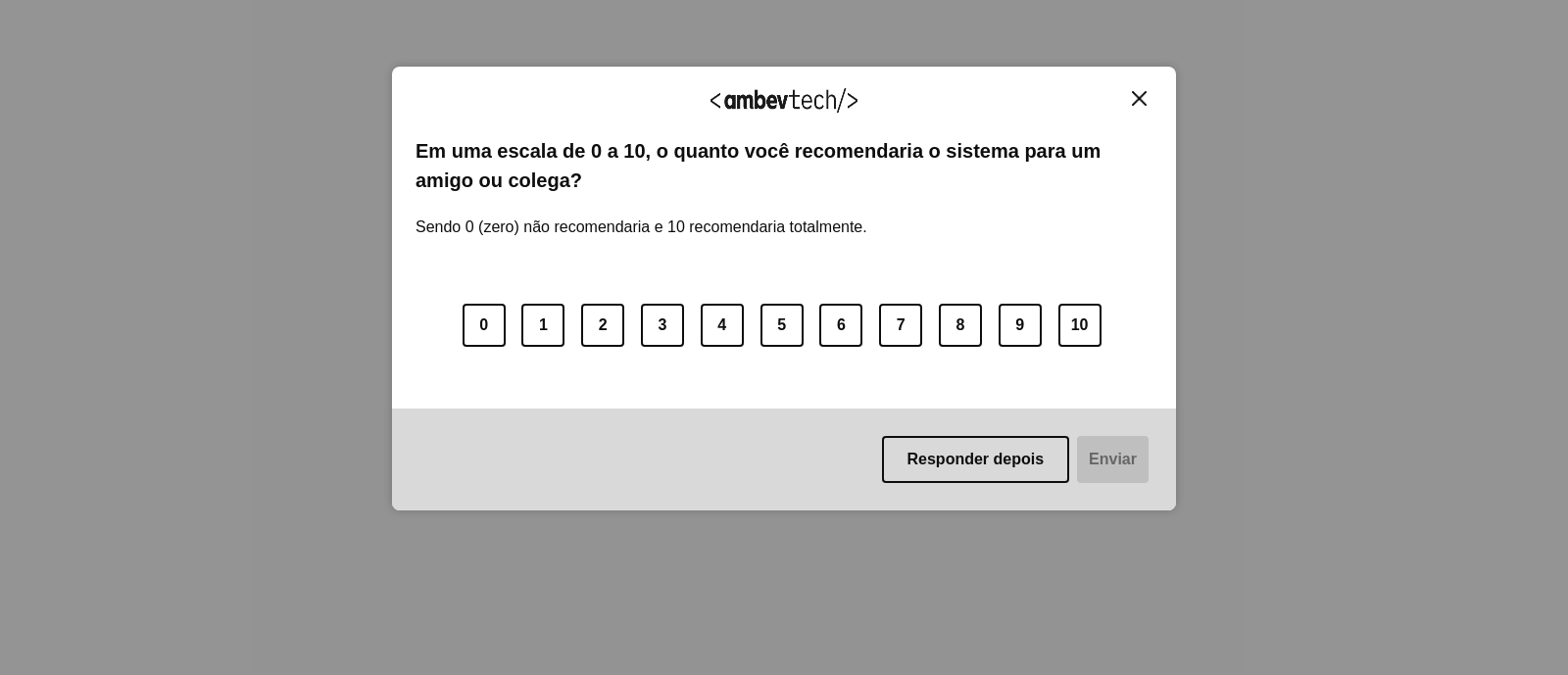
click at [1135, 91] on img "Close" at bounding box center [1139, 98] width 15 height 15
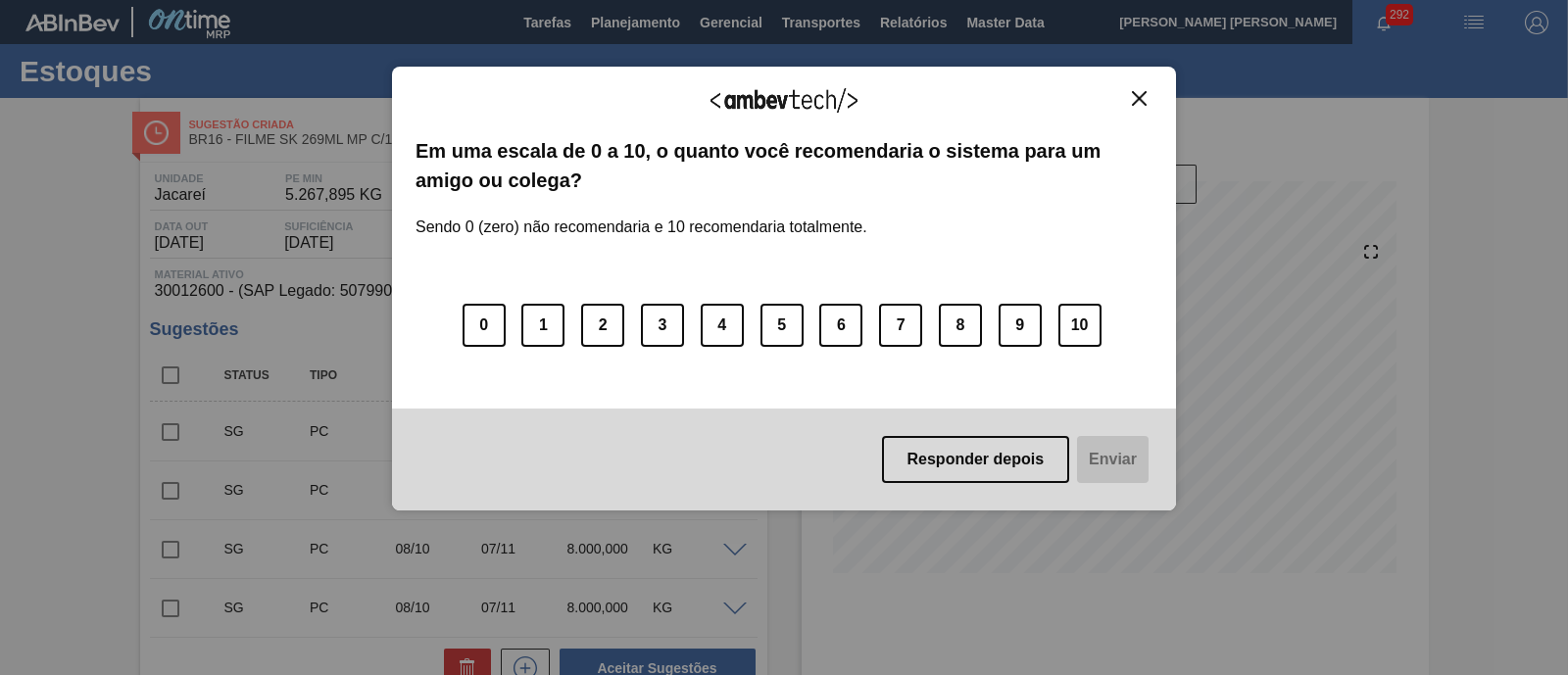
click at [1150, 99] on button "Close" at bounding box center [1139, 98] width 27 height 17
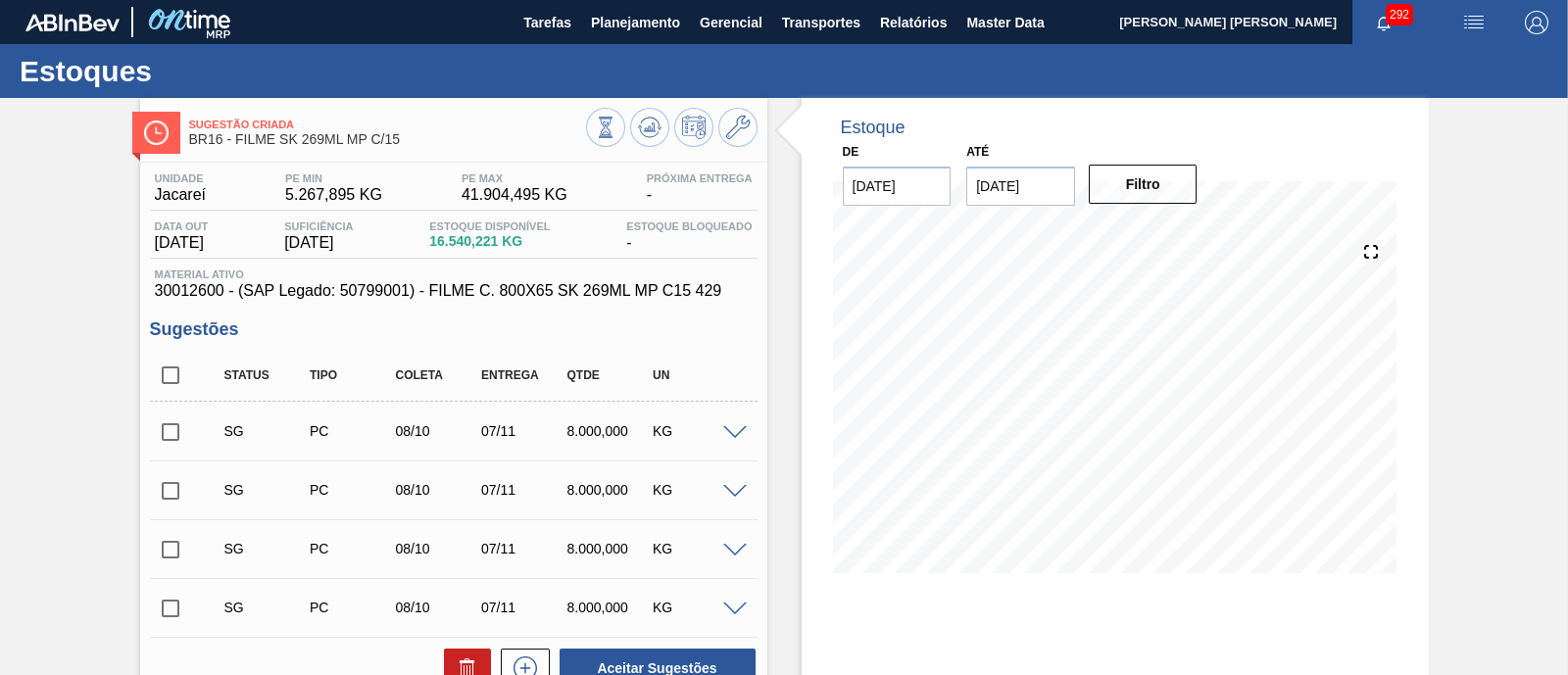
click at [1044, 199] on input "[DATE]" at bounding box center [1021, 186] width 109 height 39
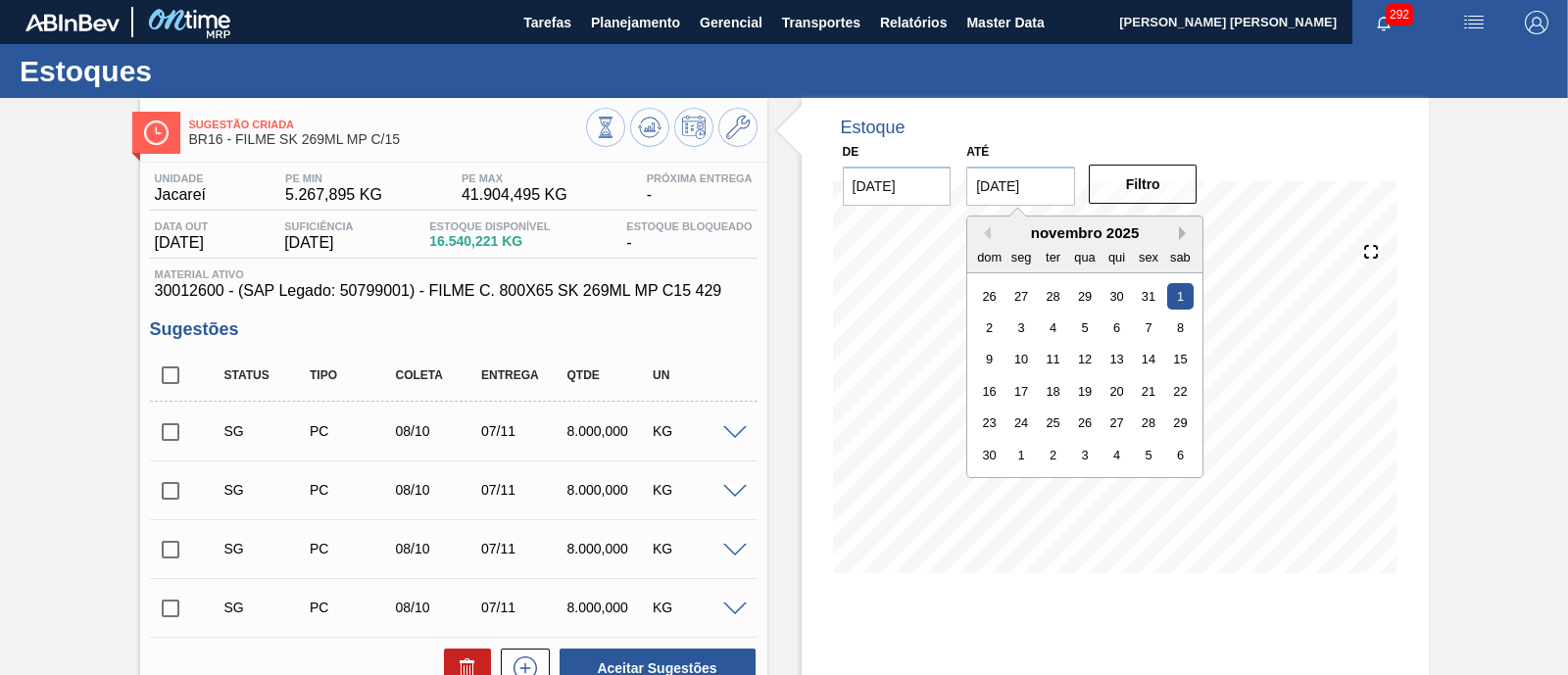
click at [1181, 234] on button "Next Month" at bounding box center [1186, 233] width 14 height 14
click at [1176, 425] on div "3" at bounding box center [1180, 423] width 27 height 27
type input "03/01/2026"
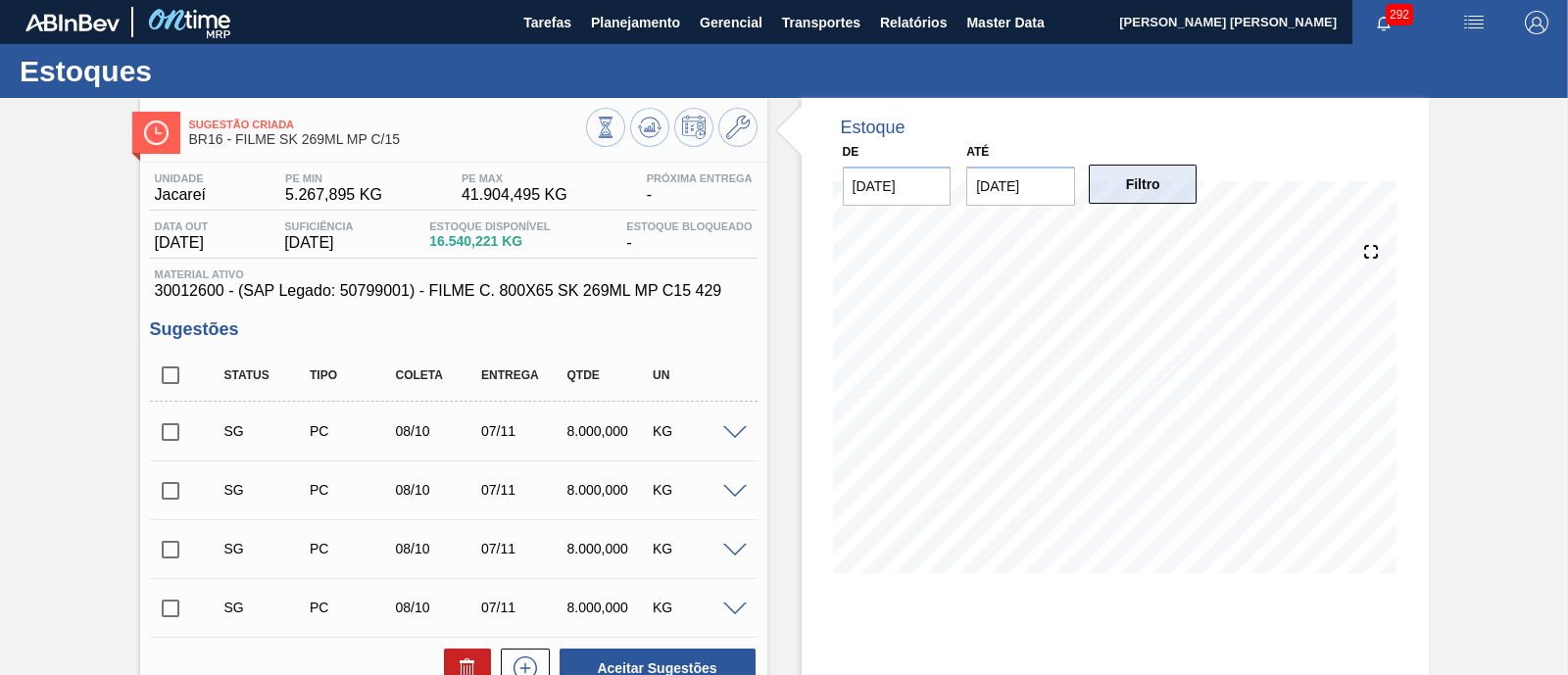
click at [1163, 189] on button "Filtro" at bounding box center [1143, 184] width 109 height 39
drag, startPoint x: 235, startPoint y: 140, endPoint x: 426, endPoint y: 138, distance: 191.0
click at [426, 138] on span "BR16 - FILME SK 269ML MP C/15" at bounding box center [388, 139] width 397 height 15
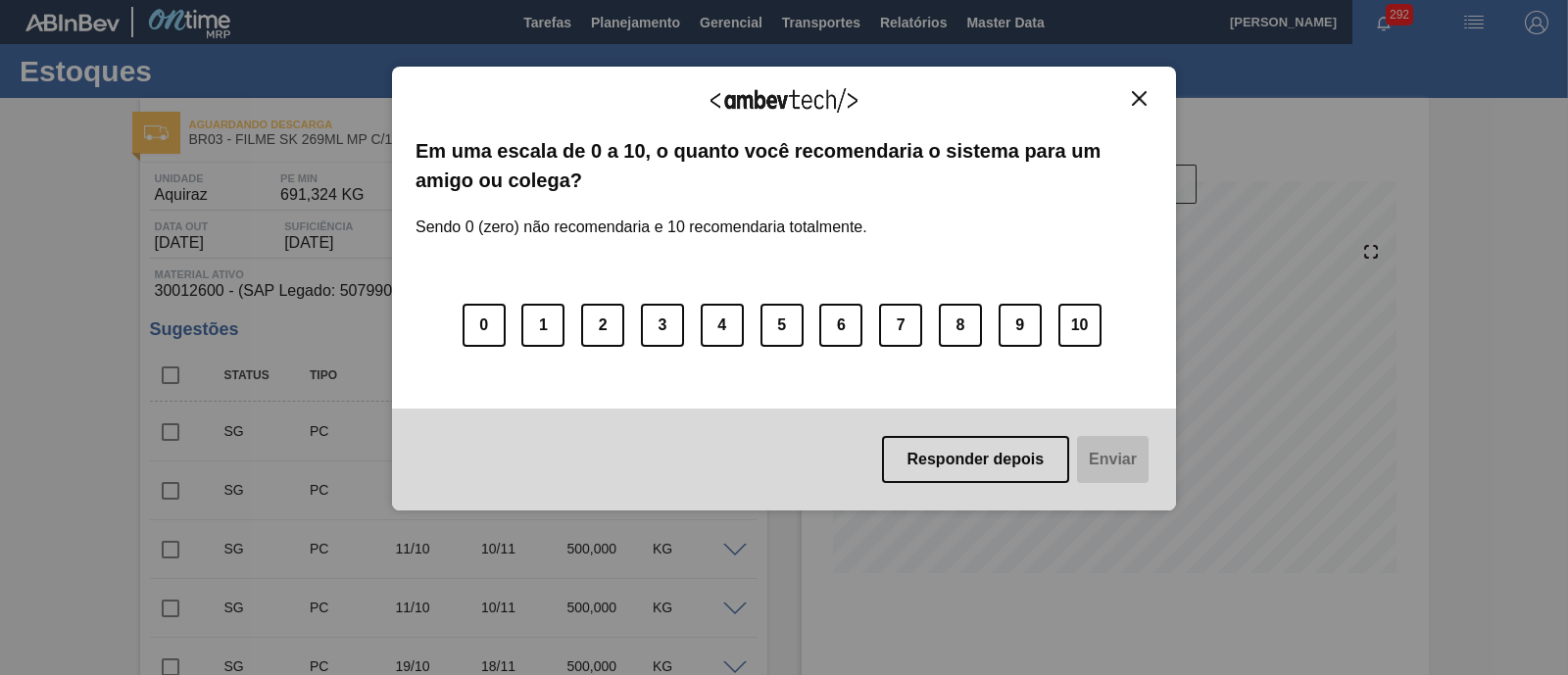
click at [1132, 104] on img "Close" at bounding box center [1139, 98] width 15 height 15
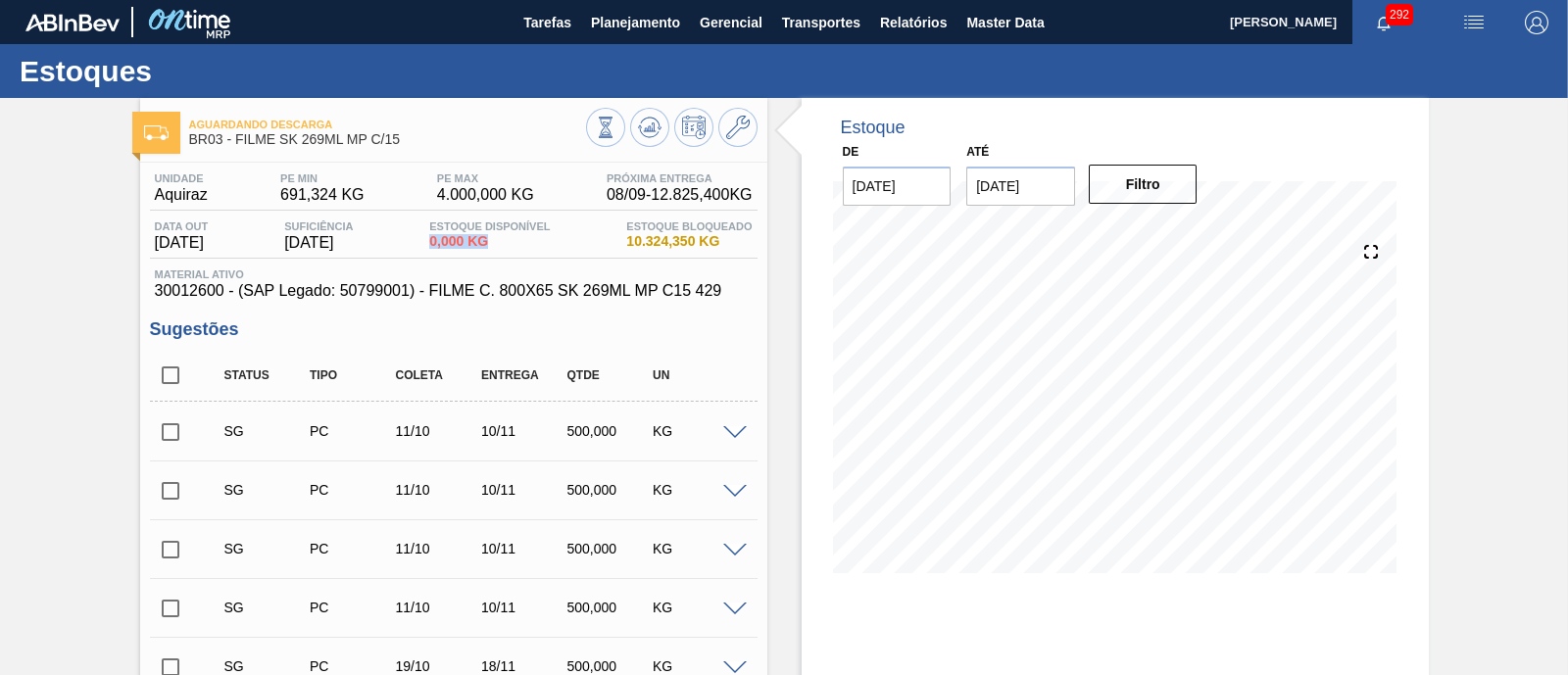
drag, startPoint x: 454, startPoint y: 242, endPoint x: 524, endPoint y: 240, distance: 70.0
click at [524, 240] on div "Data out 18/11/2025 Suficiência 19/11/2025 Estoque Disponível 0,000 KG Estoque …" at bounding box center [454, 239] width 607 height 39
click at [524, 240] on span "0,000 KG" at bounding box center [489, 241] width 120 height 15
drag, startPoint x: 612, startPoint y: 238, endPoint x: 742, endPoint y: 234, distance: 130.1
click at [742, 234] on div "Data out 18/11/2025 Suficiência 19/11/2025 Estoque Disponível 0,000 KG Estoque …" at bounding box center [454, 239] width 607 height 39
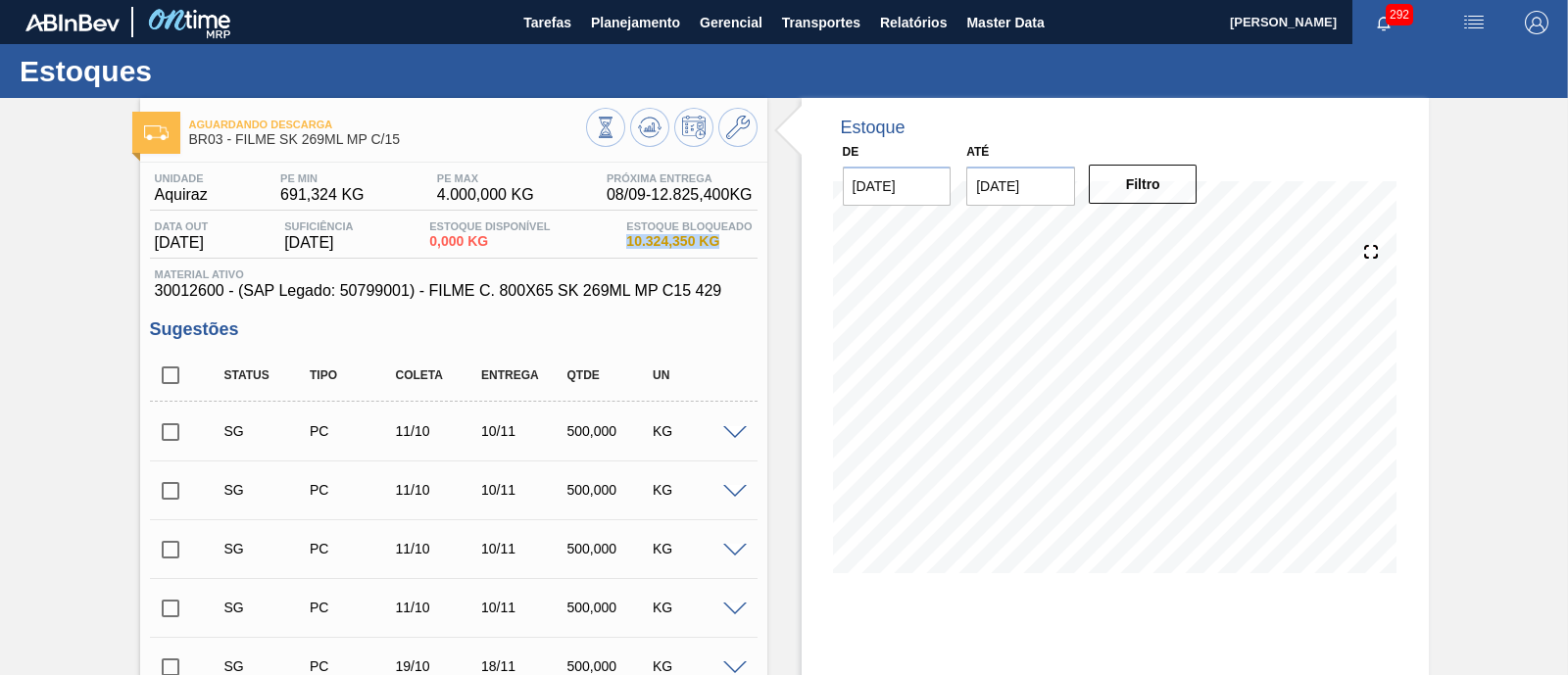
click at [739, 238] on span "10.324,350 KG" at bounding box center [689, 241] width 125 height 15
drag, startPoint x: 673, startPoint y: 240, endPoint x: 721, endPoint y: 242, distance: 48.0
click at [721, 242] on div "Data out 18/11/2025 Suficiência 19/11/2025 Estoque Disponível 0,000 KG Estoque …" at bounding box center [454, 239] width 607 height 39
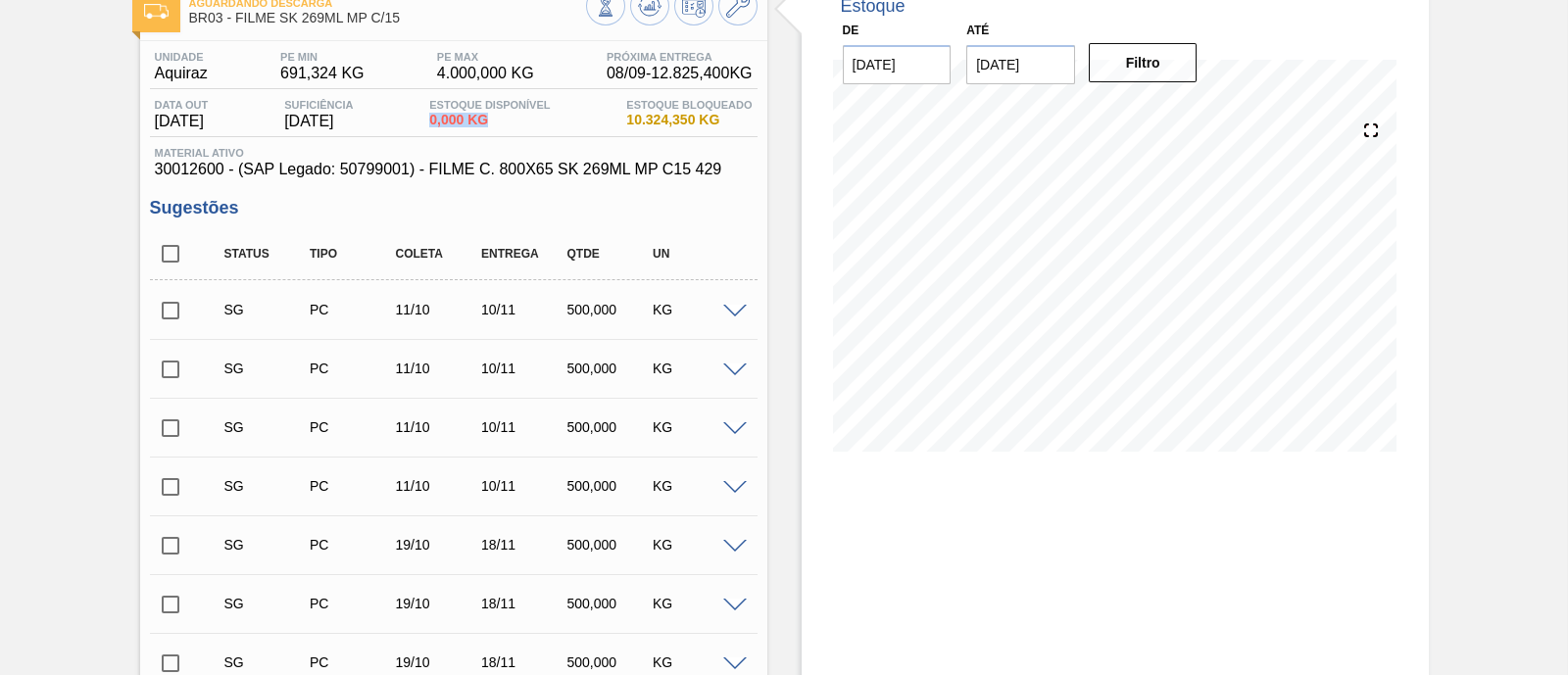
drag, startPoint x: 414, startPoint y: 119, endPoint x: 519, endPoint y: 134, distance: 106.1
click at [519, 134] on div "Data out 18/11/2025 Suficiência 19/11/2025 Estoque Disponível 0,000 KG Estoque …" at bounding box center [454, 118] width 607 height 39
click at [174, 257] on input "checkbox" at bounding box center [170, 253] width 41 height 41
checkbox input "true"
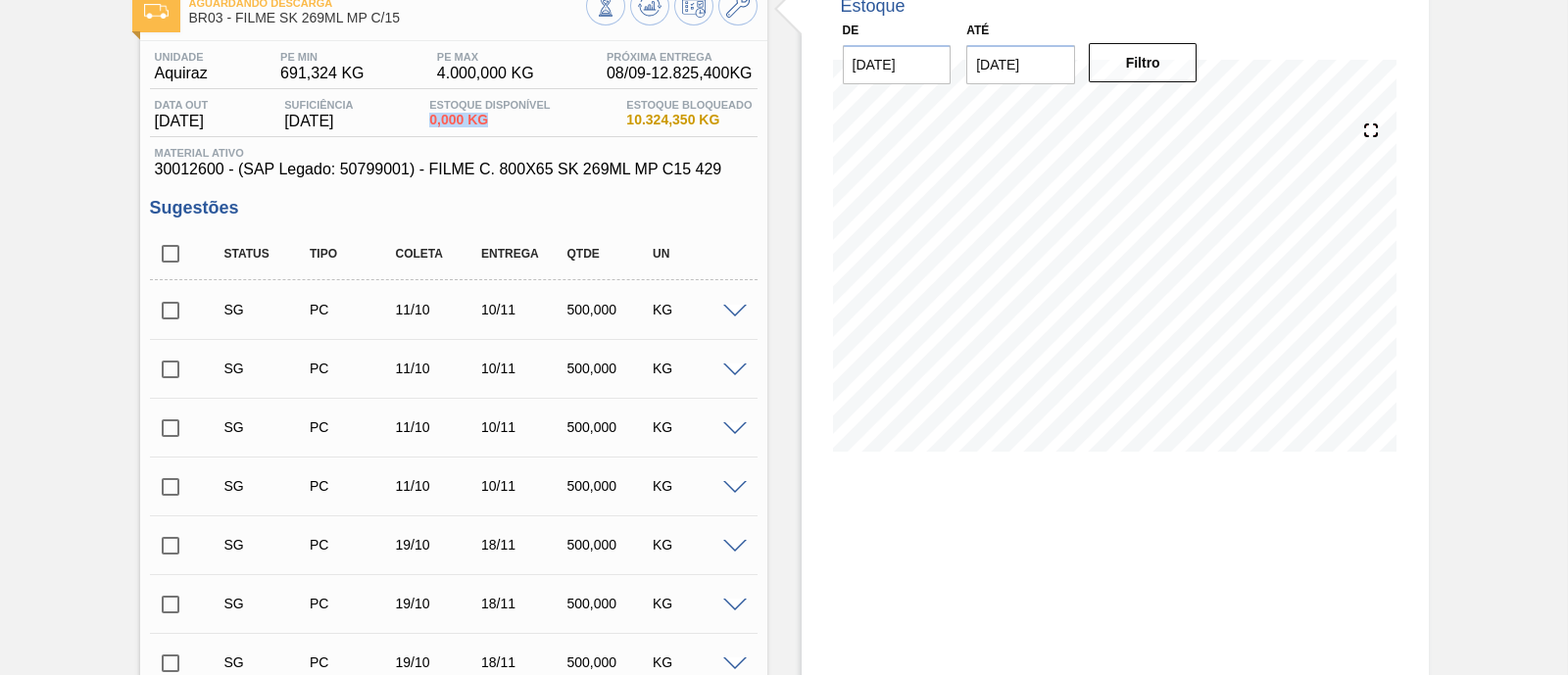
checkbox input "true"
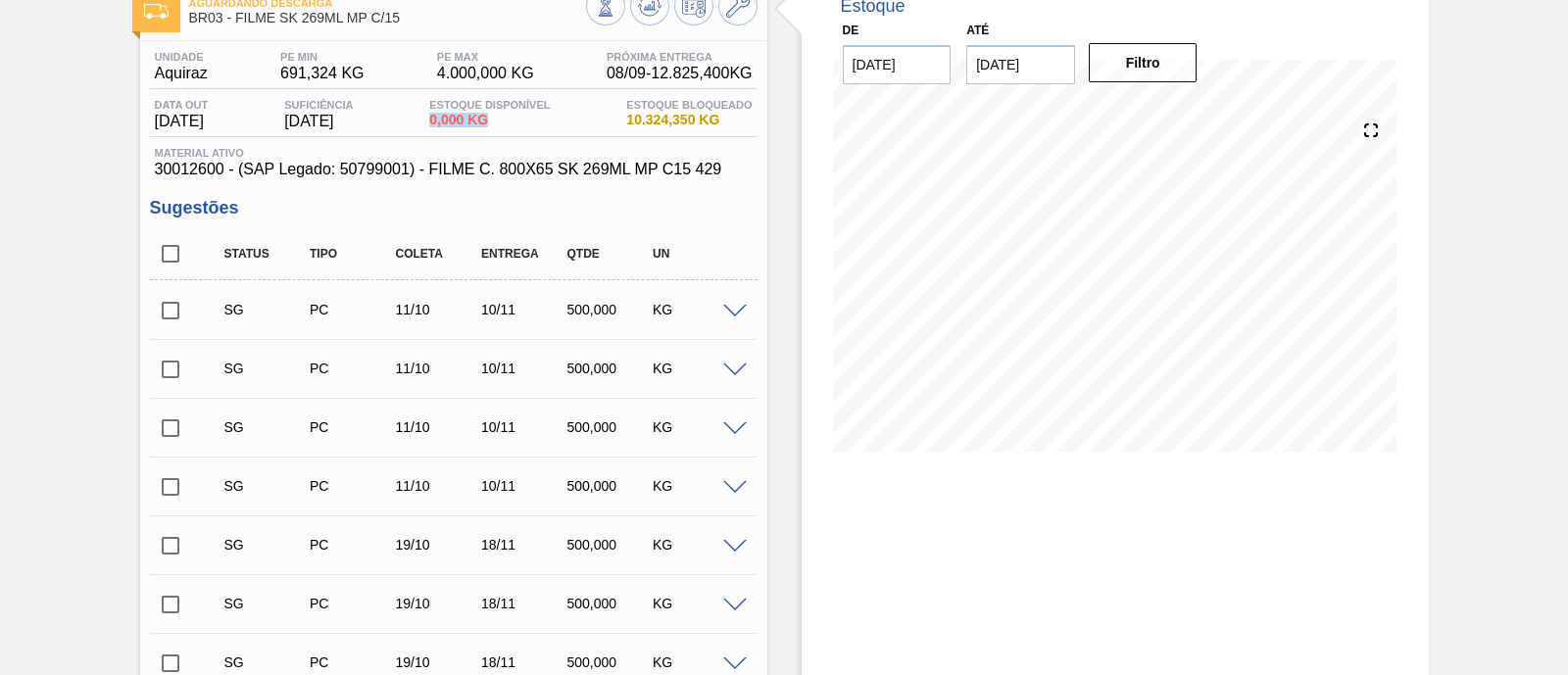
checkbox input "true"
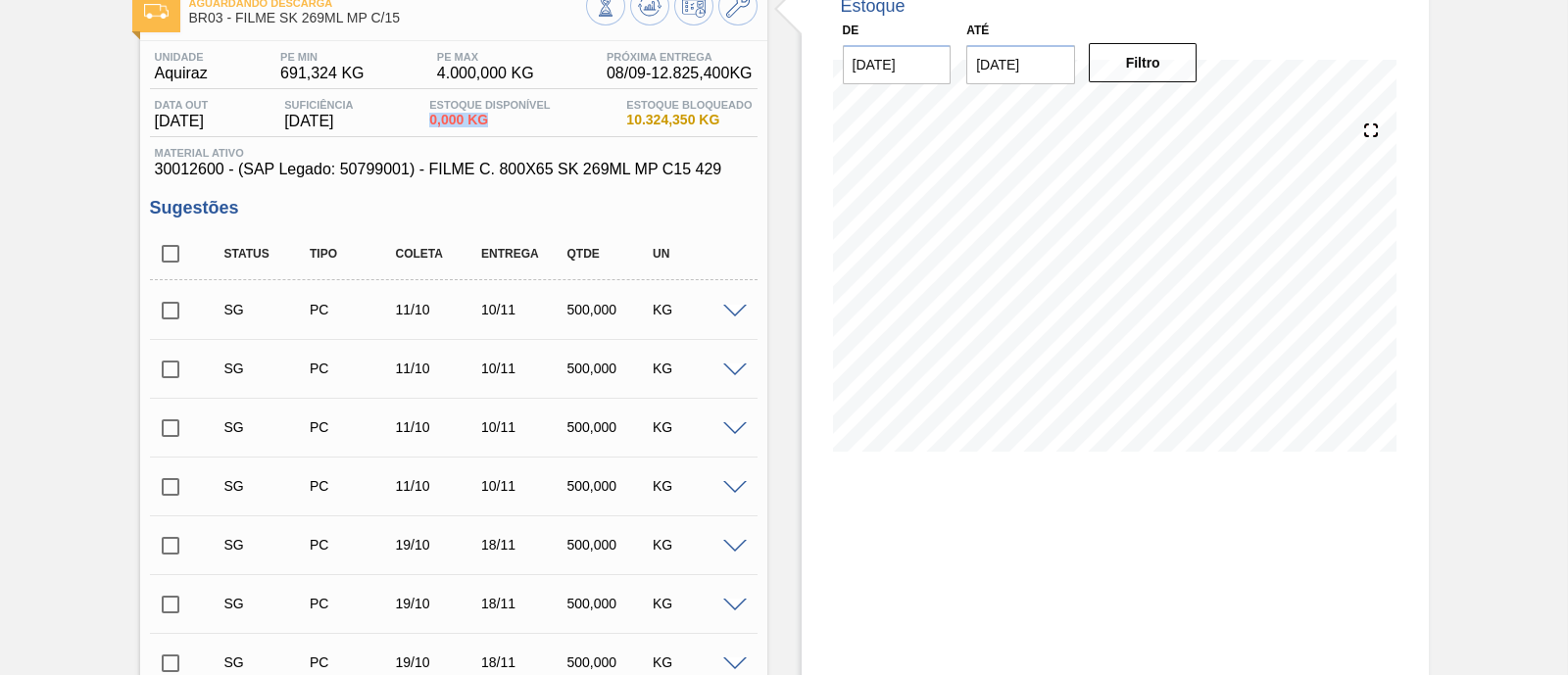
checkbox input "true"
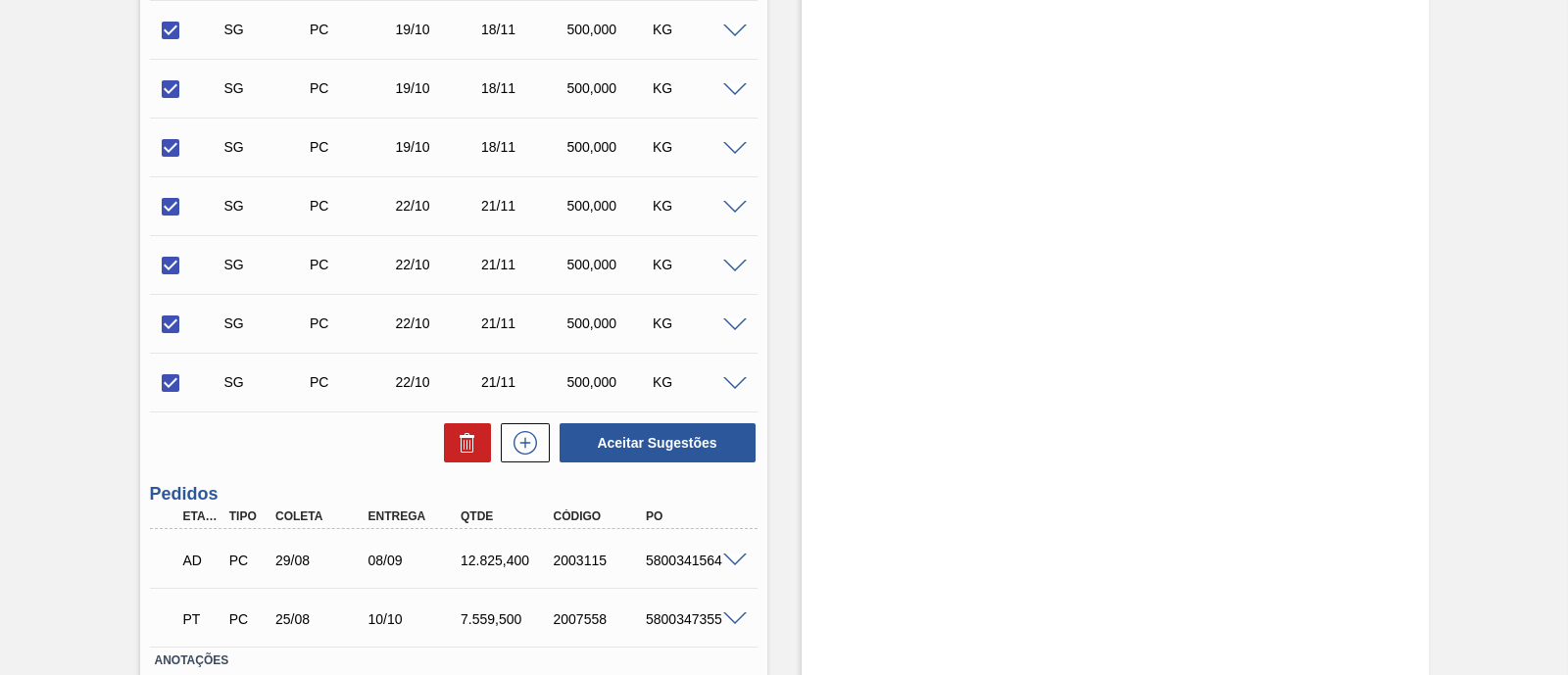
scroll to position [736, 0]
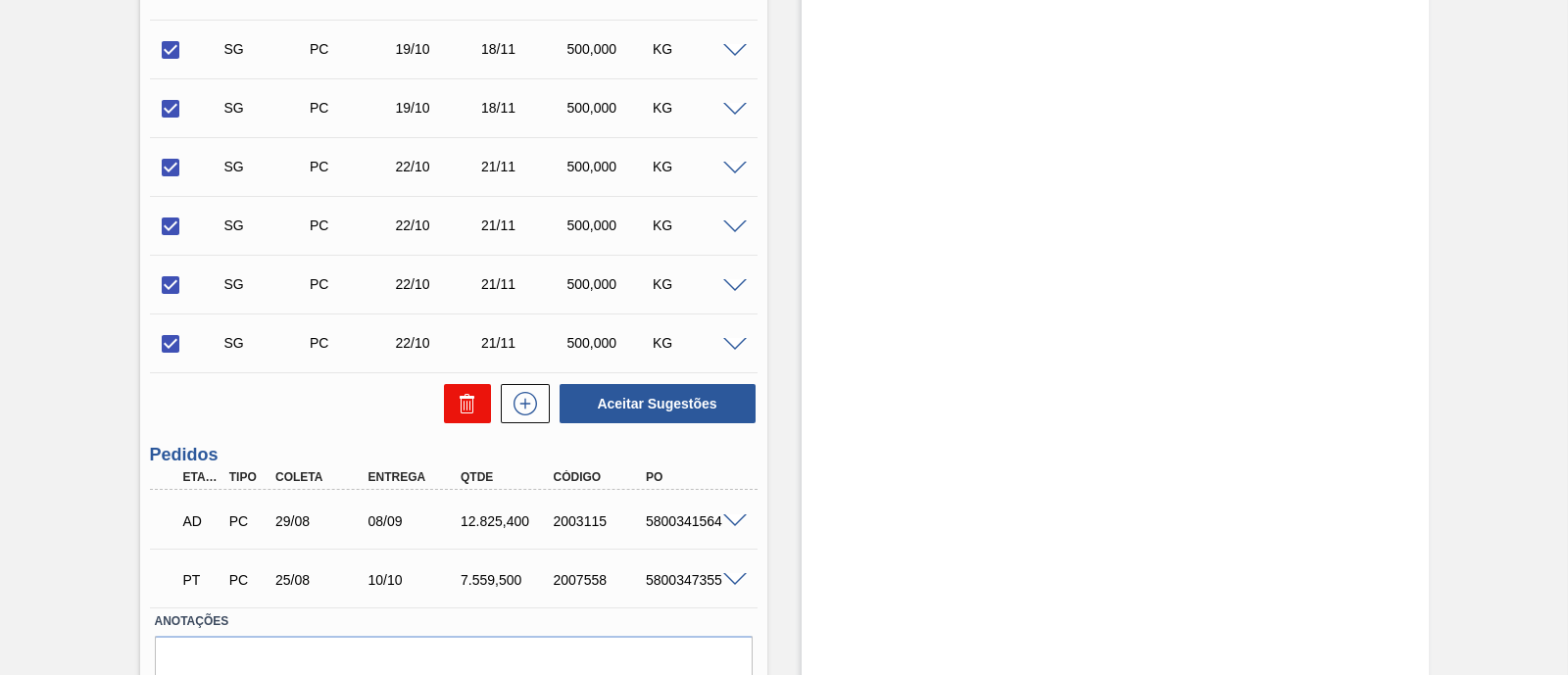
click at [460, 419] on button at bounding box center [466, 403] width 47 height 39
checkbox input "false"
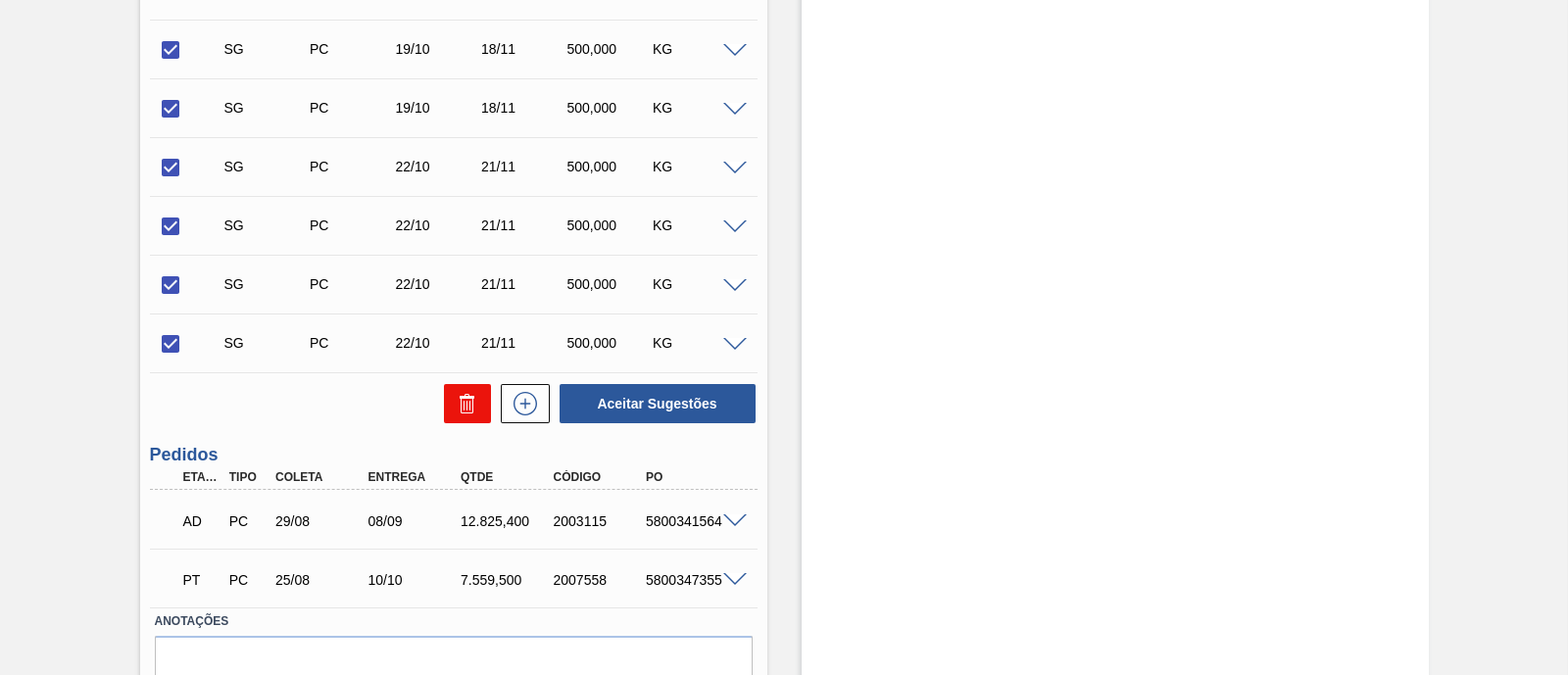
checkbox input "false"
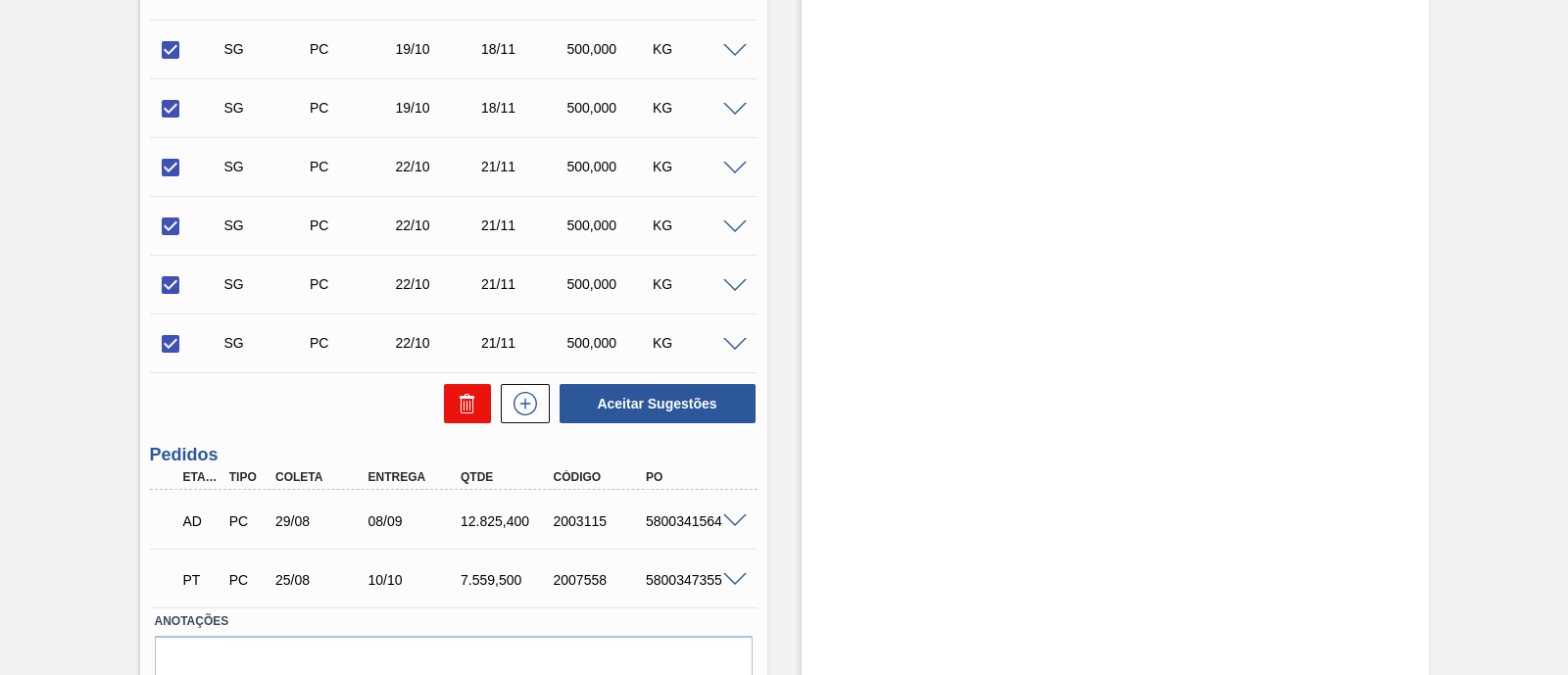
checkbox input "false"
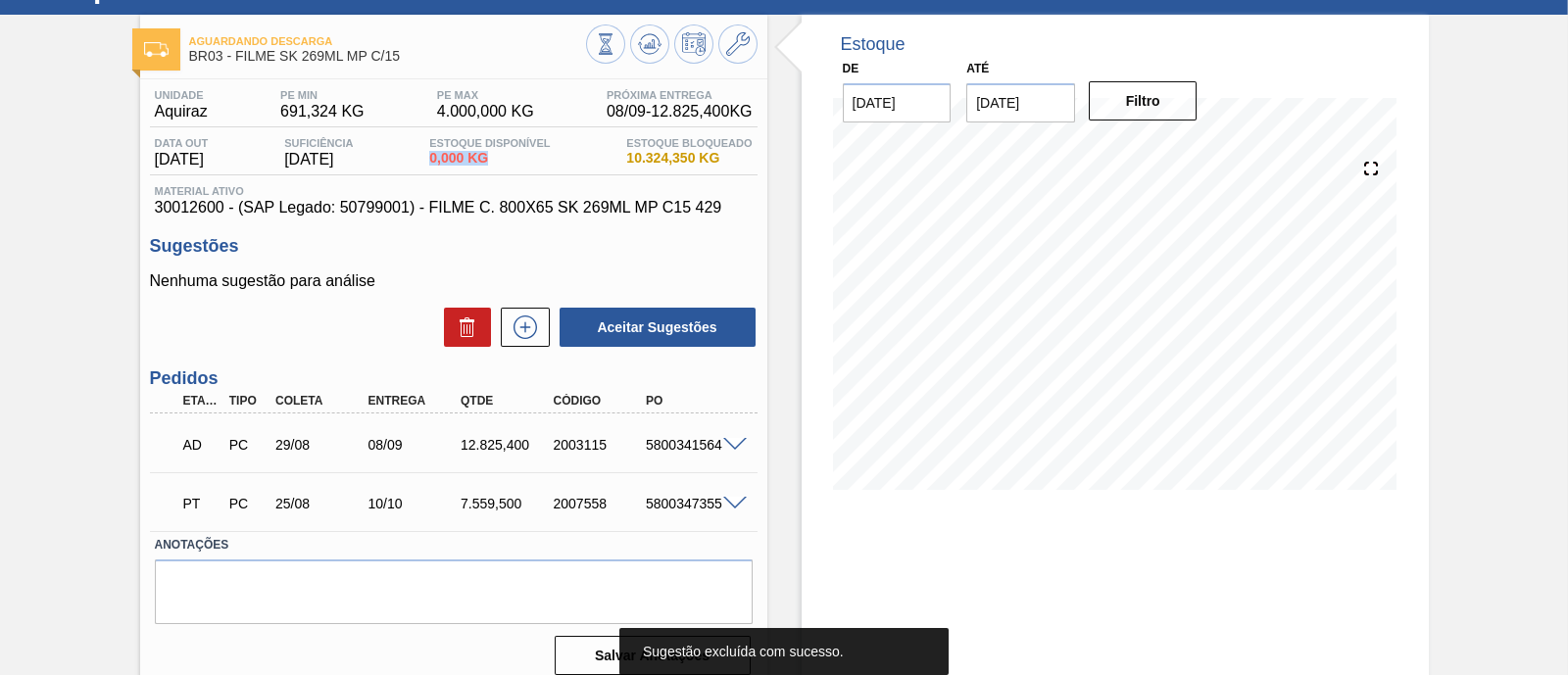
scroll to position [121, 0]
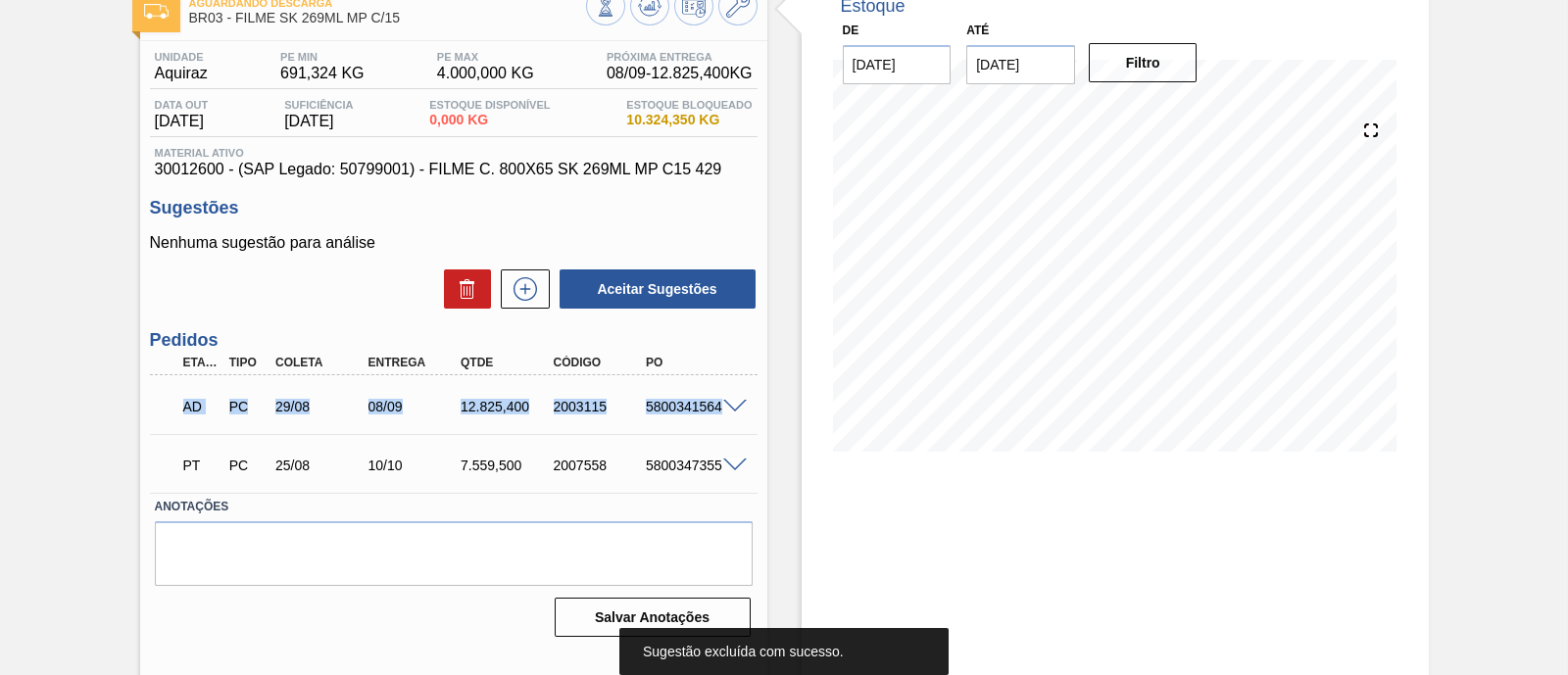
drag, startPoint x: 171, startPoint y: 401, endPoint x: 758, endPoint y: 414, distance: 587.1
click at [758, 414] on div "Unidade Aquiraz PE MIN 691,324 KG PE MAX 4.000,000 KG Próxima Entrega 08/09 - 1…" at bounding box center [454, 341] width 627 height 603
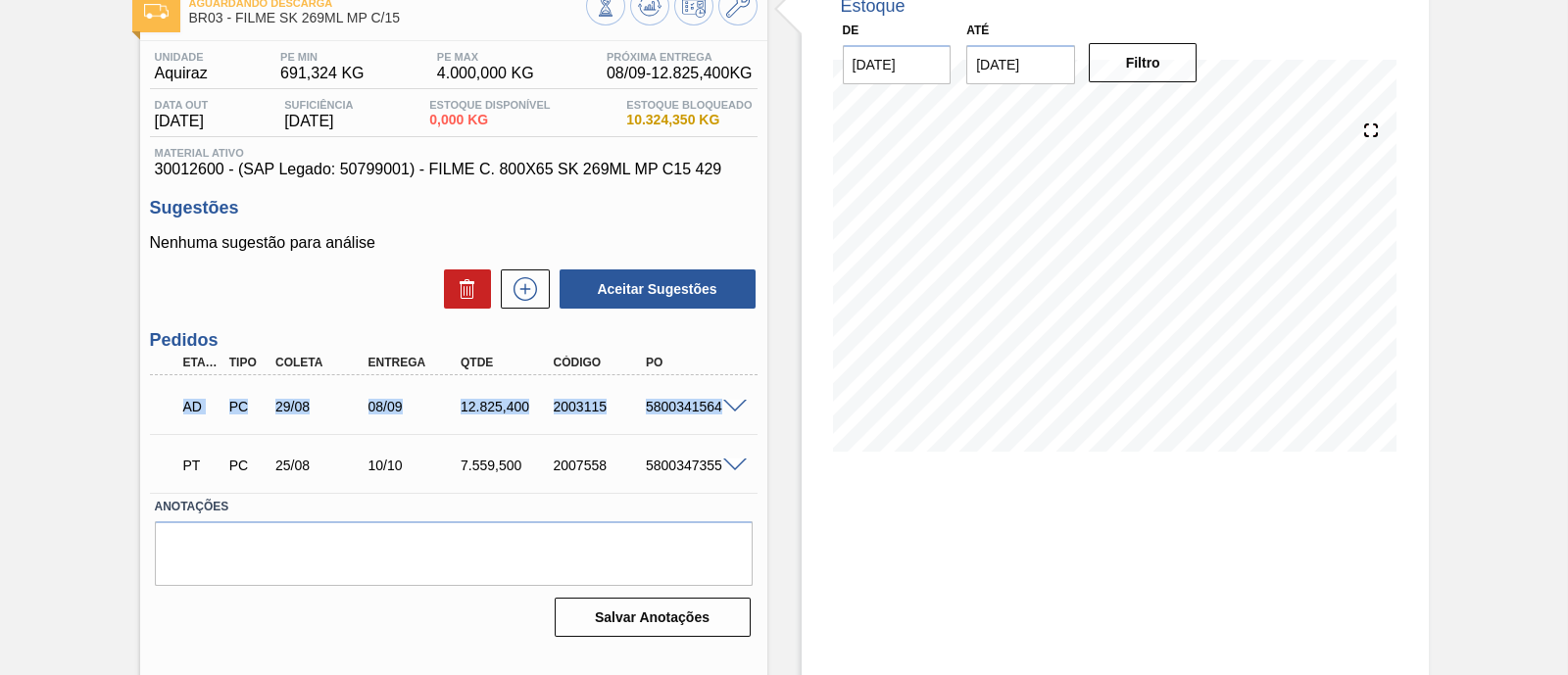
click at [735, 405] on span at bounding box center [735, 407] width 24 height 15
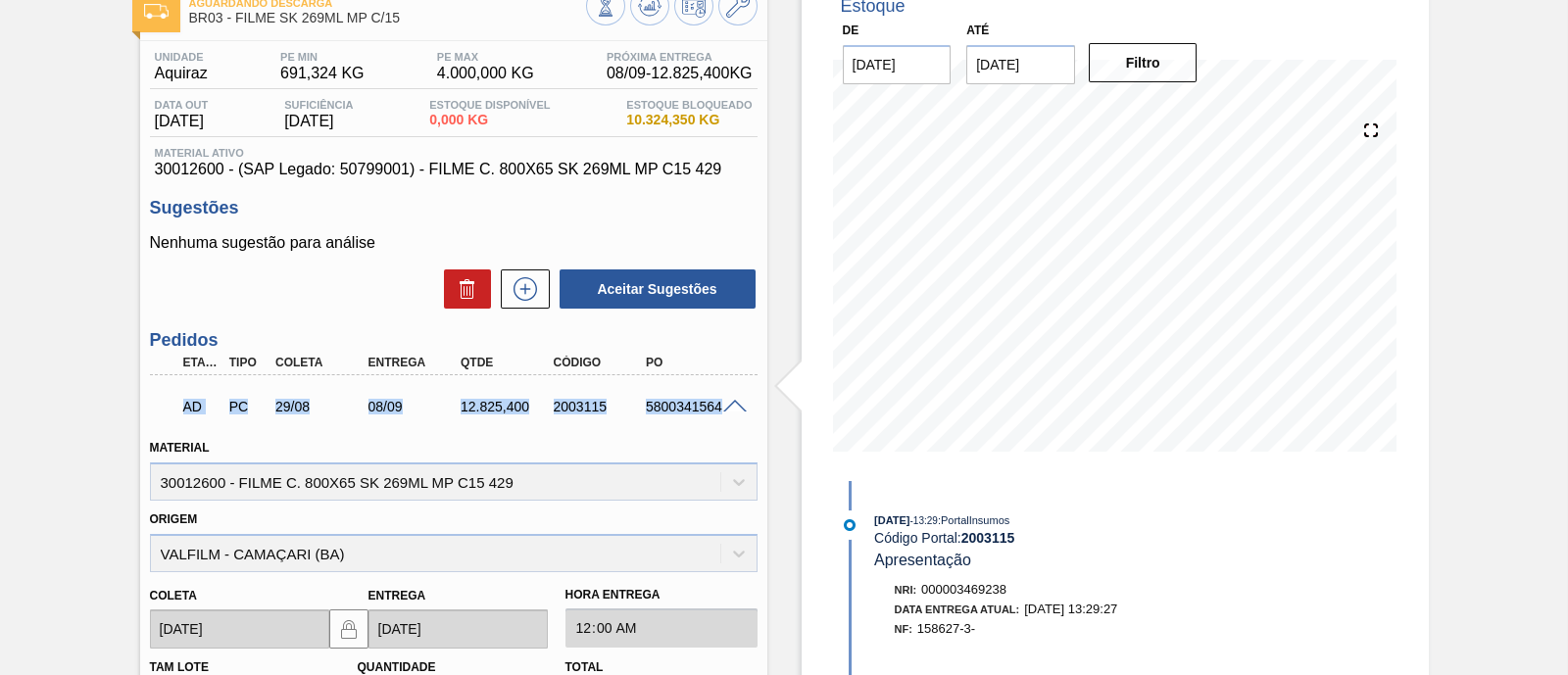
click at [192, 409] on p "AD" at bounding box center [202, 407] width 38 height 16
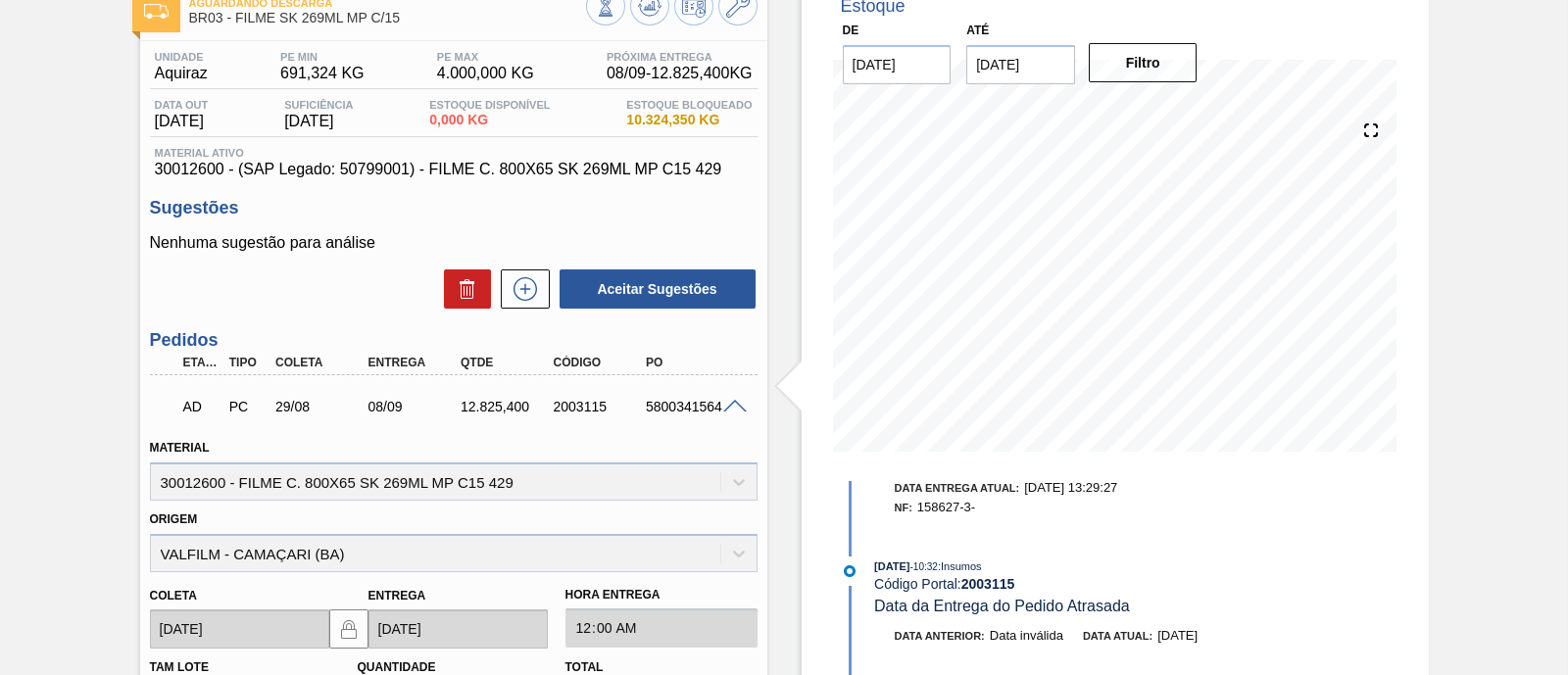
scroll to position [0, 0]
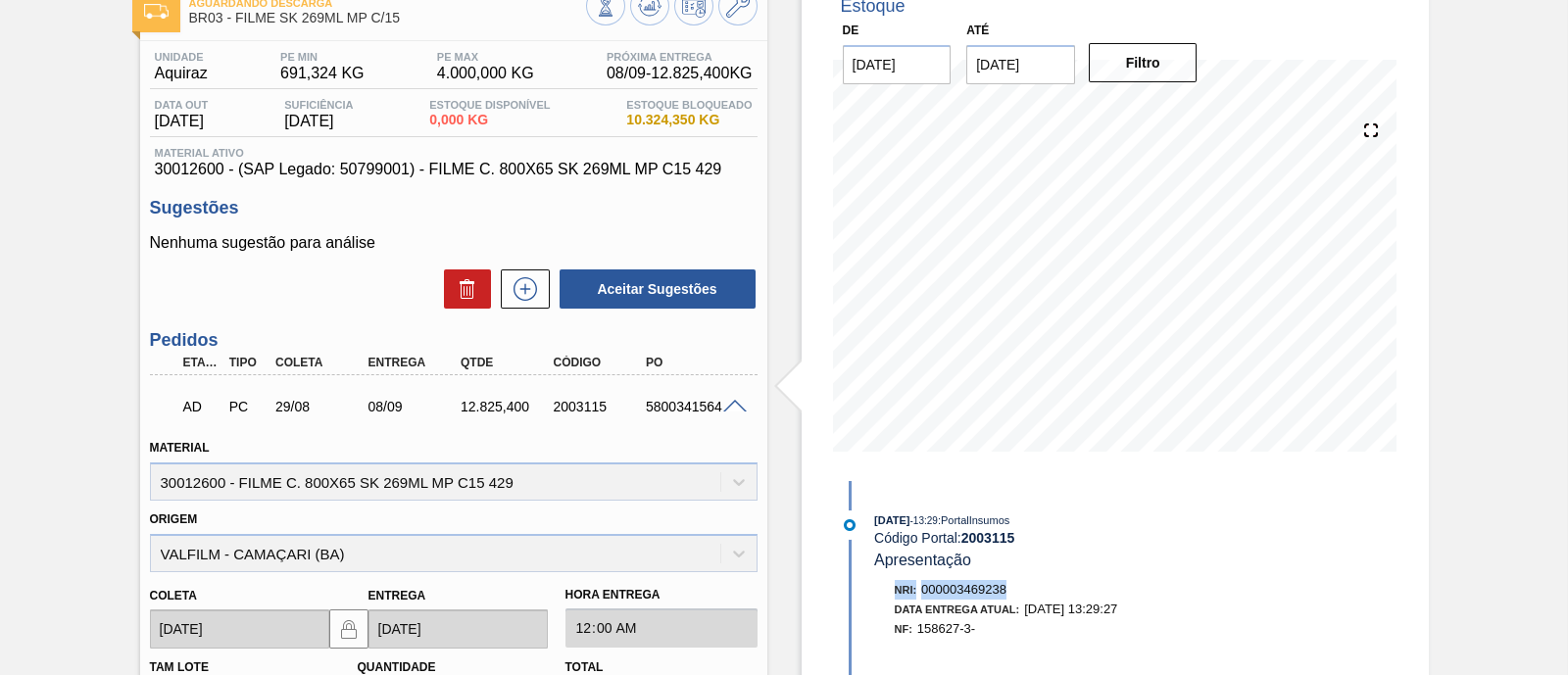
drag, startPoint x: 878, startPoint y: 595, endPoint x: 1025, endPoint y: 586, distance: 147.3
click at [1025, 586] on div "Nri: 000003469238 Data Entrega Atual: 08/09/2025 13:29:27 NF: 158627-3-" at bounding box center [1108, 609] width 465 height 59
drag, startPoint x: 888, startPoint y: 639, endPoint x: 987, endPoint y: 634, distance: 99.1
click at [987, 634] on div "Nri: 000003469238 Data Entrega Atual: 08/09/2025 13:29:27 NF: 158627-3-" at bounding box center [1108, 609] width 465 height 59
click at [987, 634] on div "NF: 158627-3-" at bounding box center [1117, 629] width 446 height 20
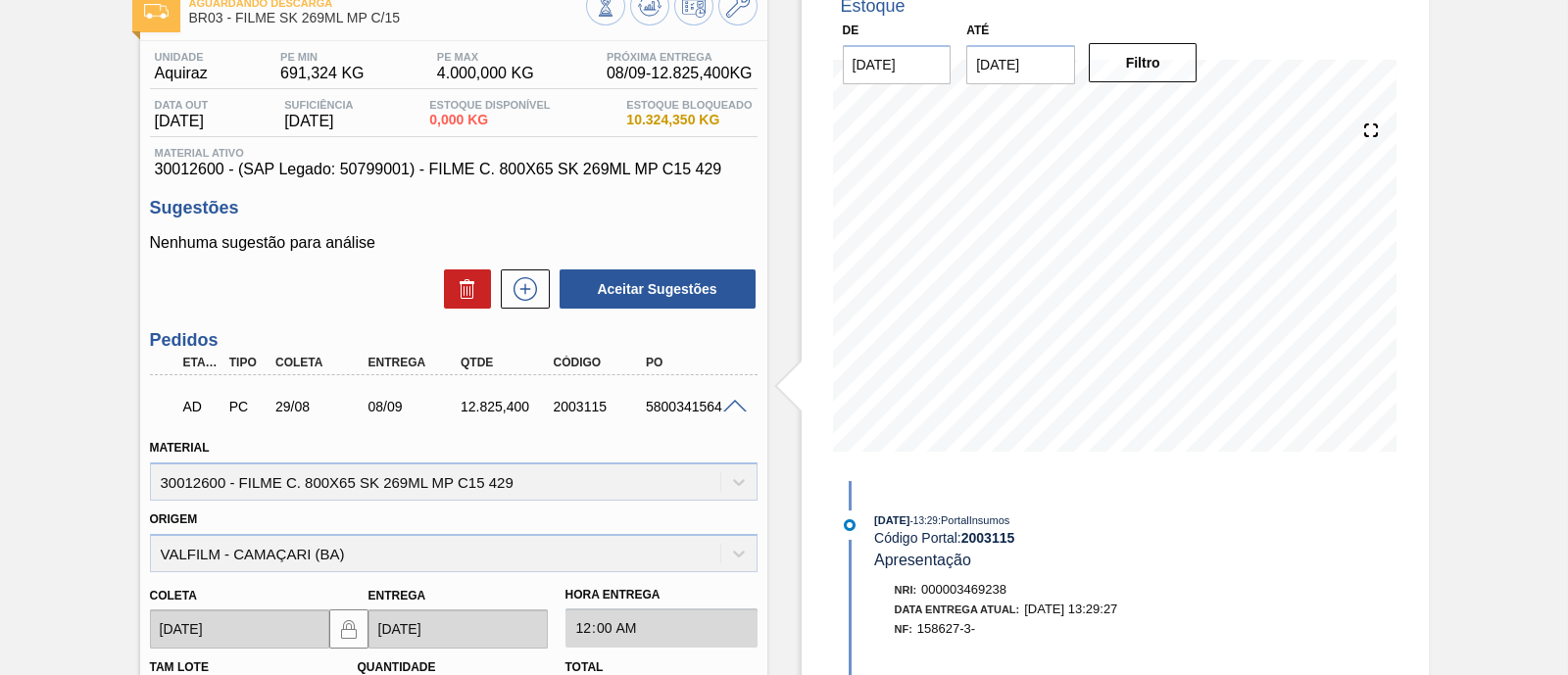
click at [1025, 590] on div "Nri: 000003469238" at bounding box center [1117, 591] width 446 height 20
drag, startPoint x: 667, startPoint y: 119, endPoint x: 744, endPoint y: 122, distance: 77.1
click at [744, 122] on div "Data out 18/11/2025 Suficiência 19/11/2025 Estoque Disponível 0,000 KG Estoque …" at bounding box center [454, 118] width 607 height 39
click at [744, 122] on span "10.324,350 KG" at bounding box center [689, 120] width 125 height 15
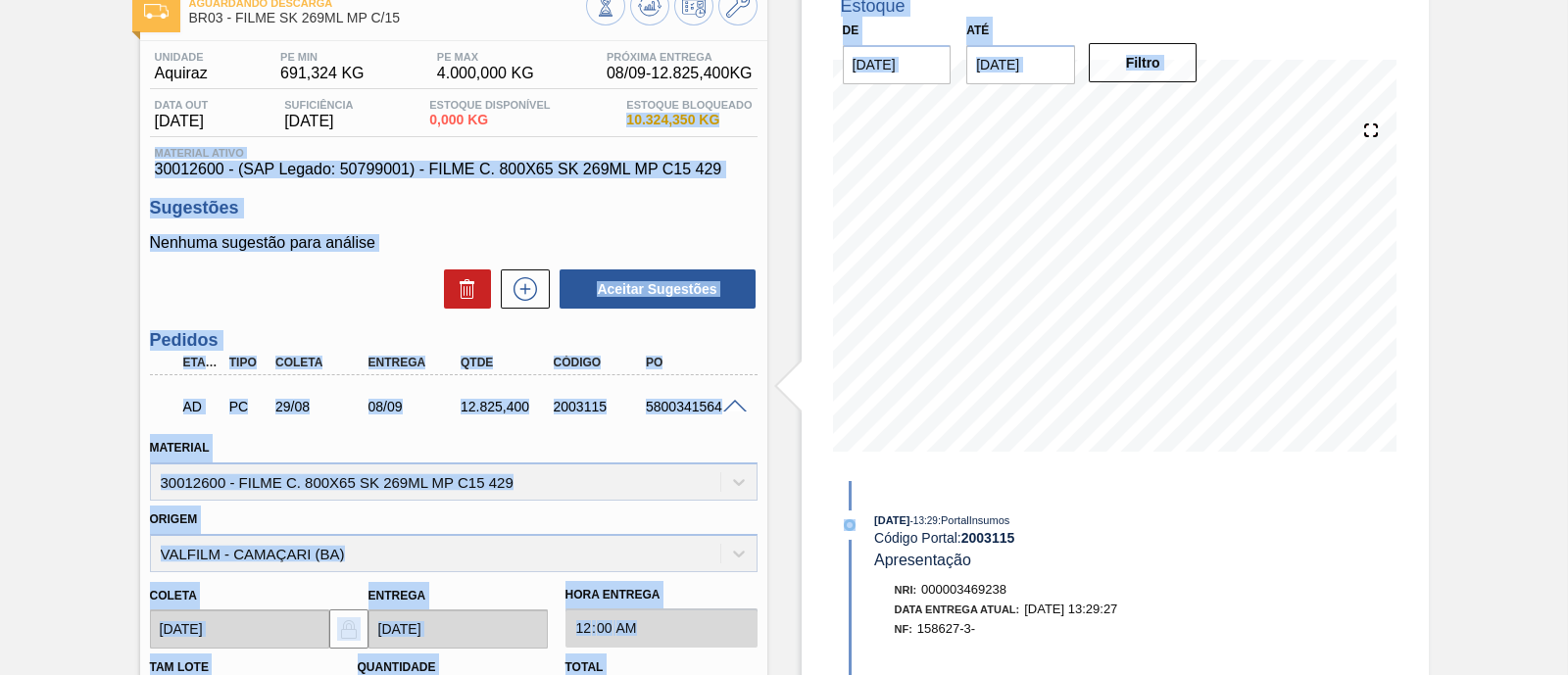
drag, startPoint x: 615, startPoint y: 122, endPoint x: 780, endPoint y: 119, distance: 165.0
click at [780, 119] on div "Aguardando Descarga BR03 - FILME SK 269ML MP C/15 Unidade Aquiraz PE MIN 691,32…" at bounding box center [784, 553] width 1568 height 1153
click at [752, 119] on div "Estoque Bloqueado 10.324,350 KG" at bounding box center [689, 115] width 135 height 32
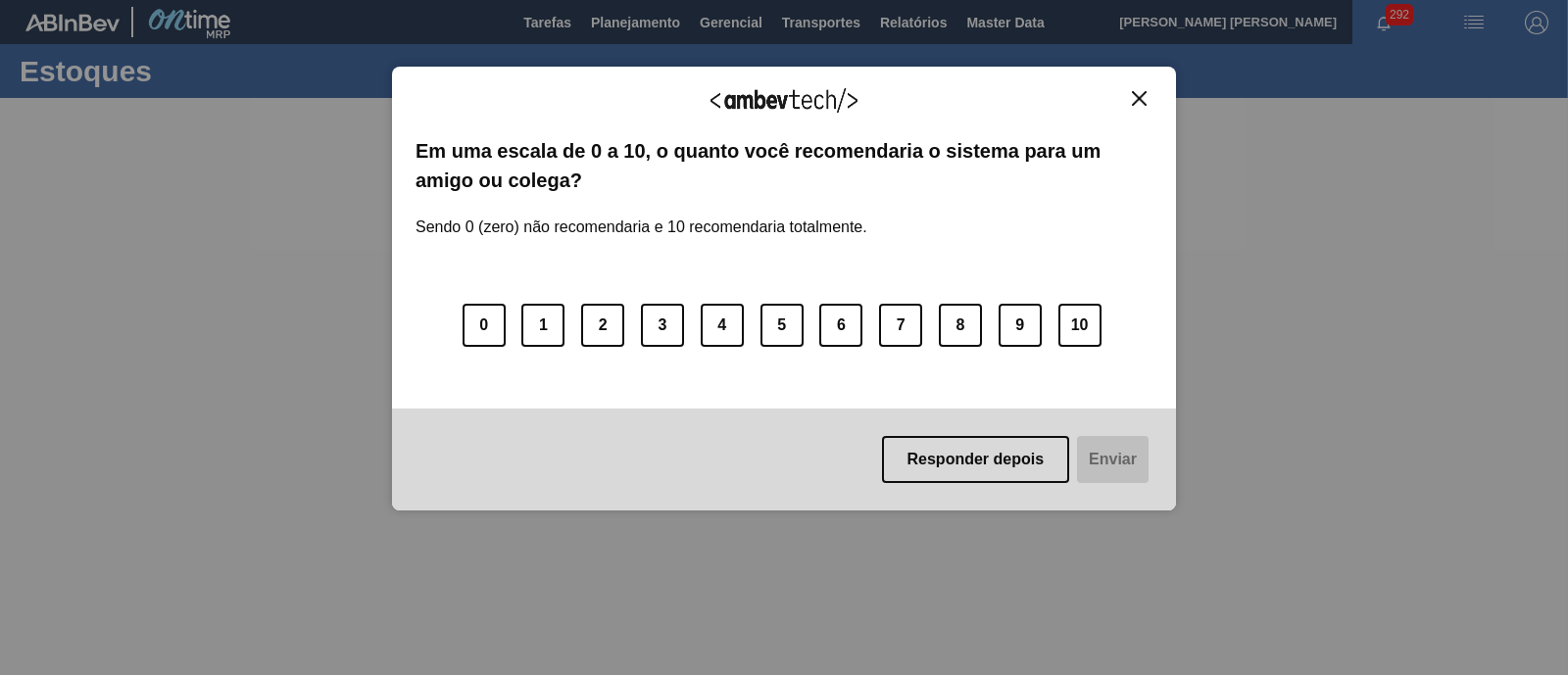
click at [1146, 95] on img "Close" at bounding box center [1139, 98] width 15 height 15
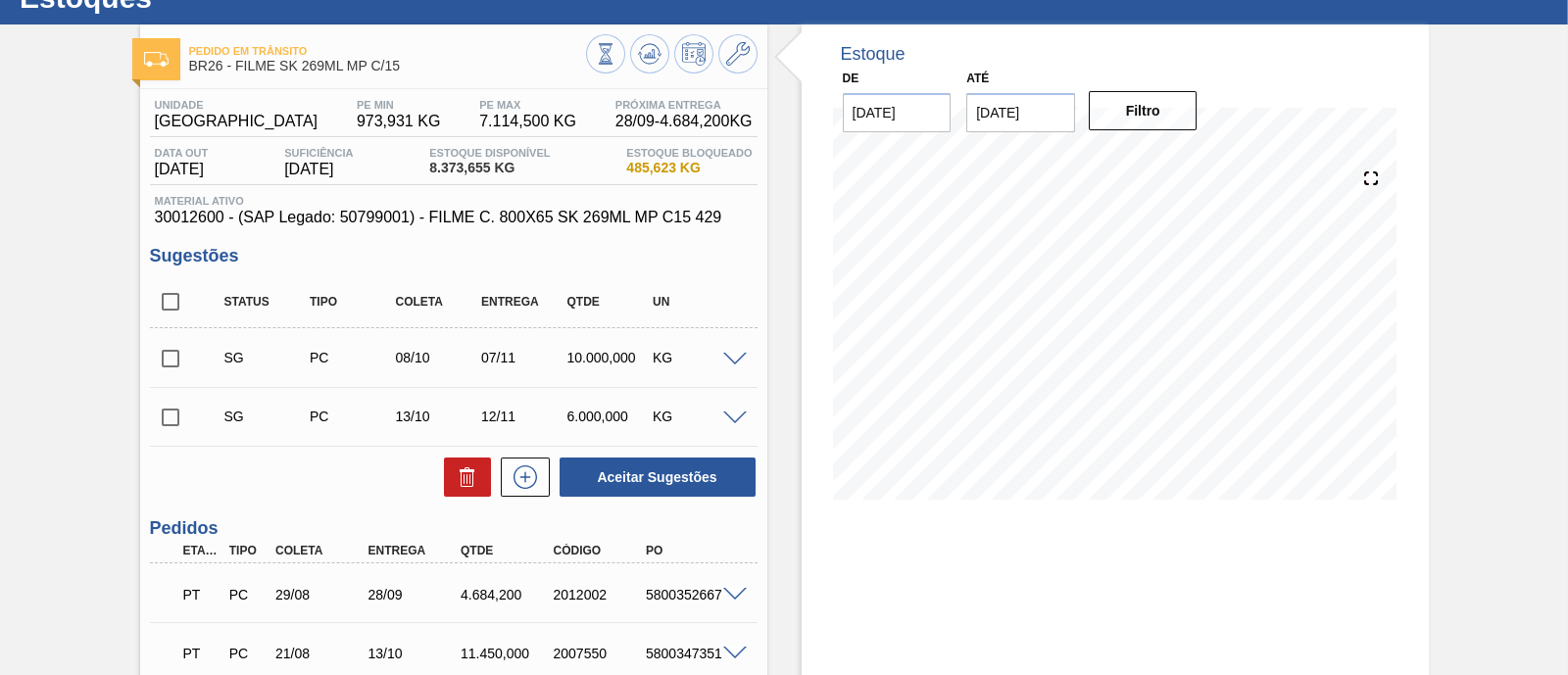
scroll to position [121, 0]
